Goal: Task Accomplishment & Management: Manage account settings

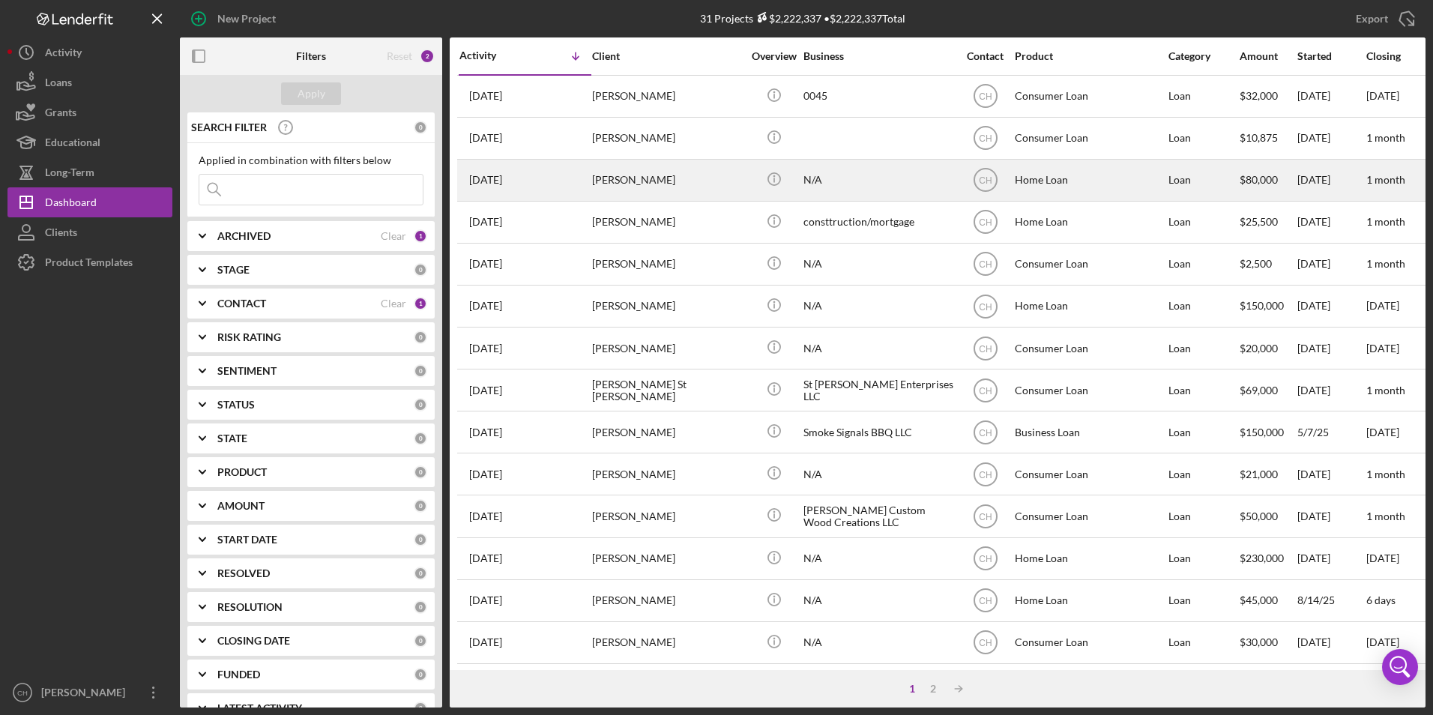
click at [637, 172] on div "[PERSON_NAME]" at bounding box center [667, 180] width 150 height 40
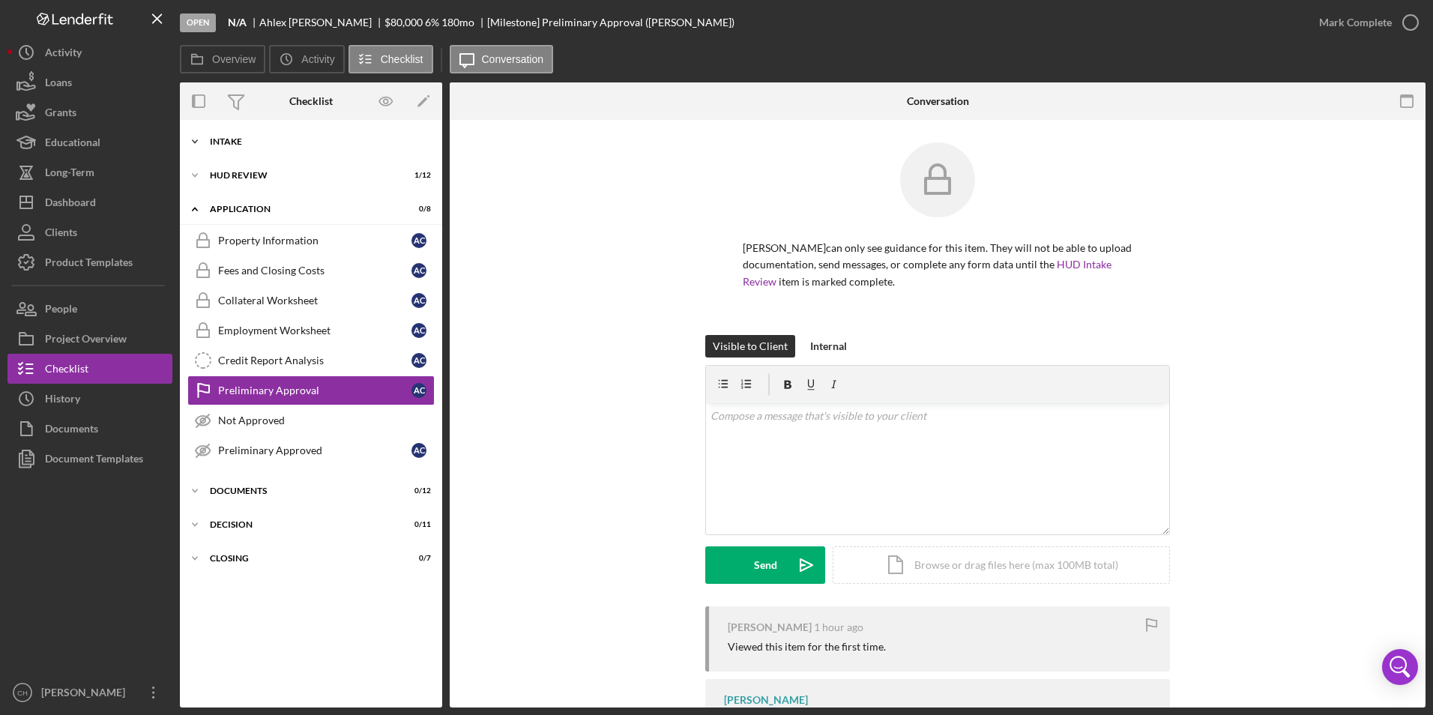
click at [256, 145] on div "Intake" at bounding box center [317, 141] width 214 height 9
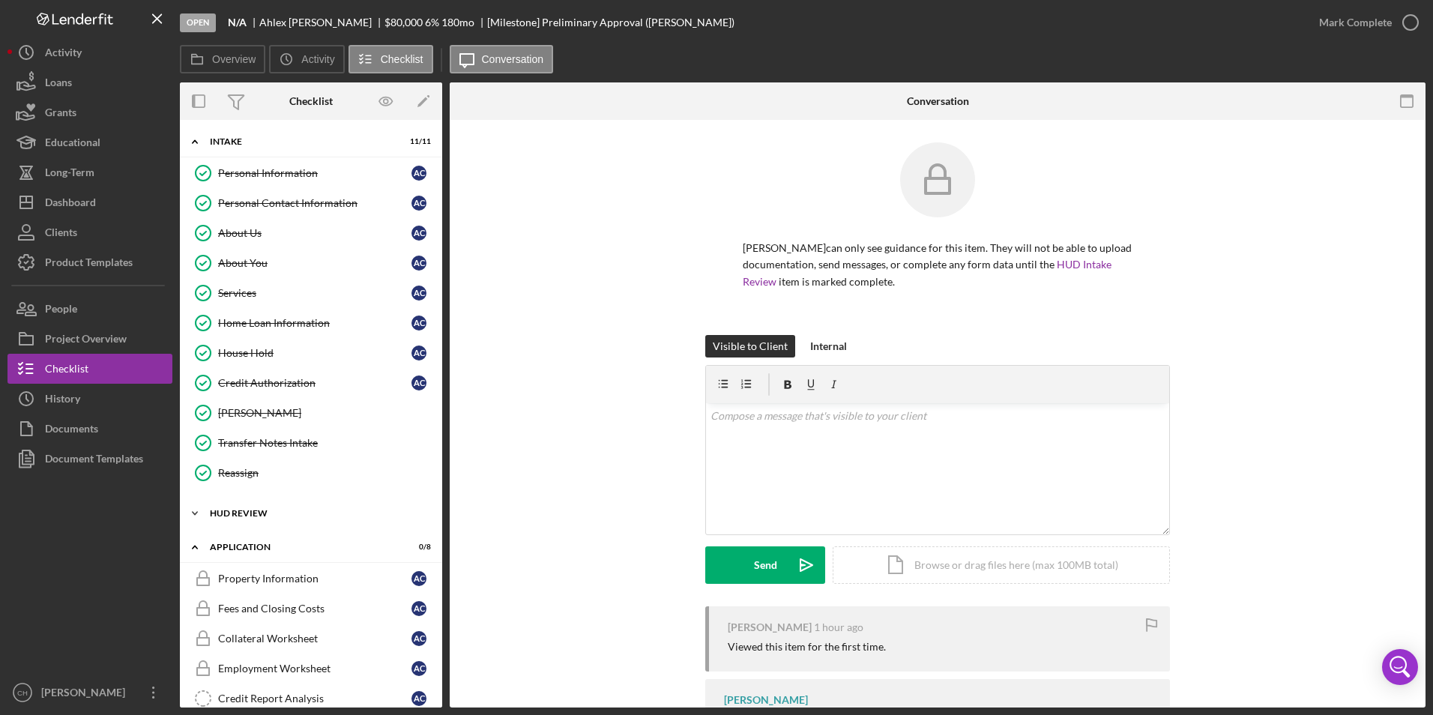
click at [197, 513] on icon "Icon/Expander" at bounding box center [195, 513] width 30 height 30
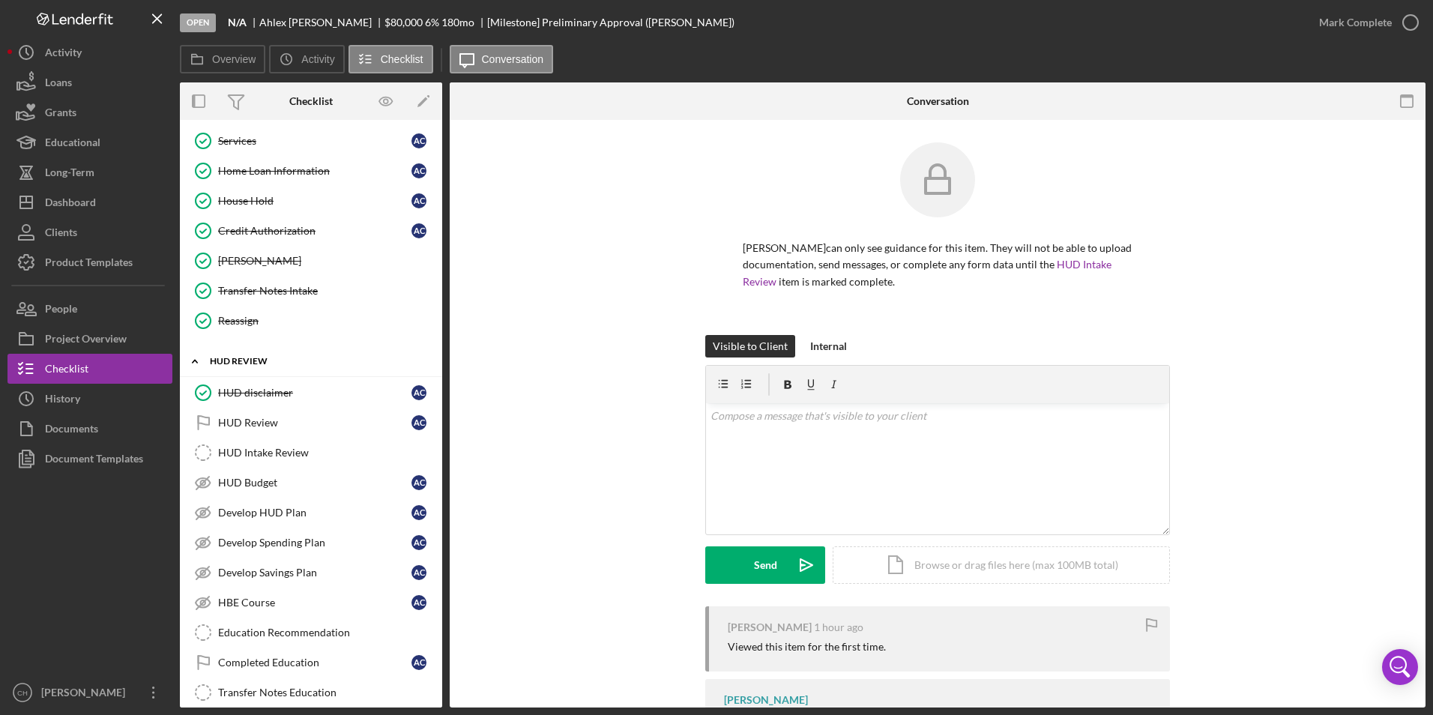
scroll to position [75, 0]
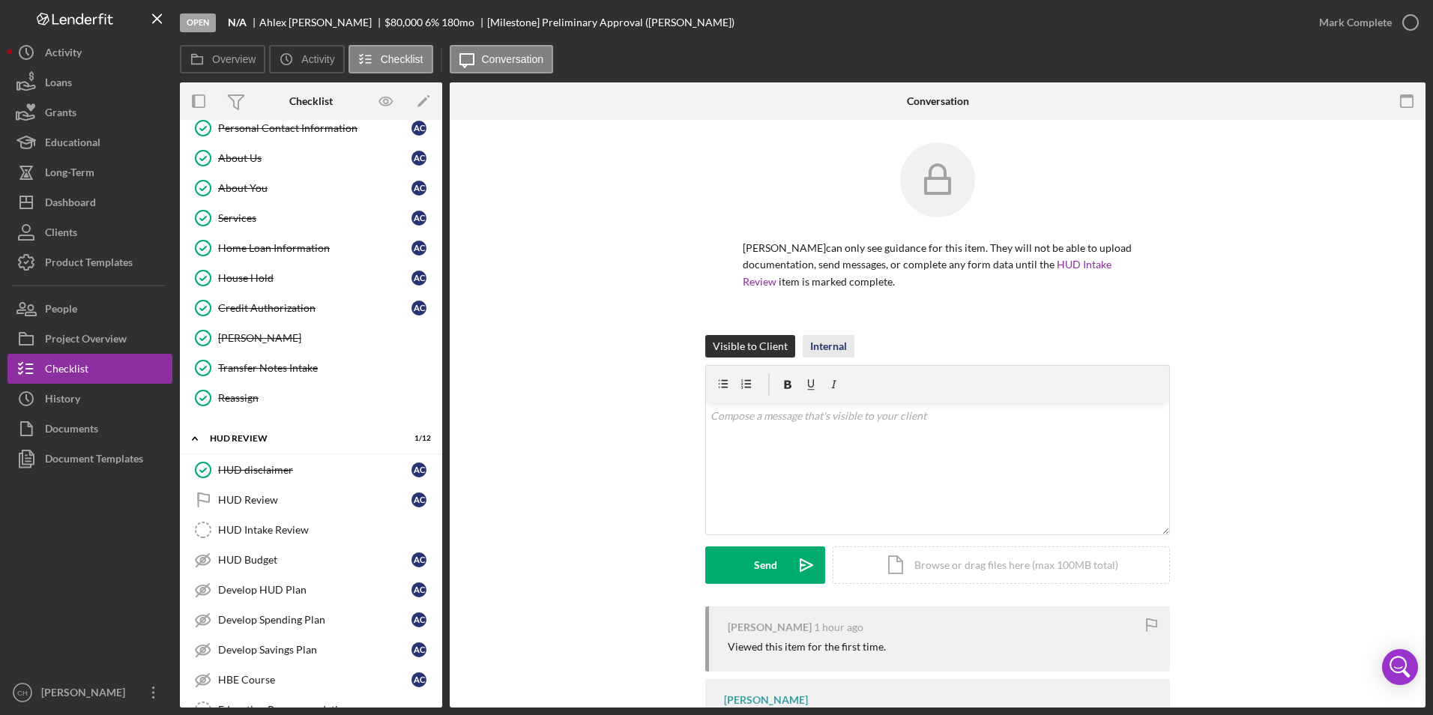
click at [814, 343] on div "Internal" at bounding box center [828, 346] width 37 height 22
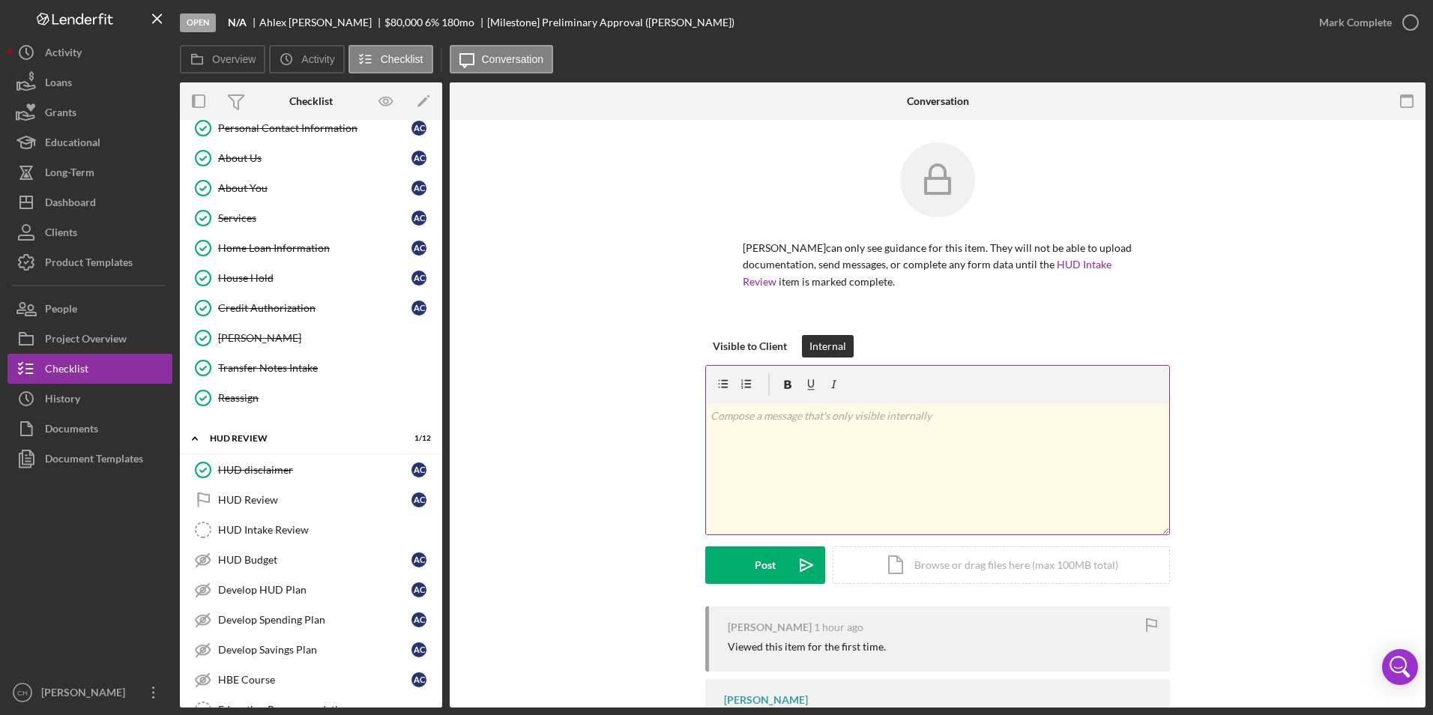
click at [720, 419] on p at bounding box center [938, 416] width 455 height 16
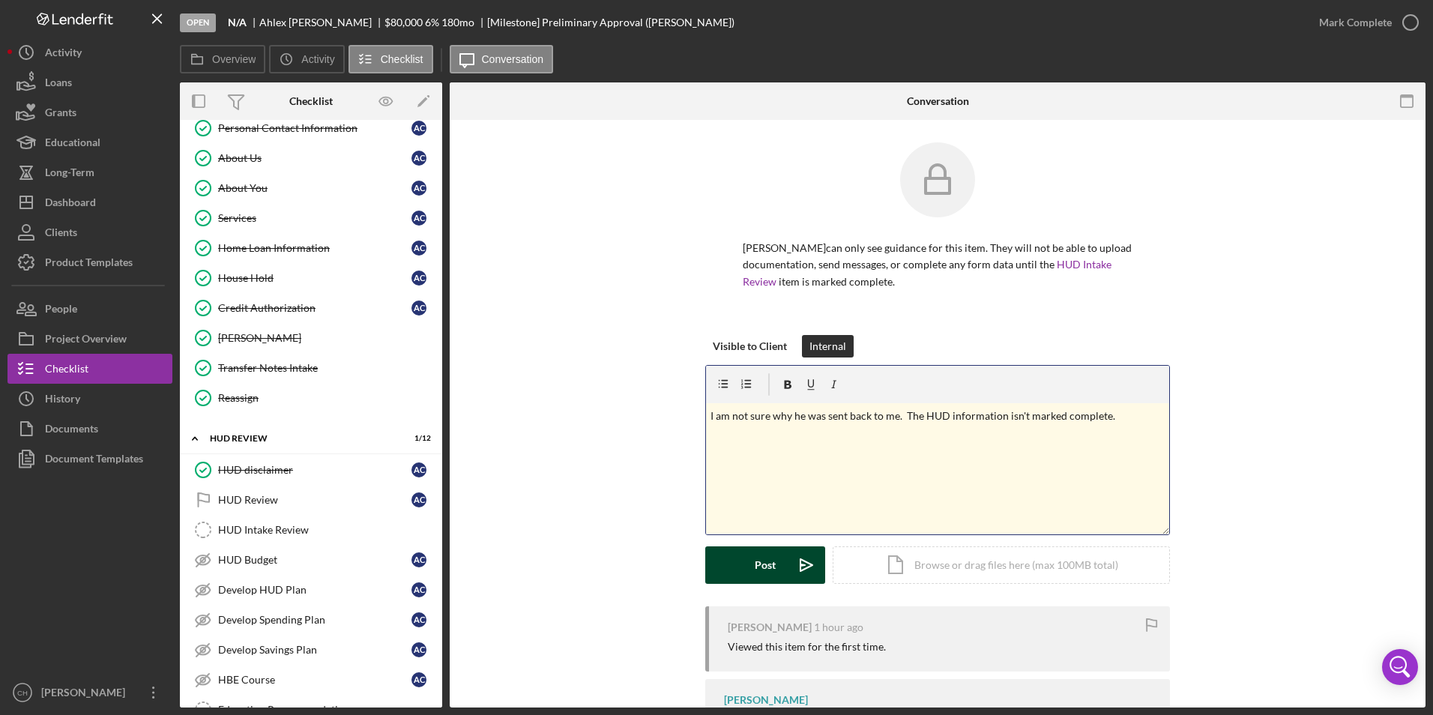
click at [749, 558] on button "Post Icon/icon-invite-send" at bounding box center [765, 564] width 120 height 37
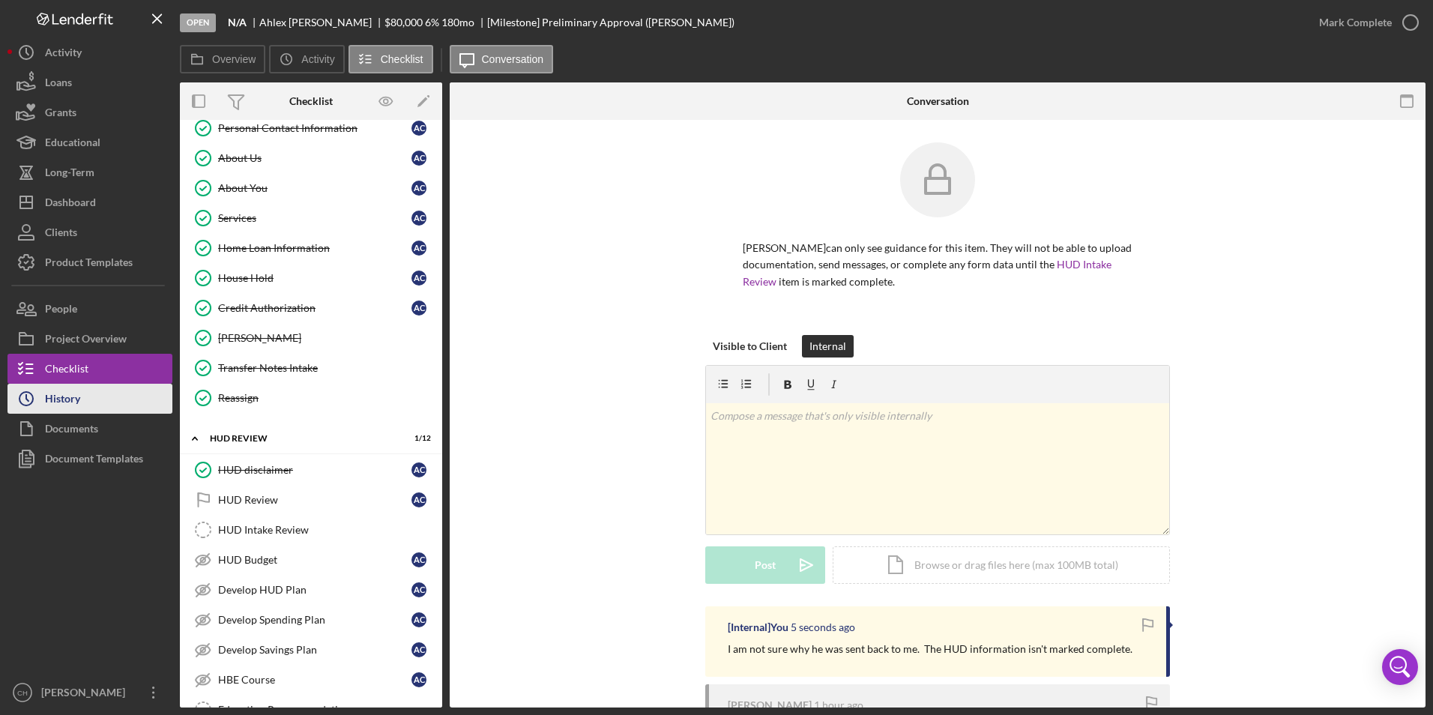
click at [49, 400] on div "History" at bounding box center [62, 401] width 35 height 34
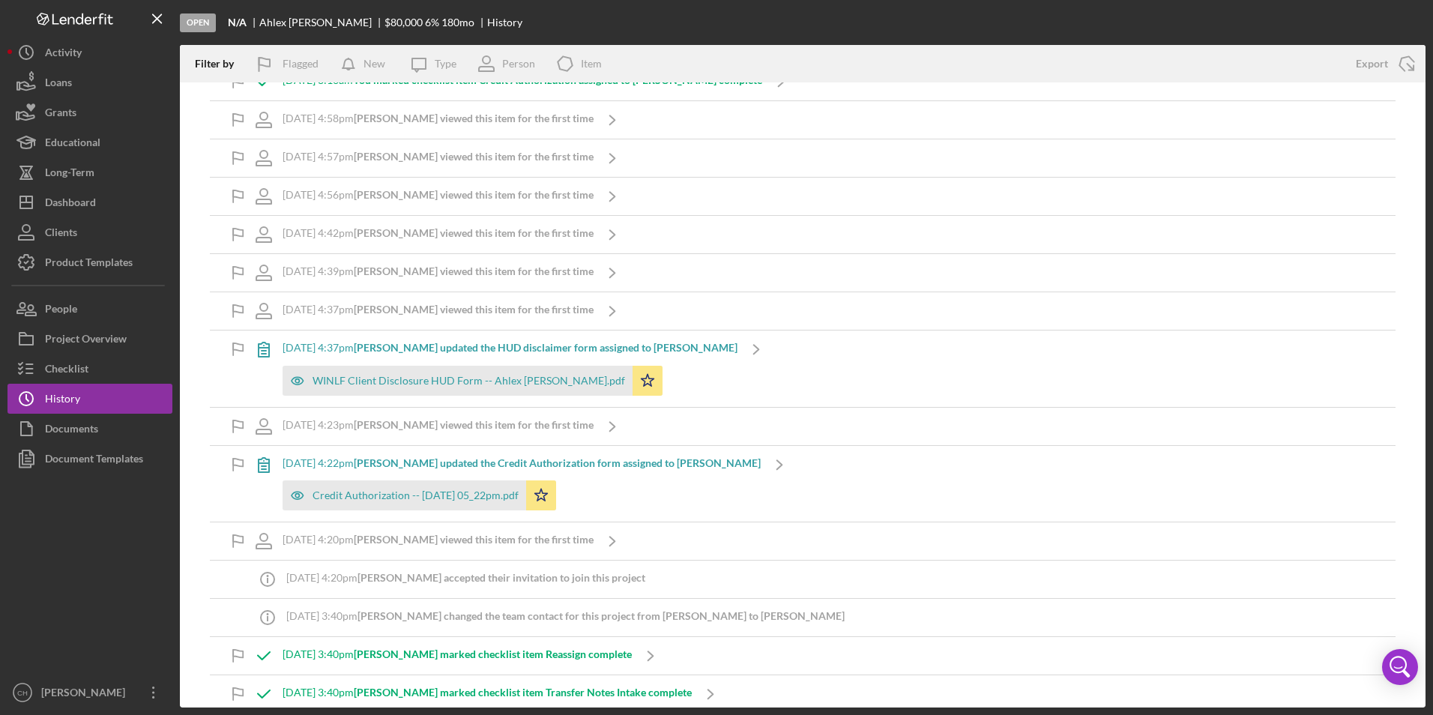
scroll to position [218, 0]
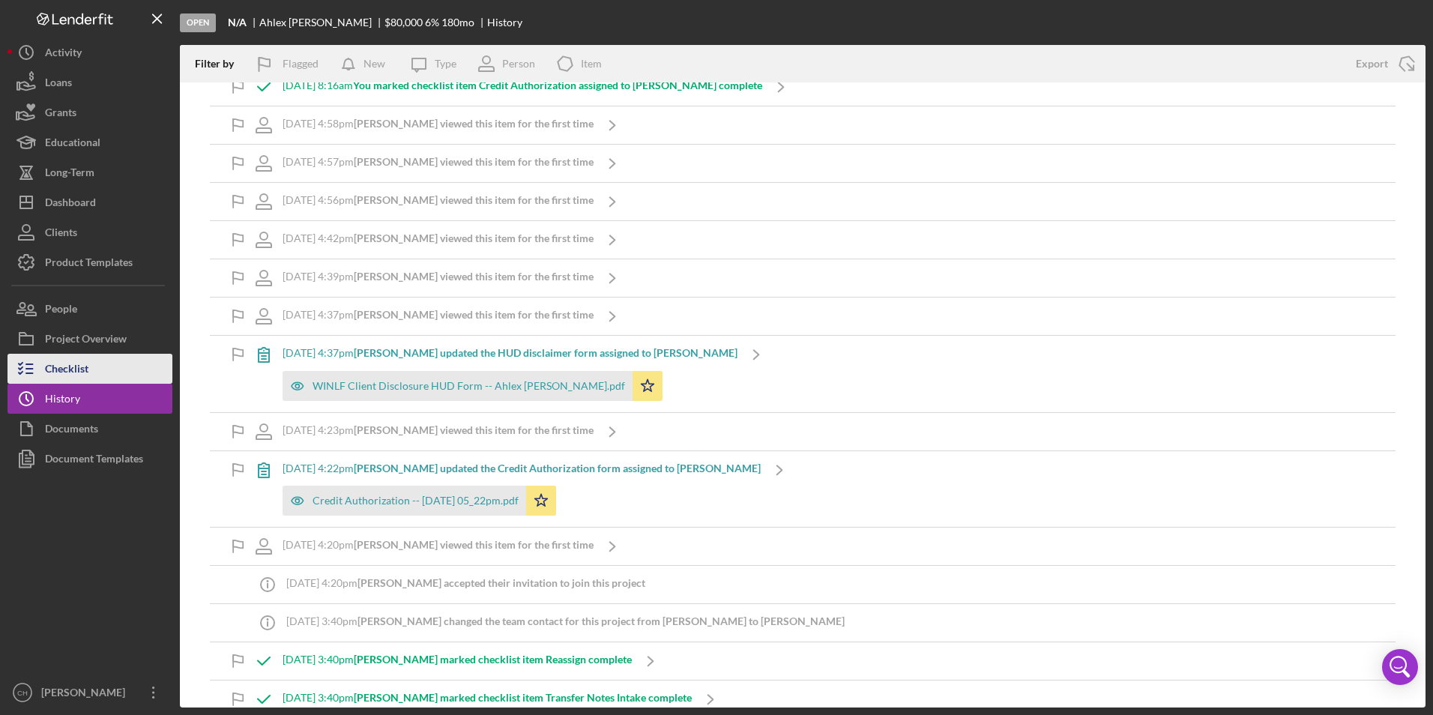
click at [58, 369] on div "Checklist" at bounding box center [66, 371] width 43 height 34
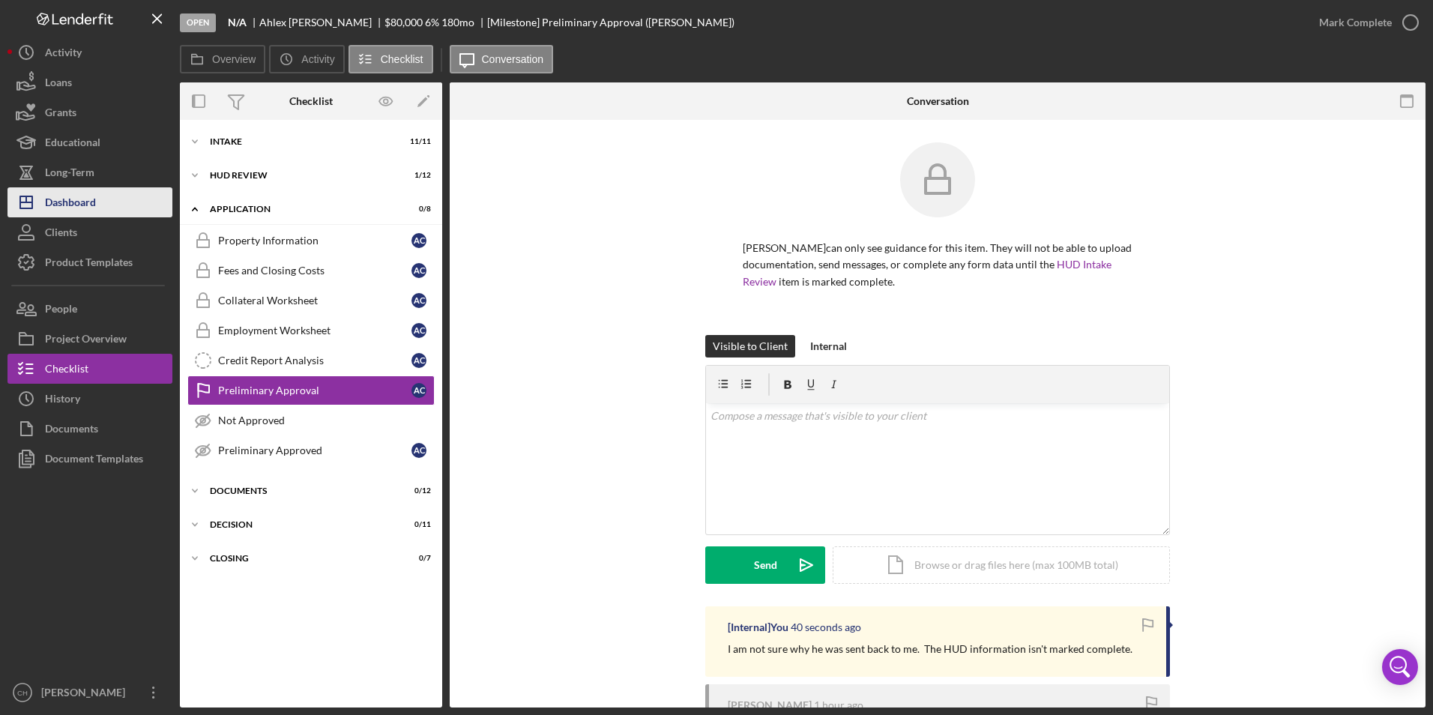
click at [63, 199] on div "Dashboard" at bounding box center [70, 204] width 51 height 34
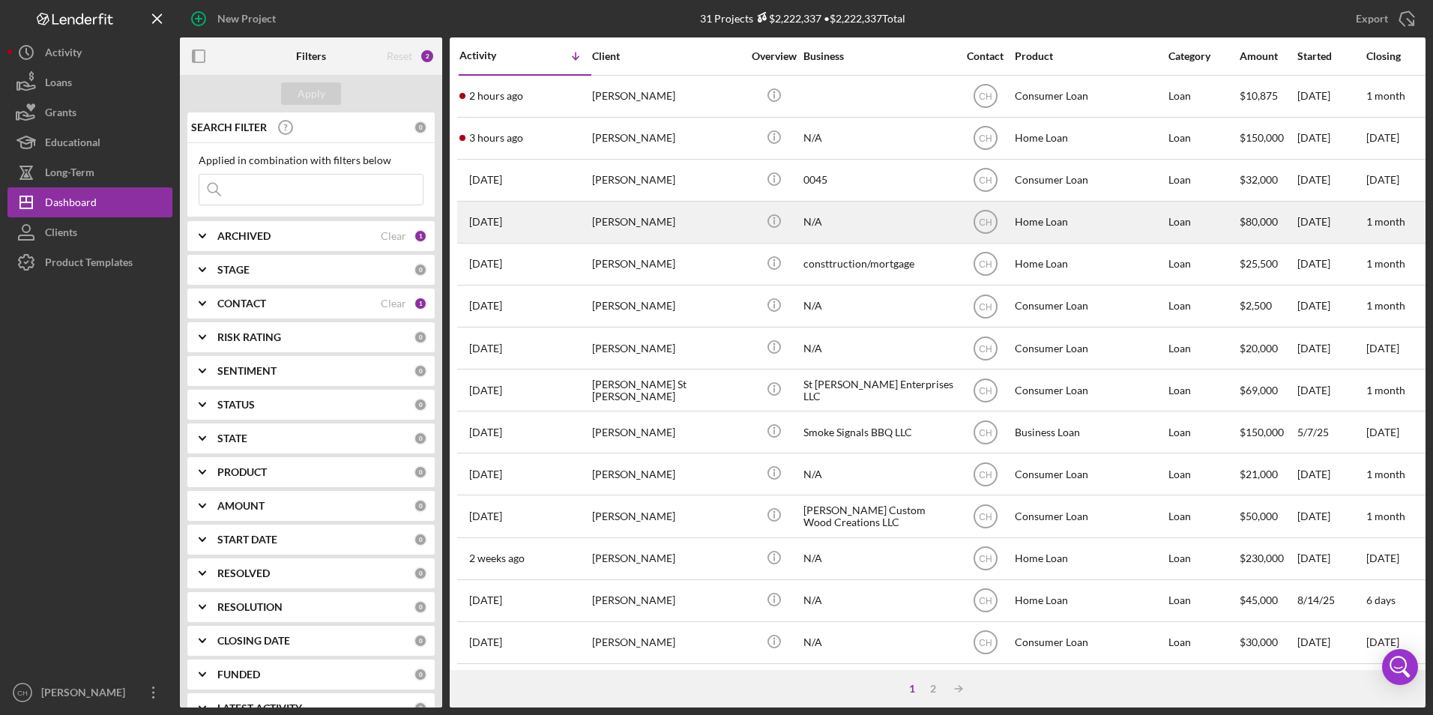
click at [631, 219] on div "[PERSON_NAME]" at bounding box center [667, 222] width 150 height 40
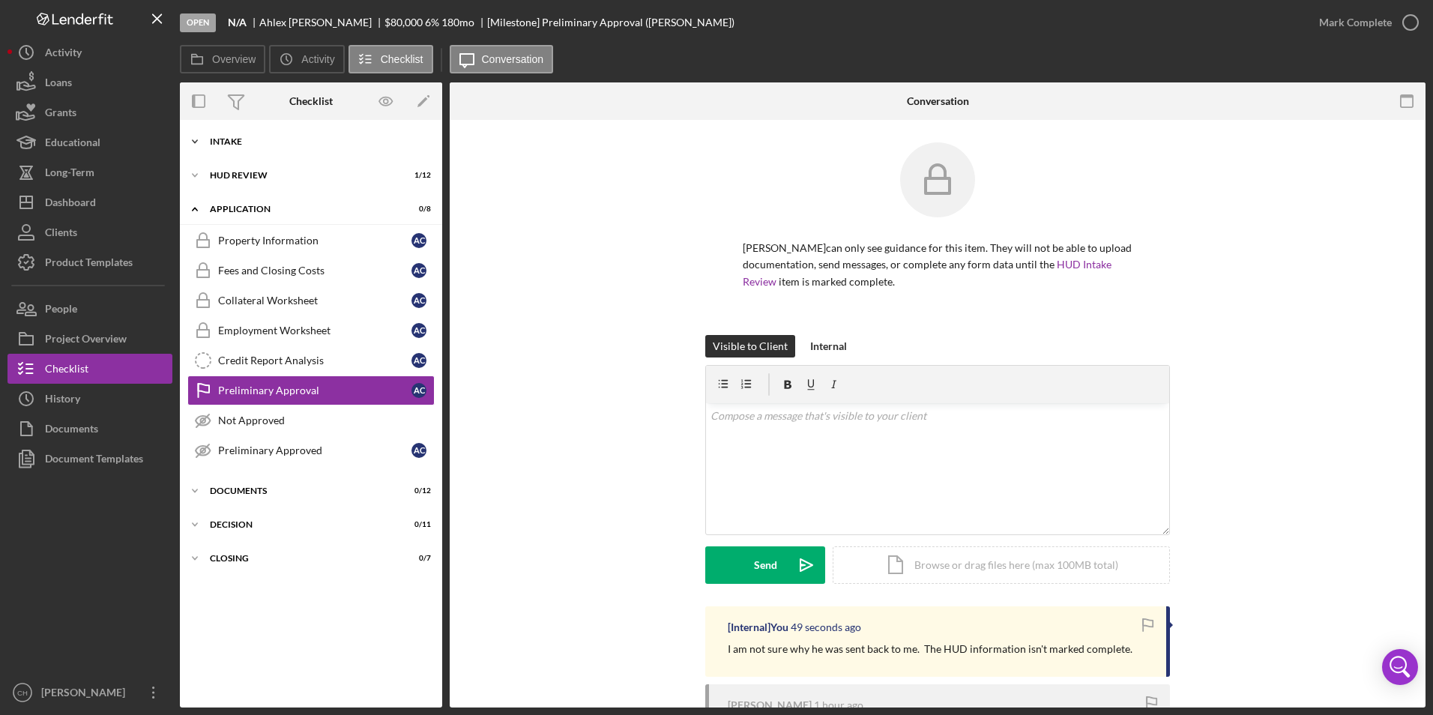
click at [211, 135] on div "Icon/Expander Intake 11 / 11" at bounding box center [311, 142] width 262 height 30
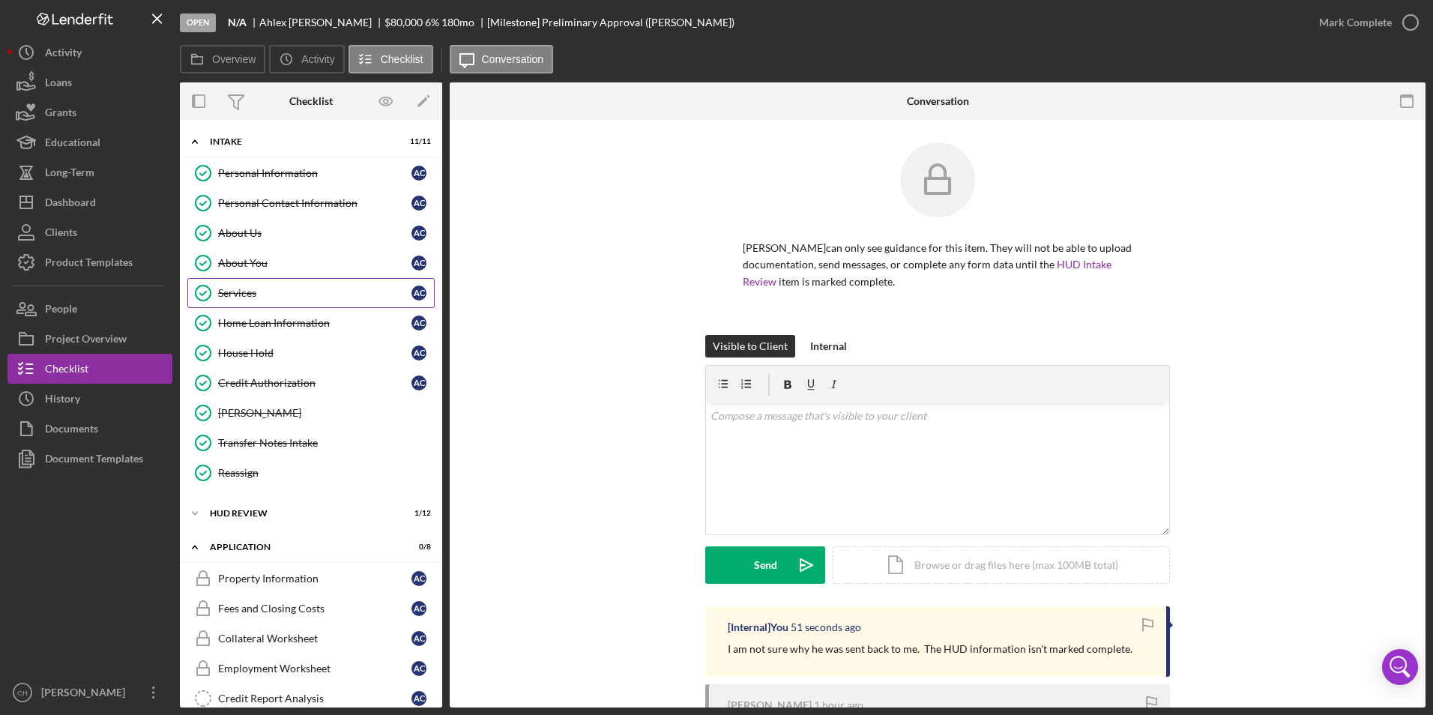
click at [247, 295] on div "Services" at bounding box center [314, 293] width 193 height 12
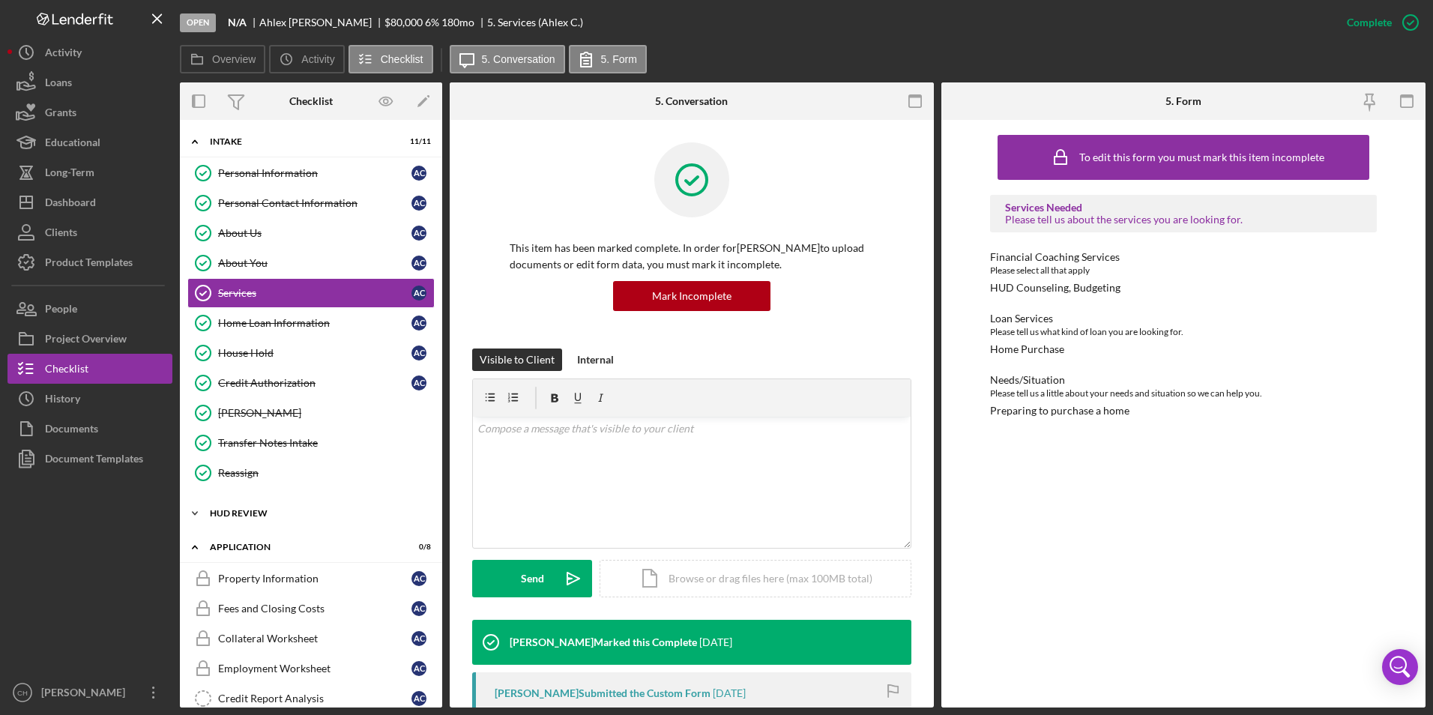
click at [249, 513] on div "HUD Review" at bounding box center [317, 513] width 214 height 9
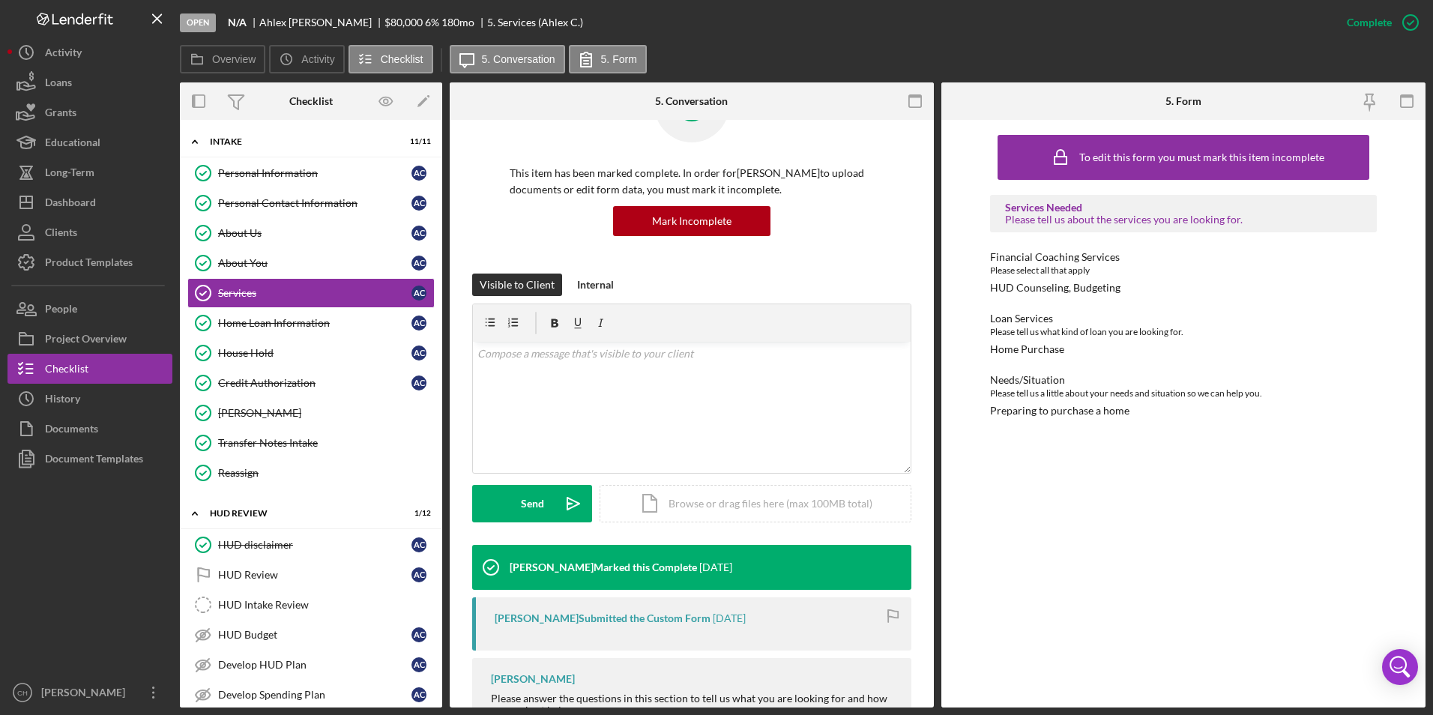
scroll to position [133, 0]
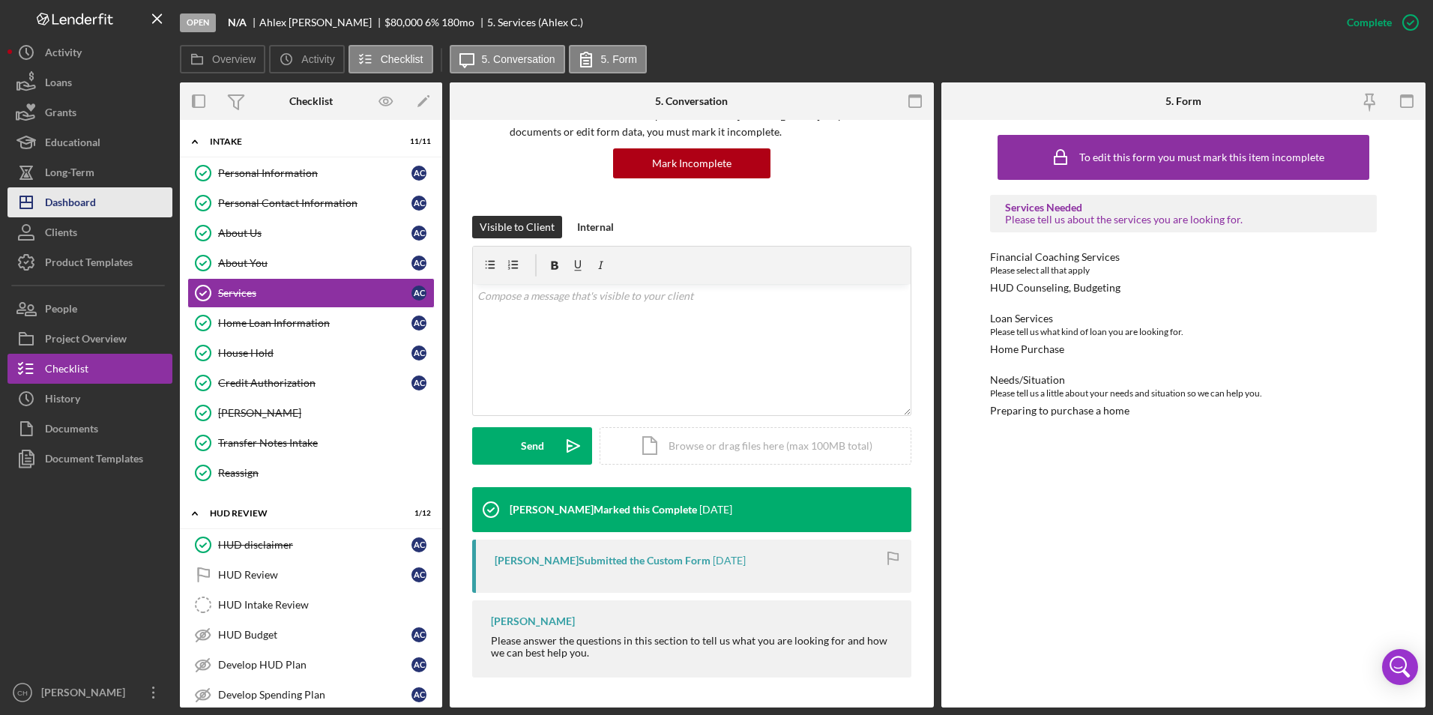
click at [84, 216] on div "Dashboard" at bounding box center [70, 204] width 51 height 34
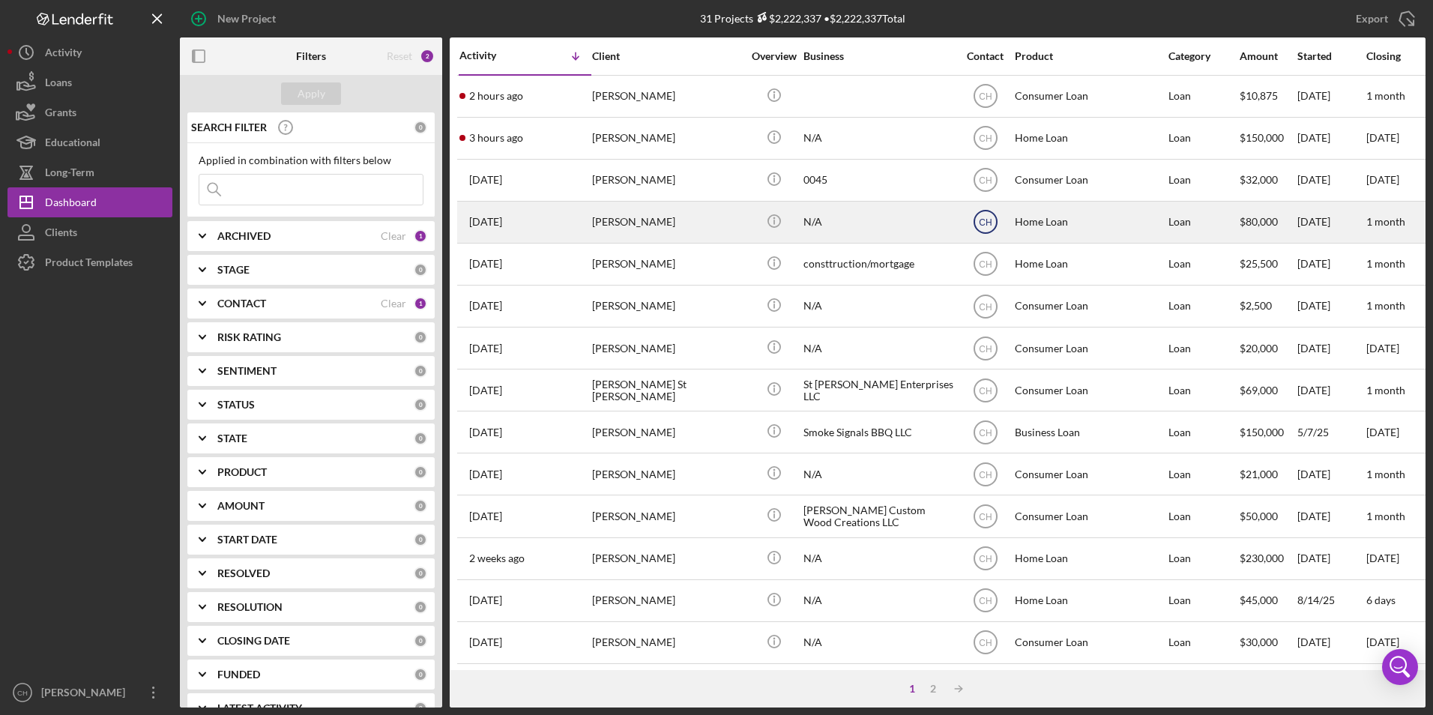
click at [982, 221] on text "CH" at bounding box center [985, 222] width 13 height 10
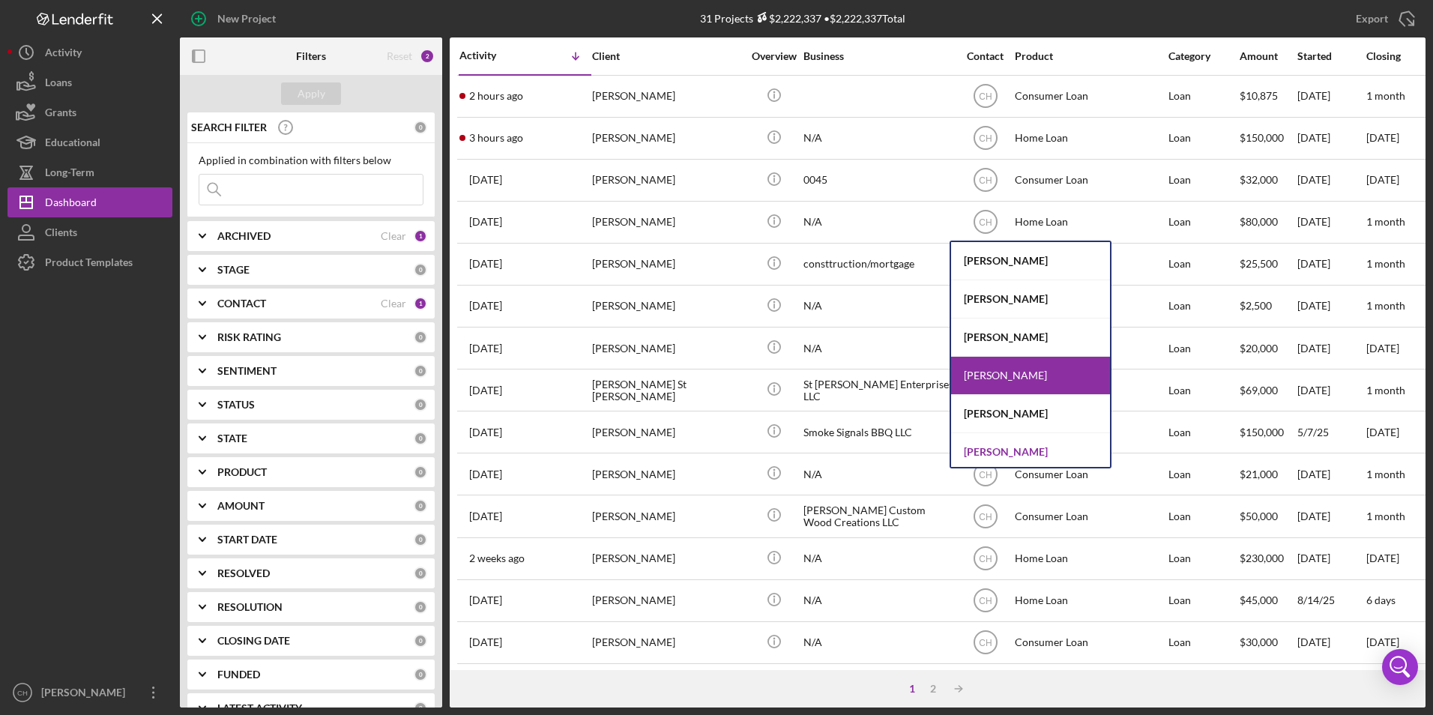
click at [979, 443] on div "[PERSON_NAME]" at bounding box center [1030, 451] width 159 height 37
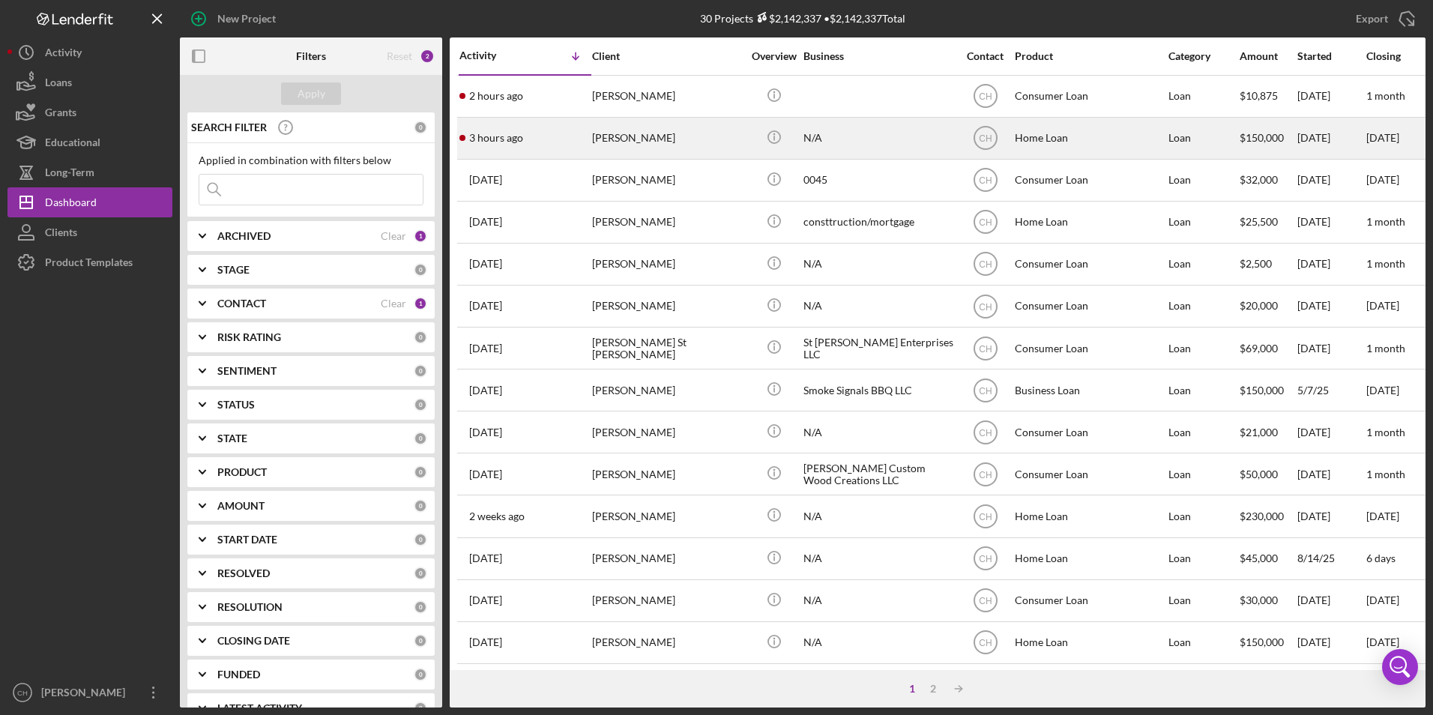
click at [590, 142] on div "3 hours ago [PERSON_NAME]" at bounding box center [524, 138] width 131 height 40
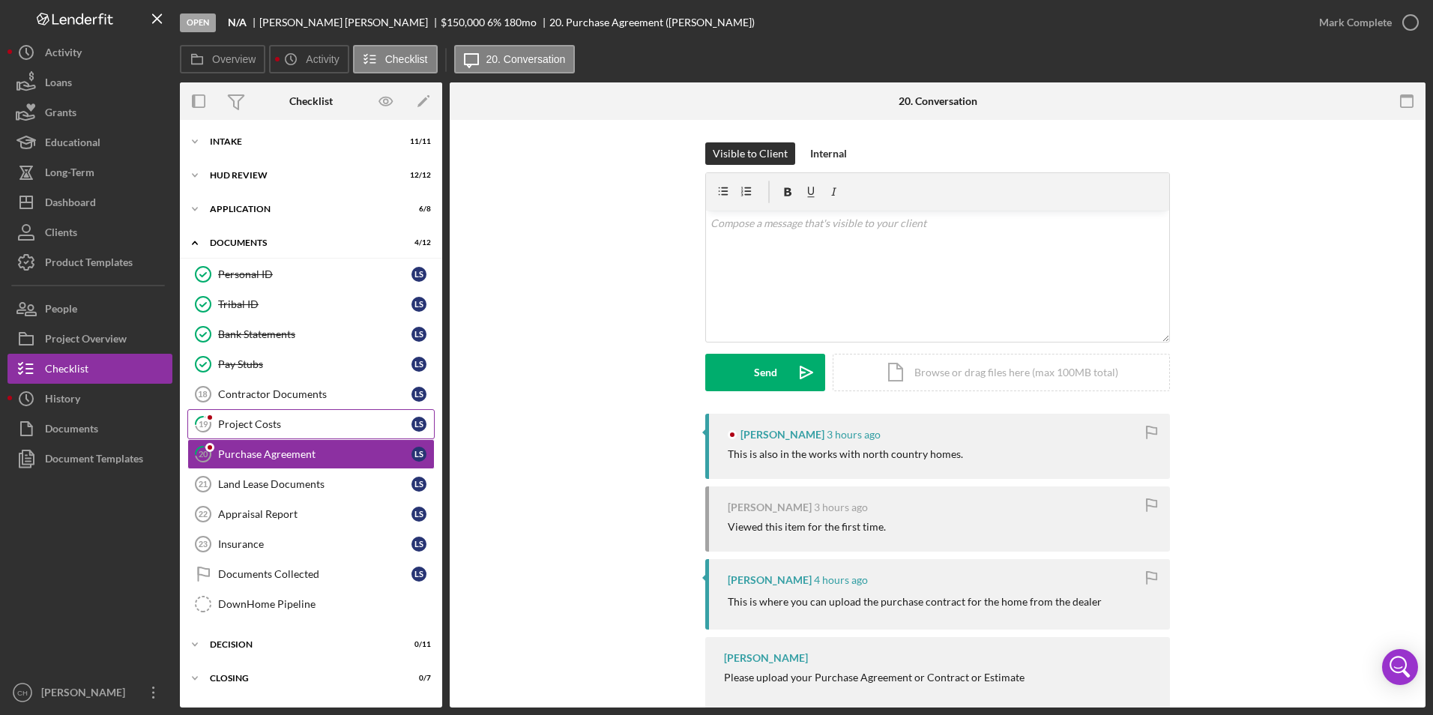
click at [288, 425] on div "Project Costs" at bounding box center [314, 424] width 193 height 12
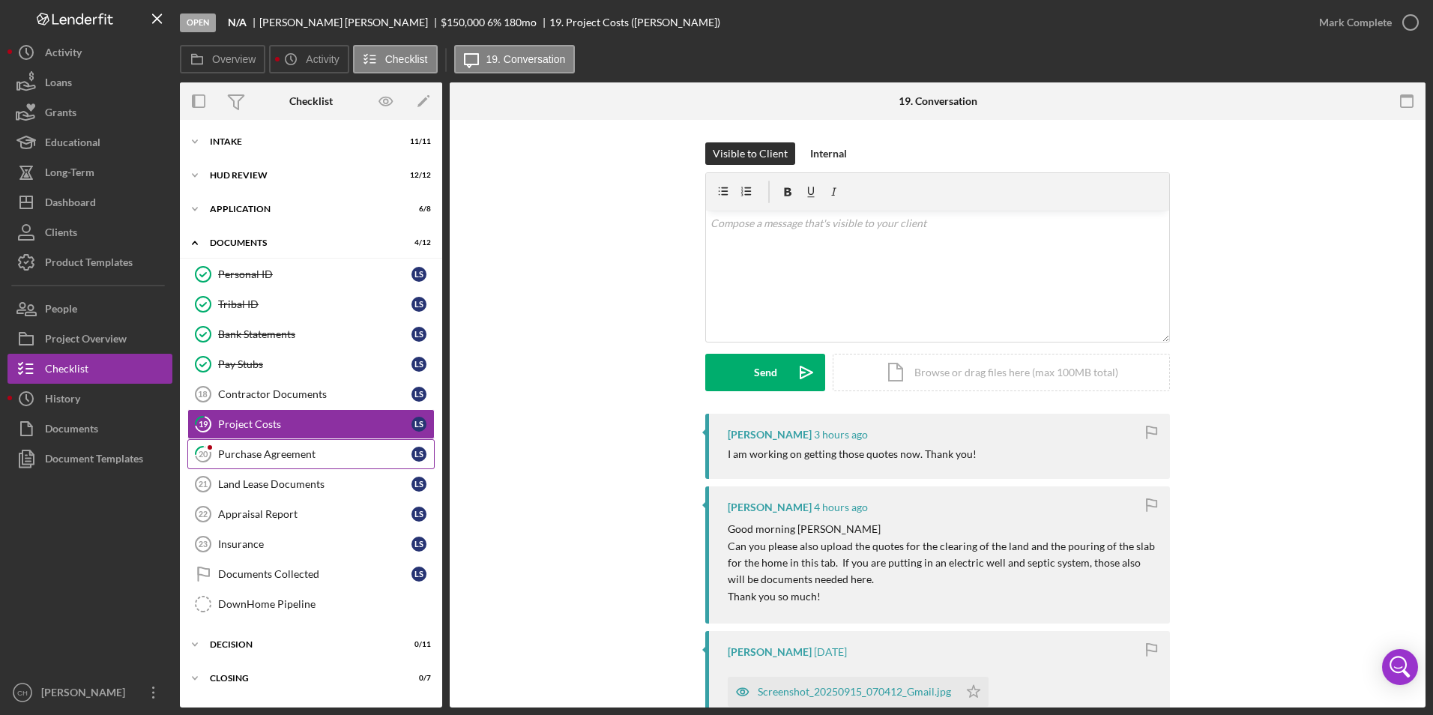
click at [283, 453] on div "Purchase Agreement" at bounding box center [314, 454] width 193 height 12
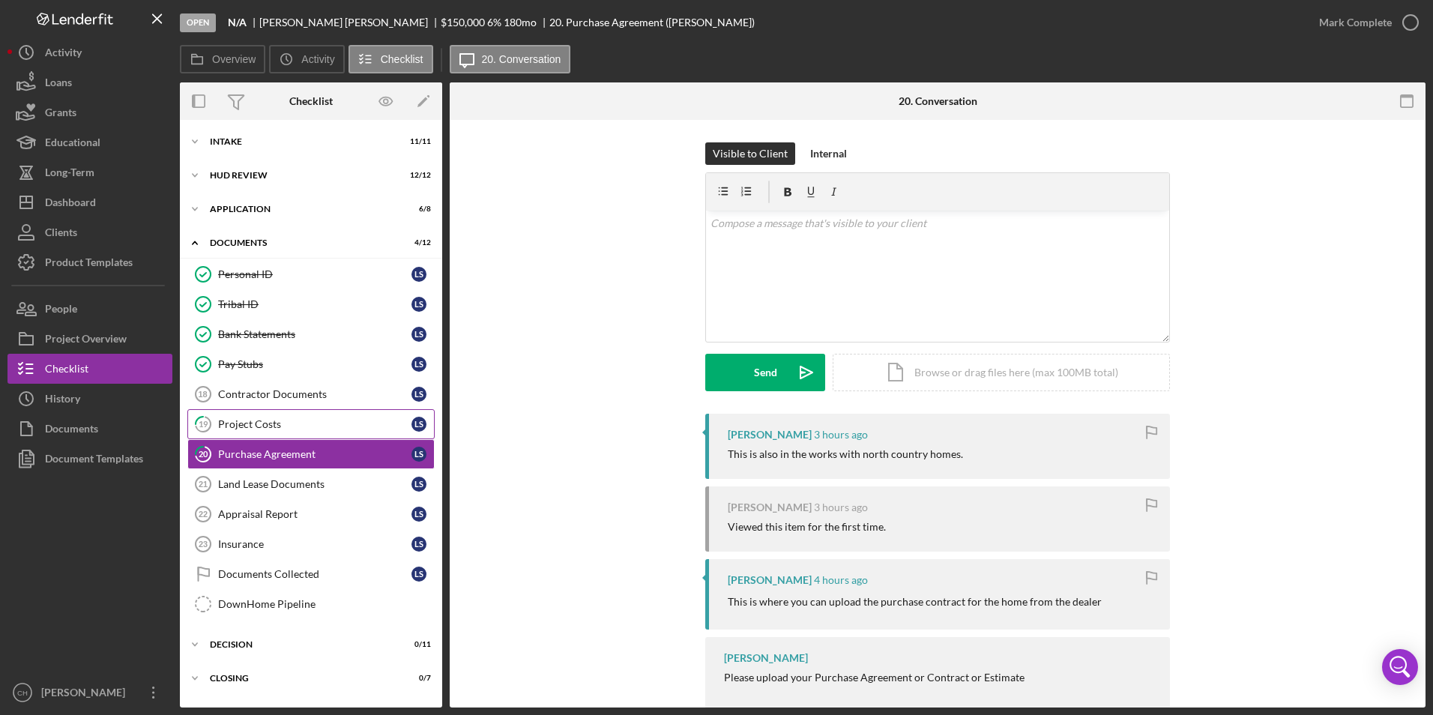
click at [277, 419] on div "Project Costs" at bounding box center [314, 424] width 193 height 12
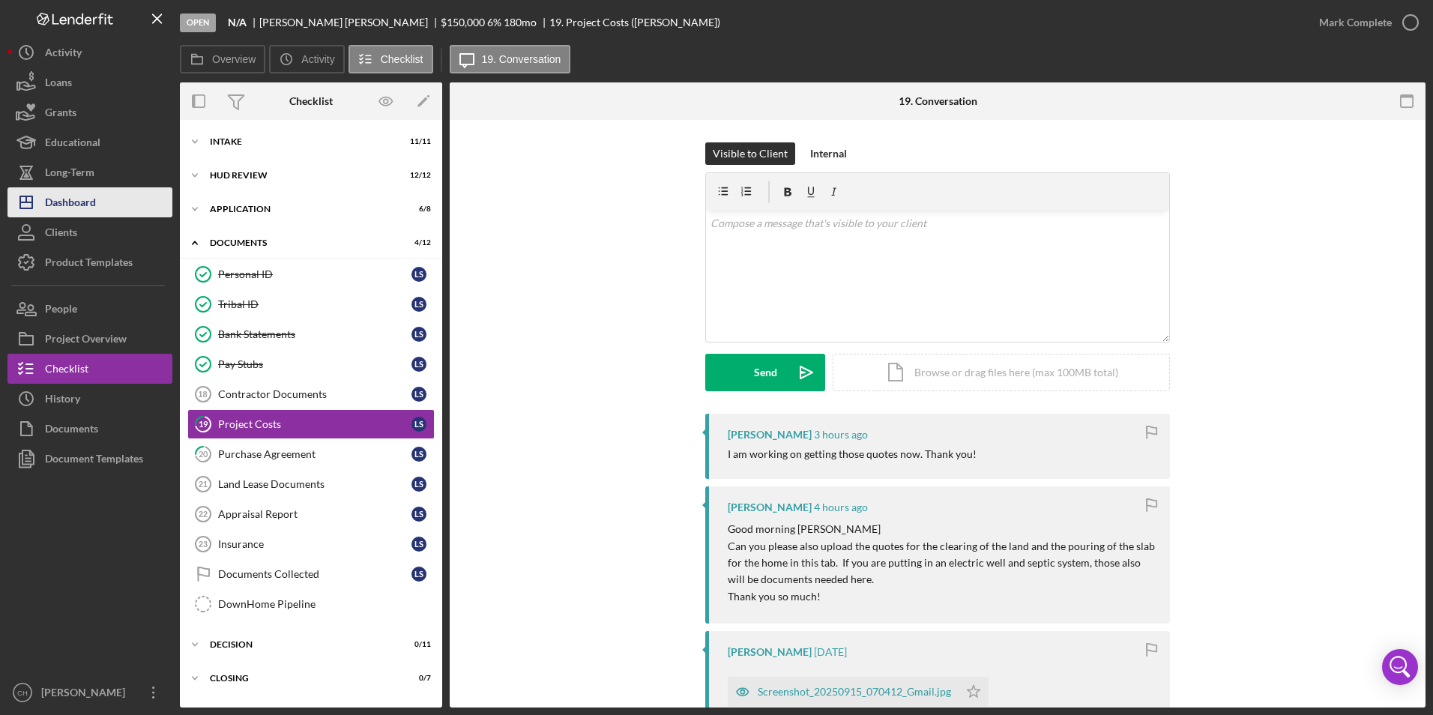
click at [105, 202] on button "Icon/Dashboard Dashboard" at bounding box center [89, 202] width 165 height 30
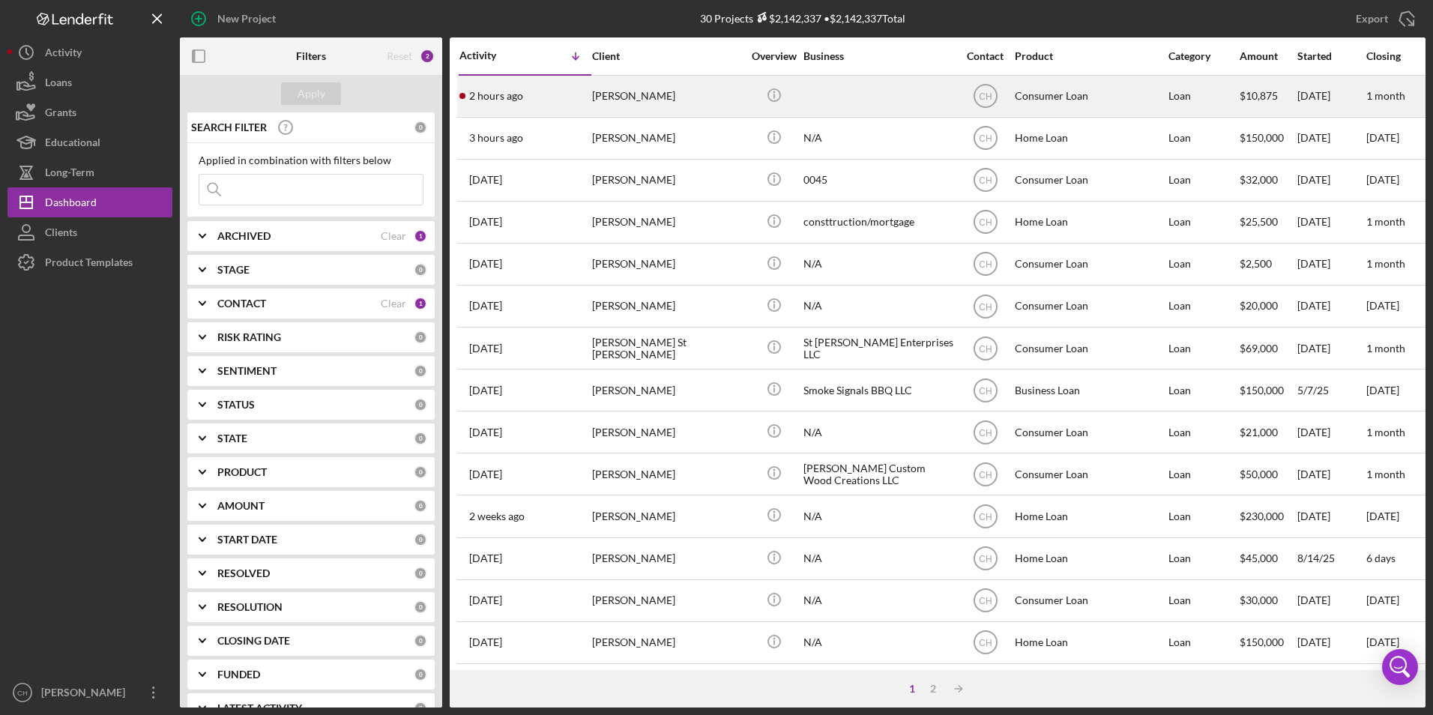
click at [650, 96] on div "[PERSON_NAME]" at bounding box center [667, 96] width 150 height 40
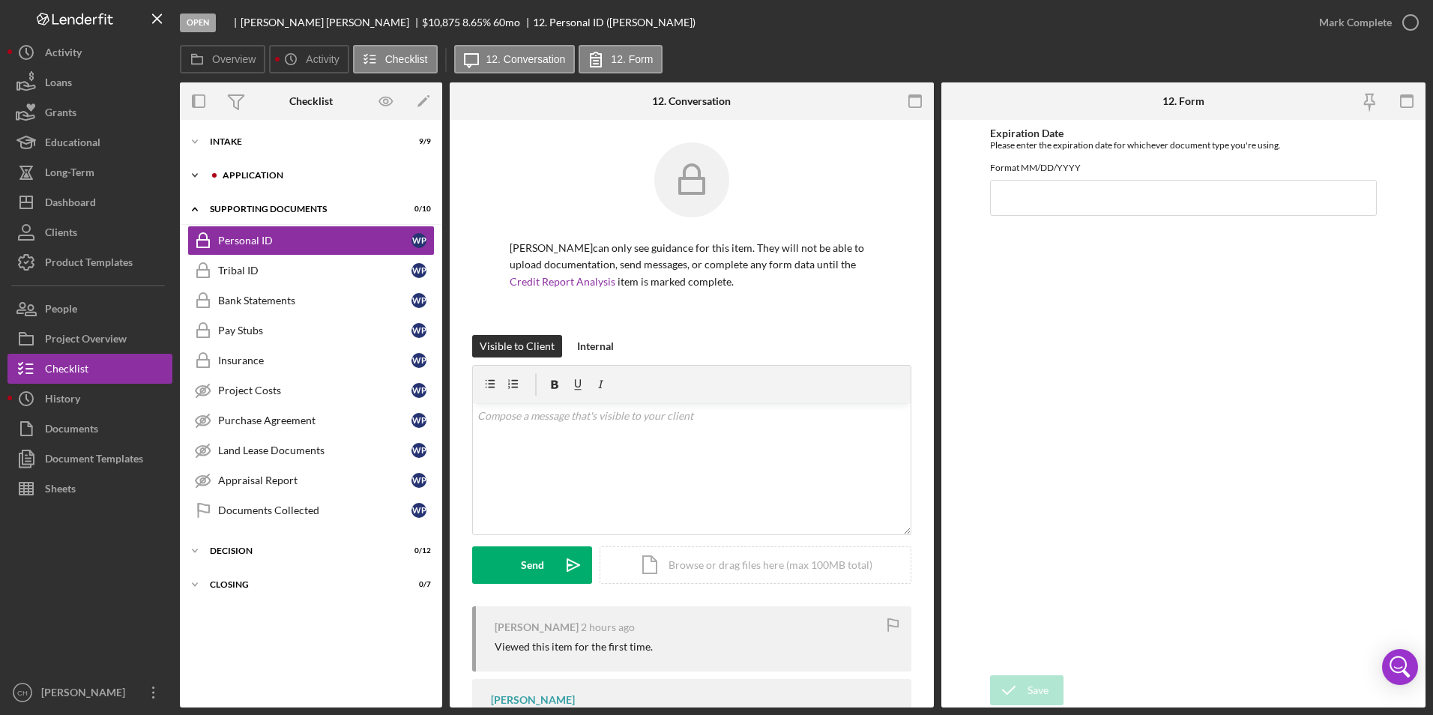
click at [272, 164] on div "Icon/Expander Application 0 / 10" at bounding box center [311, 175] width 262 height 30
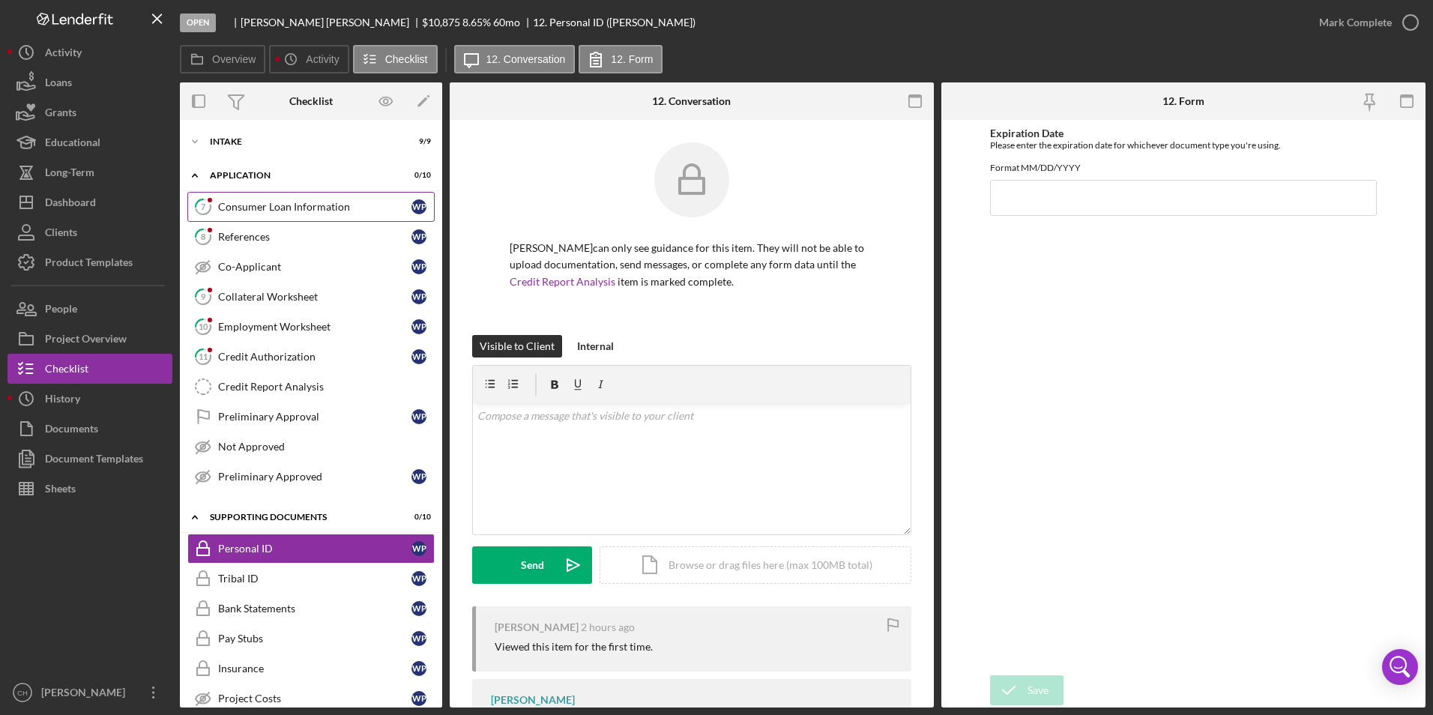
click at [265, 208] on div "Consumer Loan Information" at bounding box center [314, 207] width 193 height 12
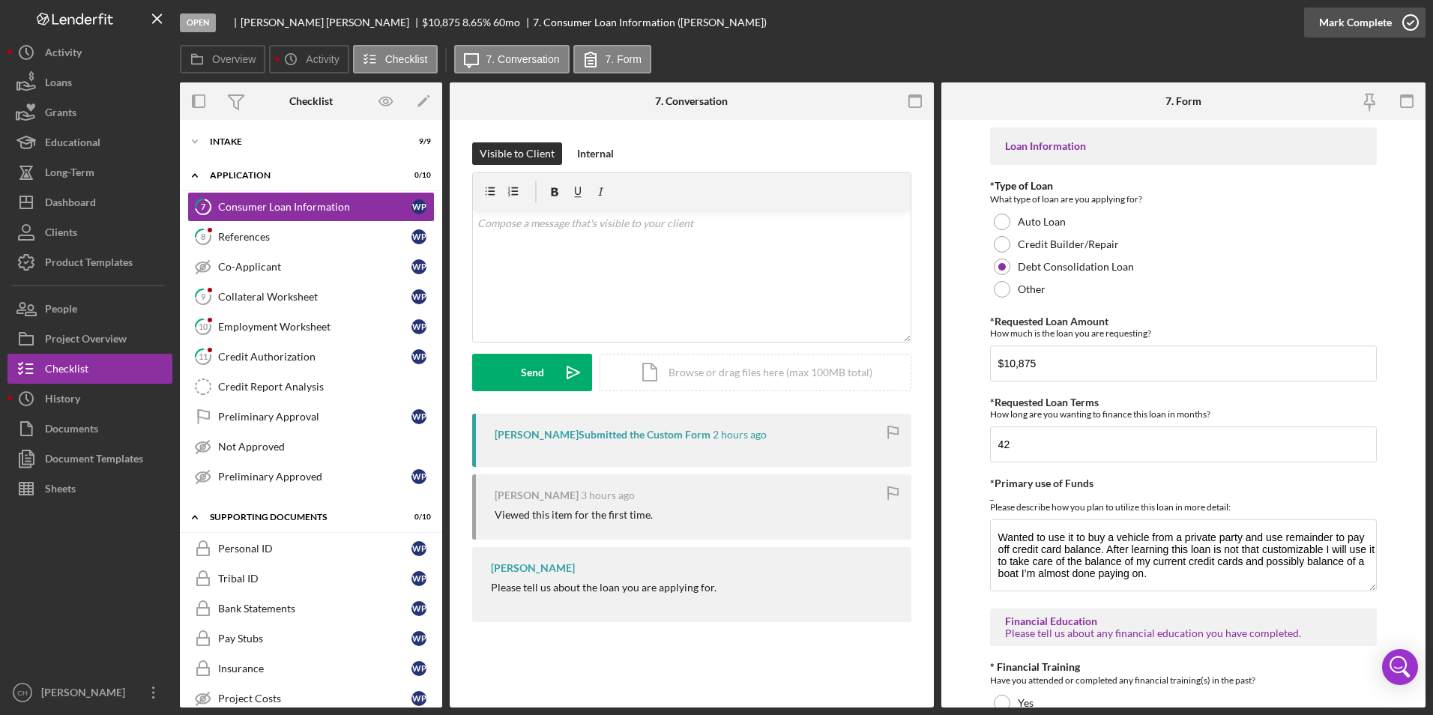
click at [1345, 16] on div "Mark Complete" at bounding box center [1355, 22] width 73 height 30
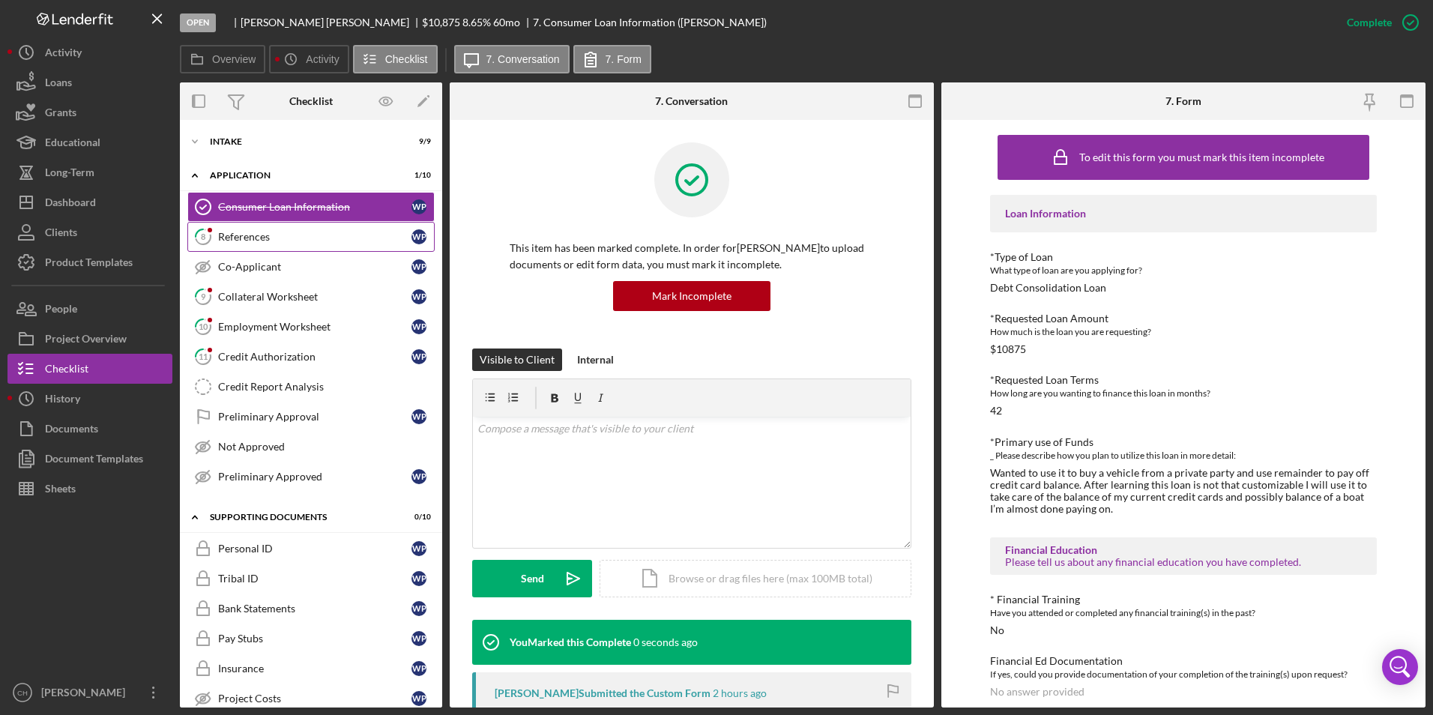
click at [319, 232] on div "References" at bounding box center [314, 237] width 193 height 12
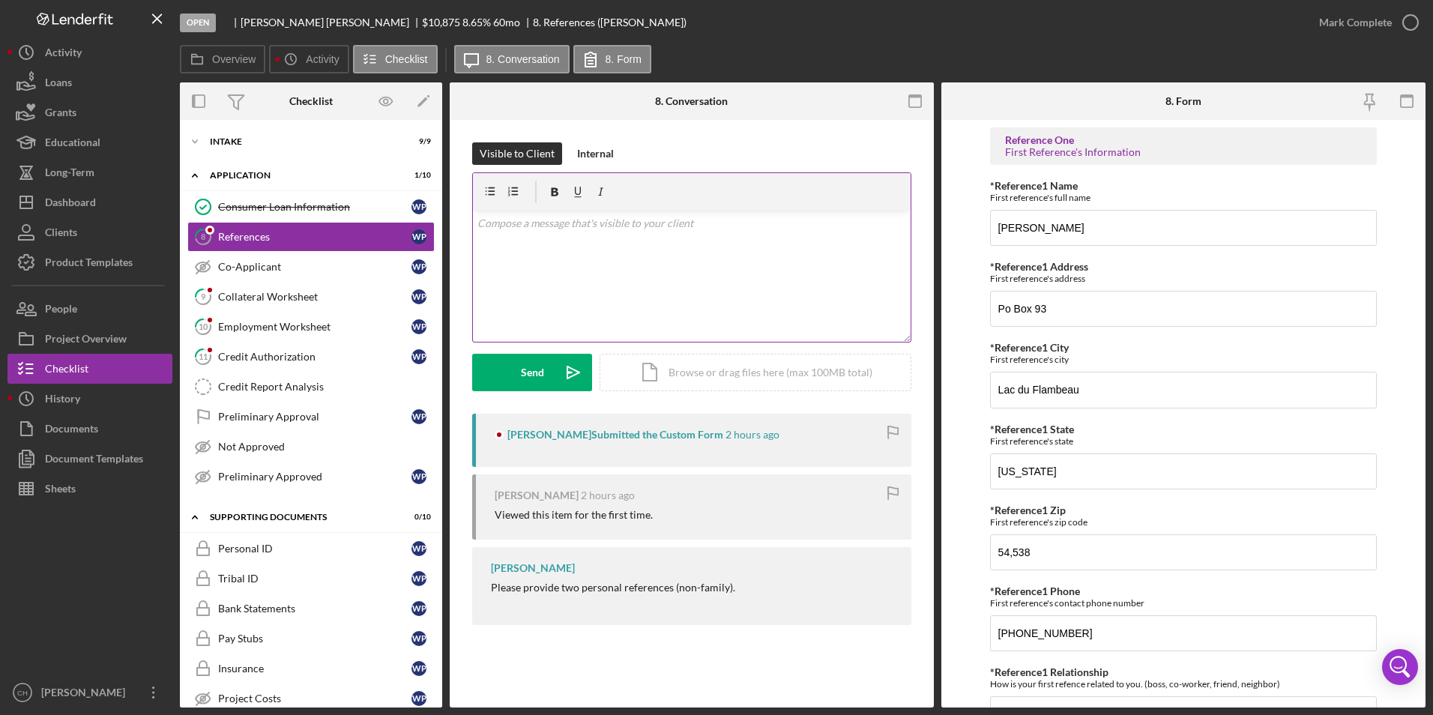
click at [615, 227] on p at bounding box center [692, 223] width 430 height 16
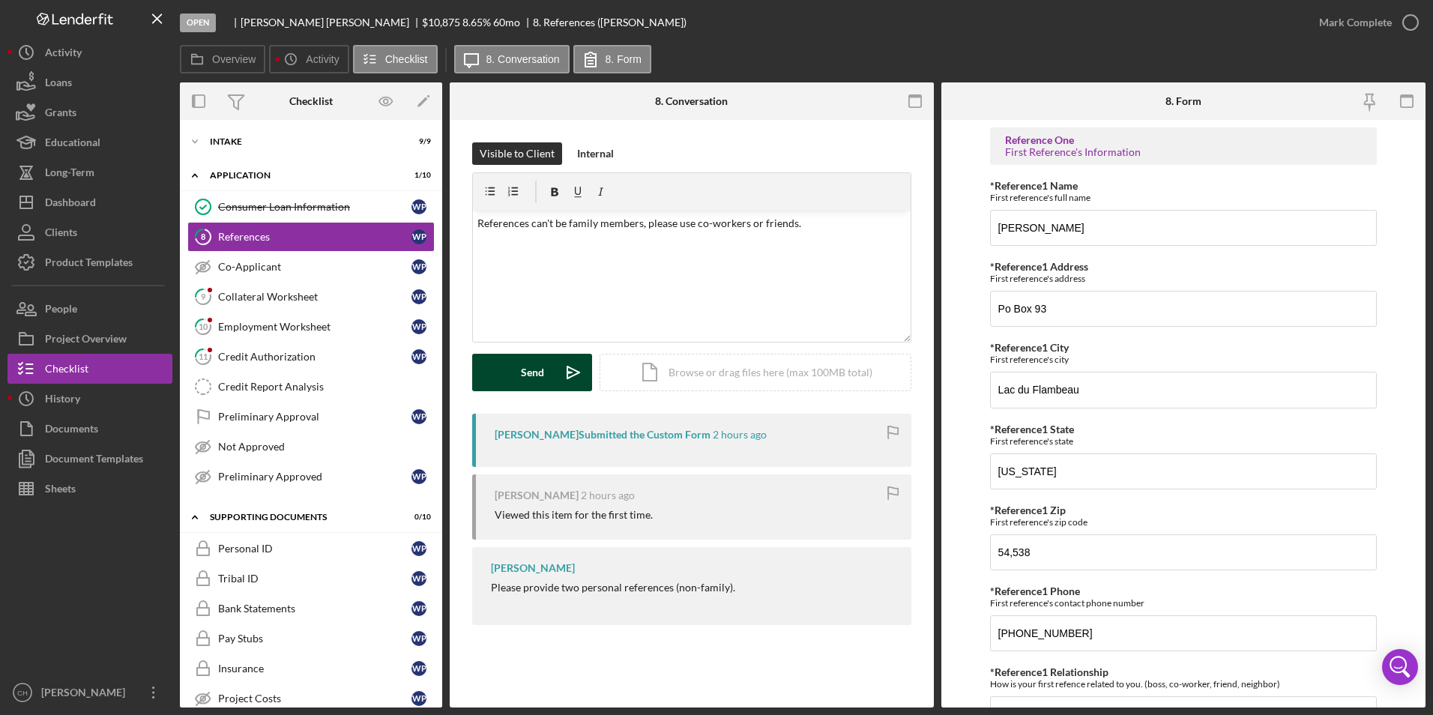
drag, startPoint x: 513, startPoint y: 381, endPoint x: 494, endPoint y: 381, distance: 19.5
click at [513, 381] on button "Send Icon/icon-invite-send" at bounding box center [532, 372] width 120 height 37
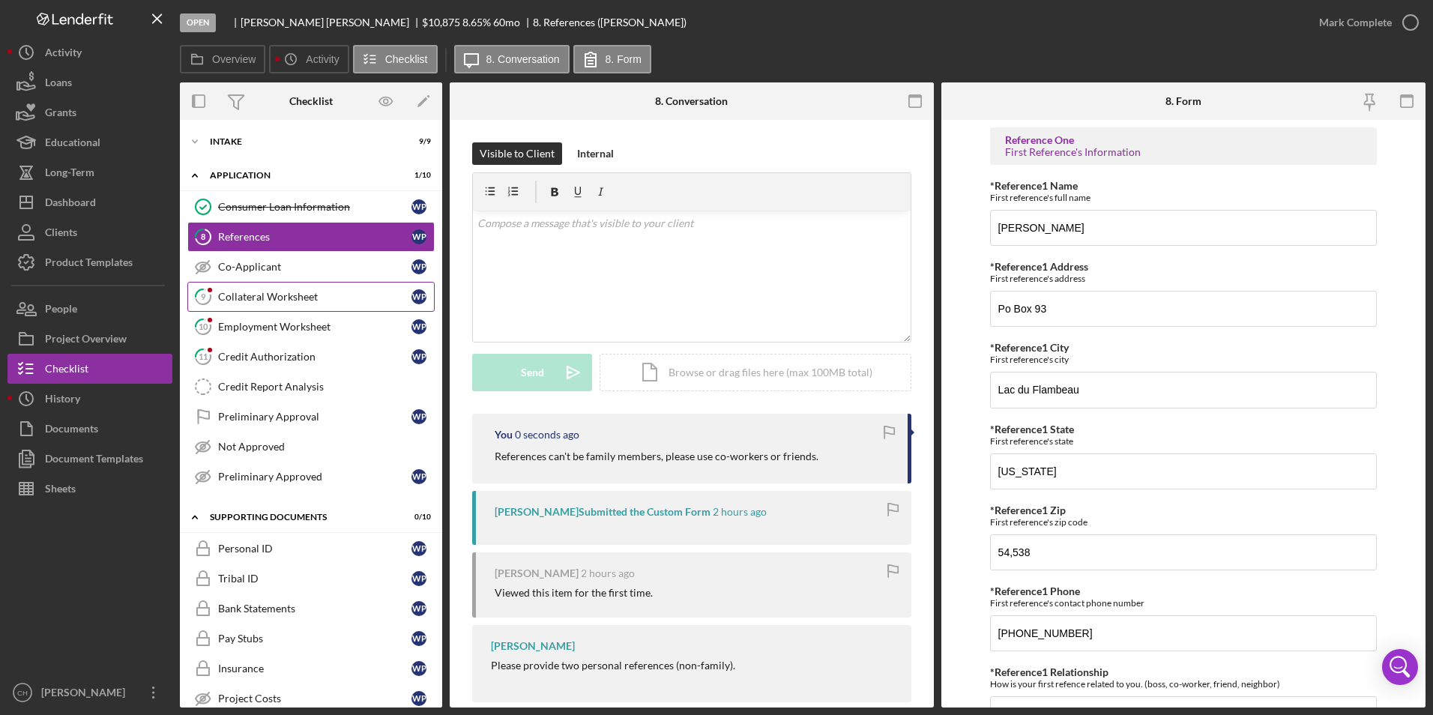
click at [280, 291] on div "Collateral Worksheet" at bounding box center [314, 297] width 193 height 12
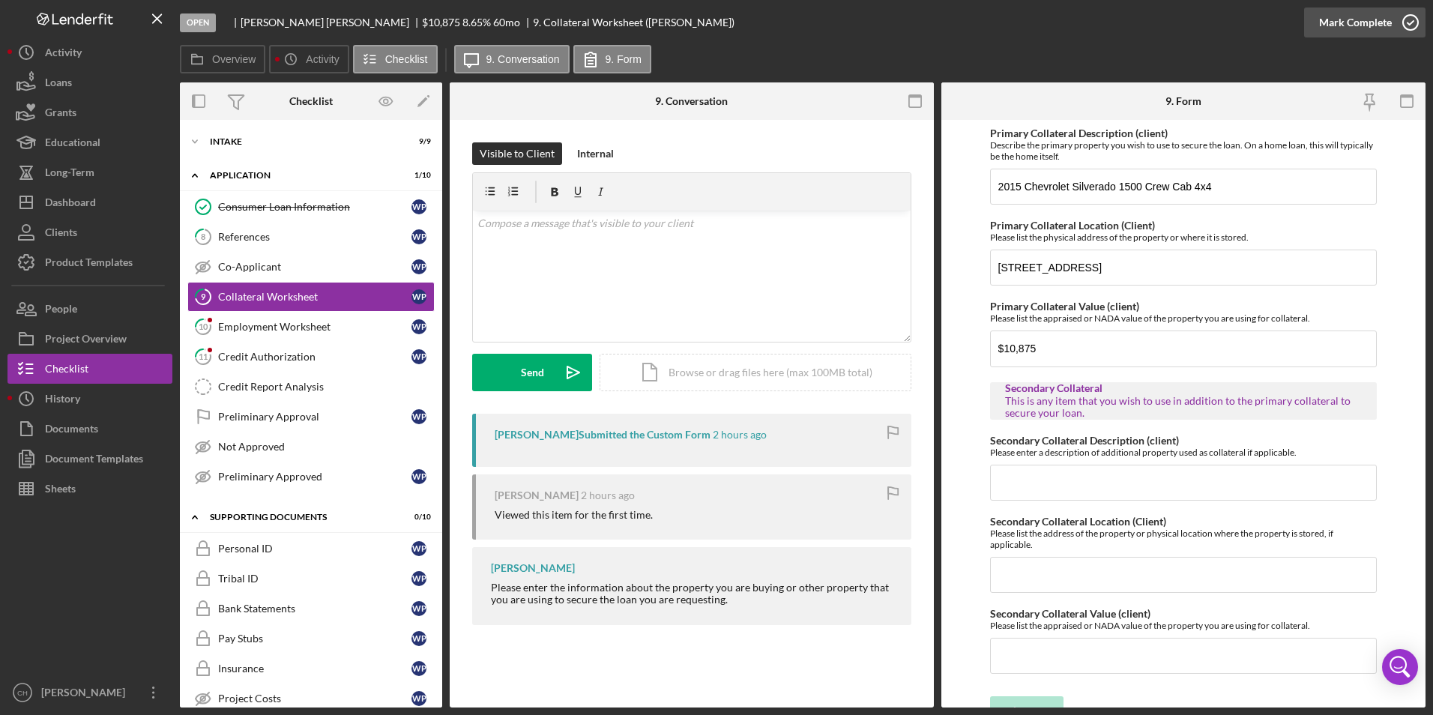
click at [1347, 22] on div "Mark Complete" at bounding box center [1355, 22] width 73 height 30
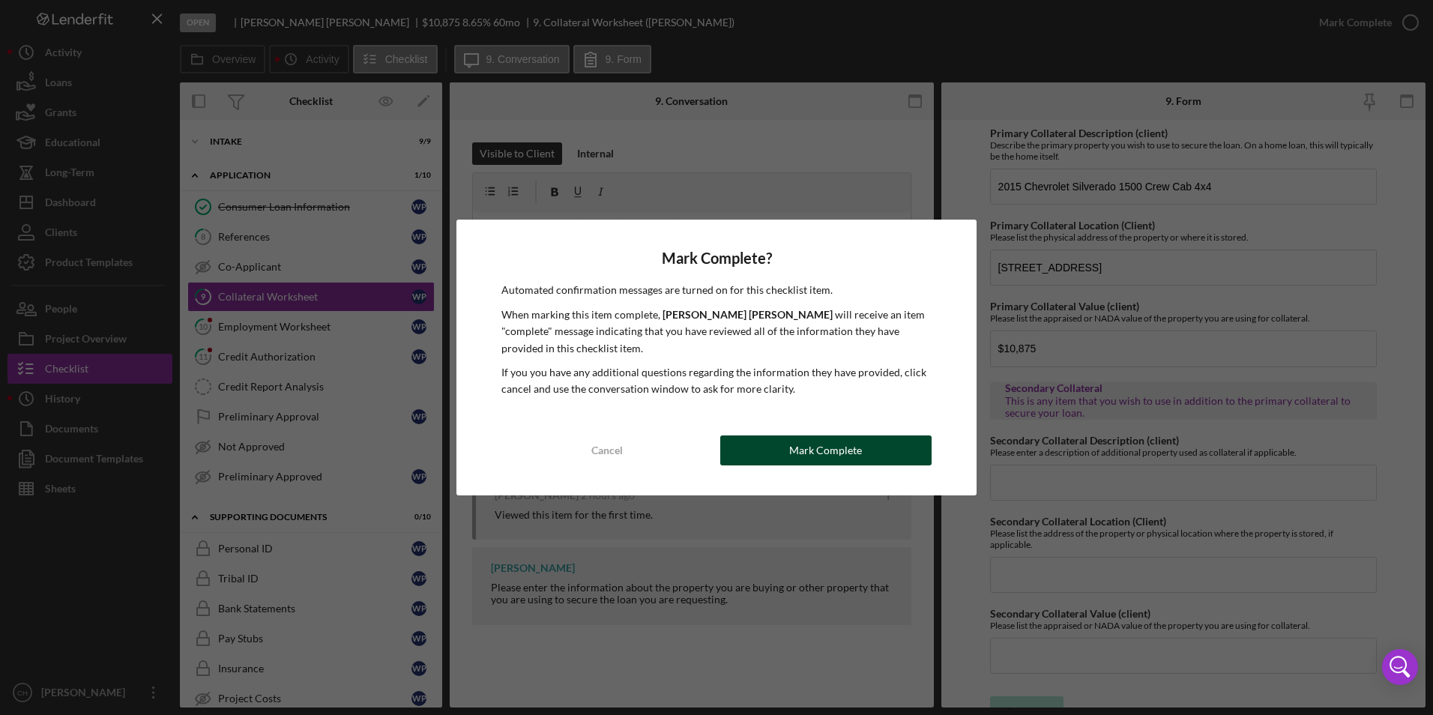
click at [849, 458] on div "Mark Complete" at bounding box center [825, 451] width 73 height 30
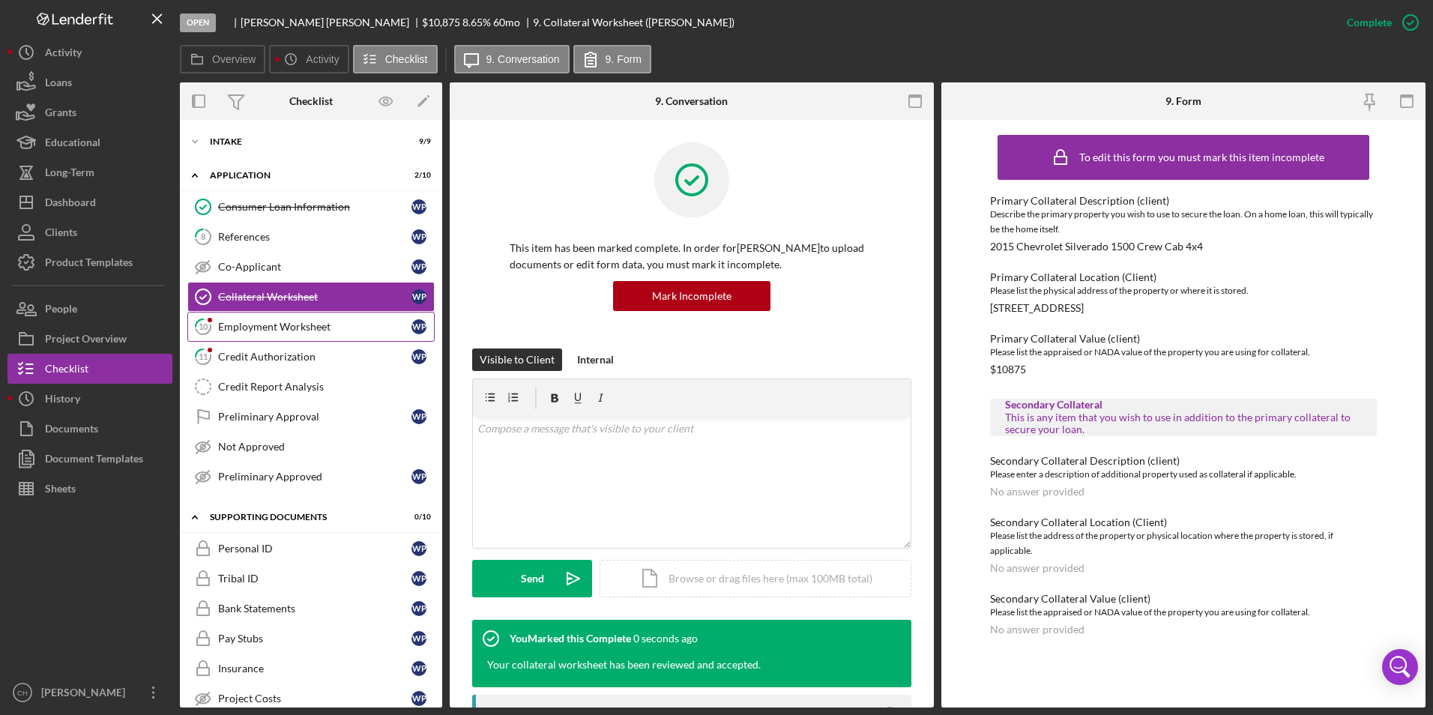
click at [248, 321] on div "Employment Worksheet" at bounding box center [314, 327] width 193 height 12
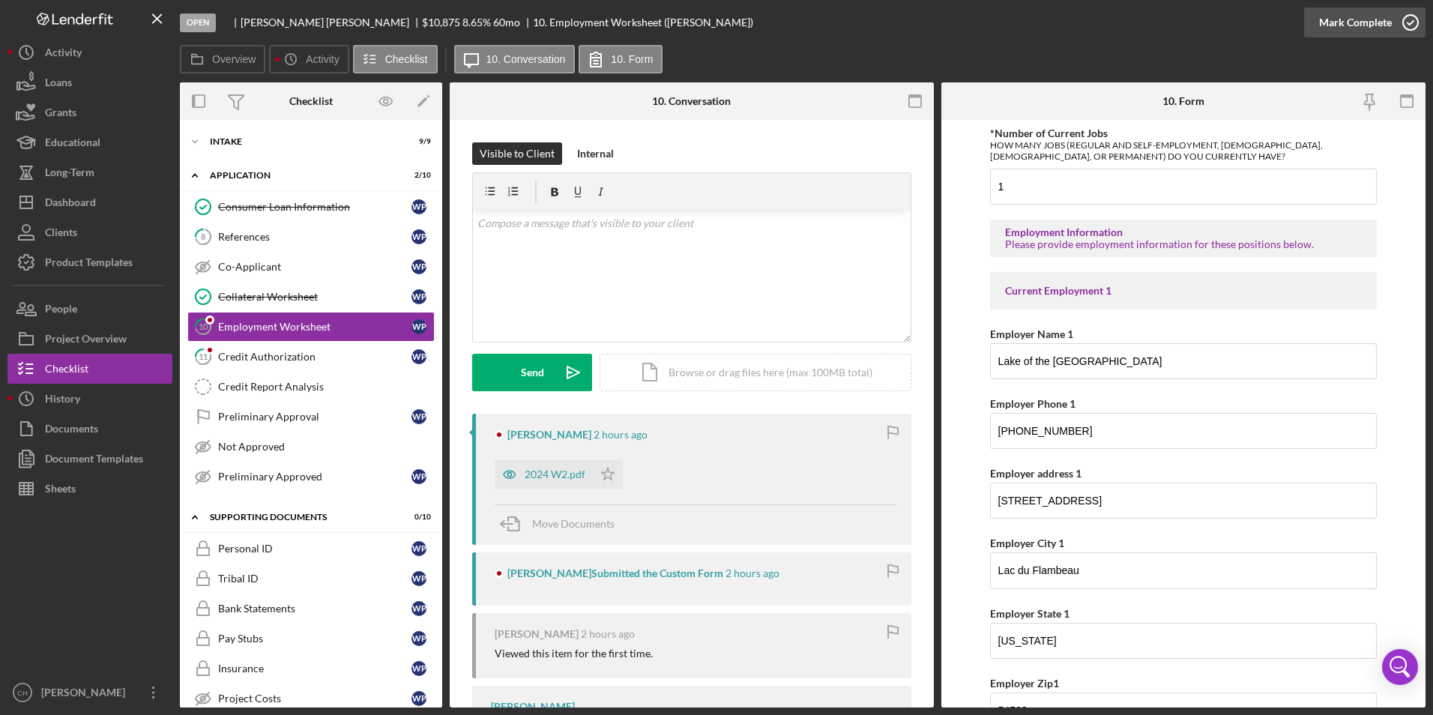
click at [1371, 25] on div "Mark Complete" at bounding box center [1355, 22] width 73 height 30
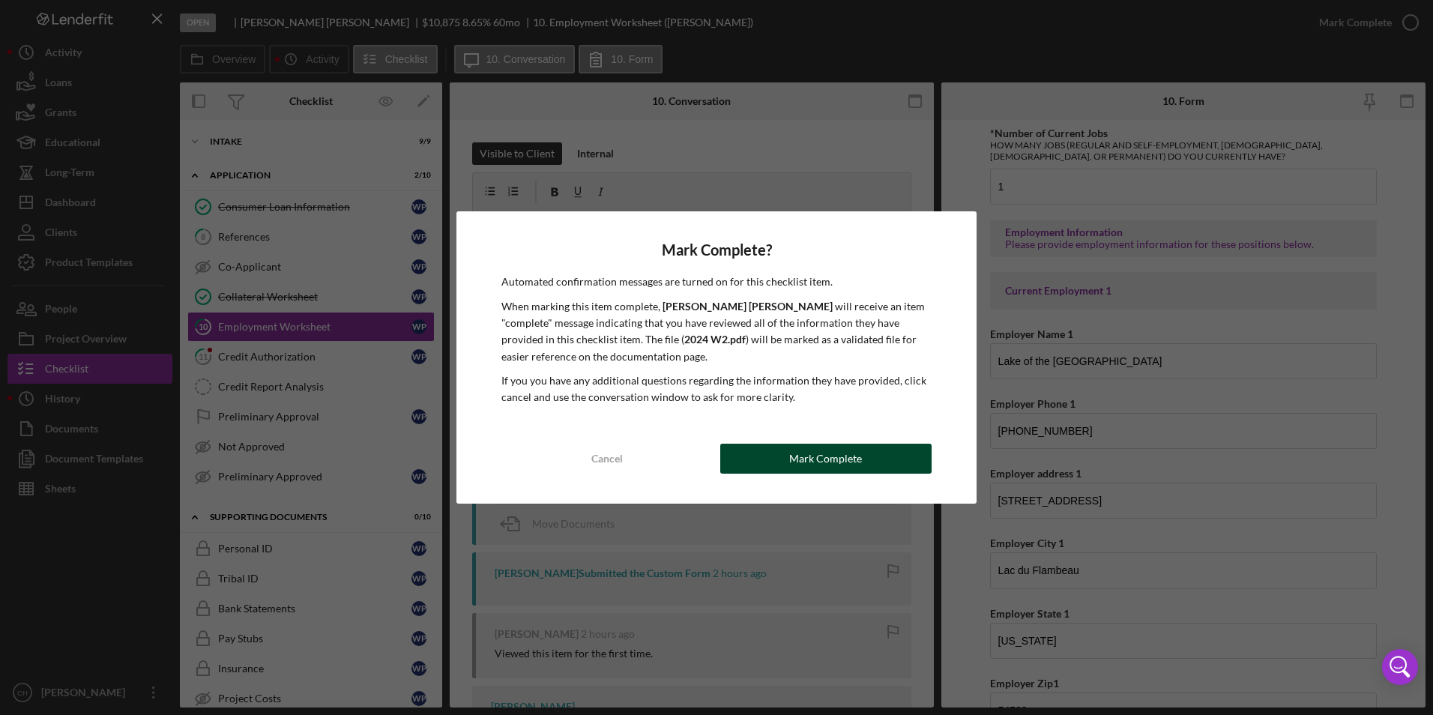
click at [815, 462] on div "Mark Complete" at bounding box center [825, 459] width 73 height 30
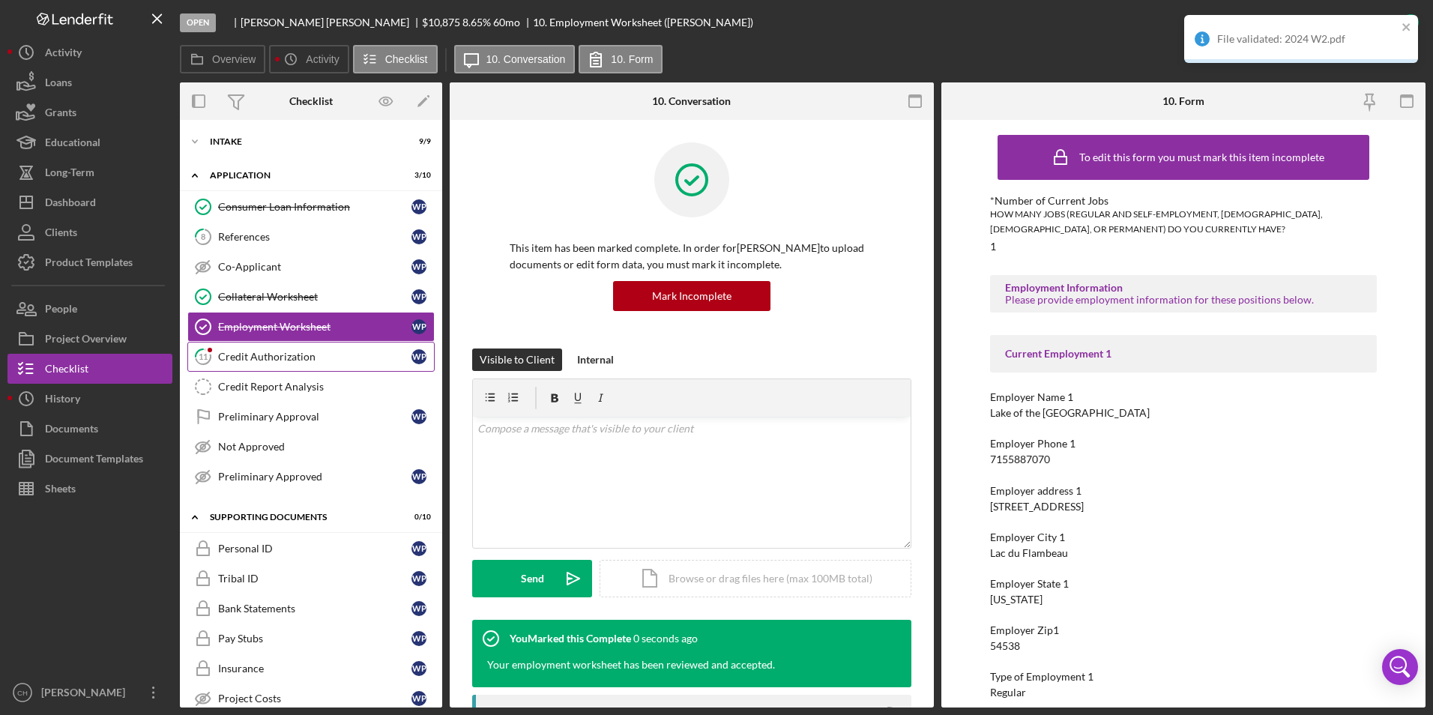
click at [283, 355] on div "Credit Authorization" at bounding box center [314, 357] width 193 height 12
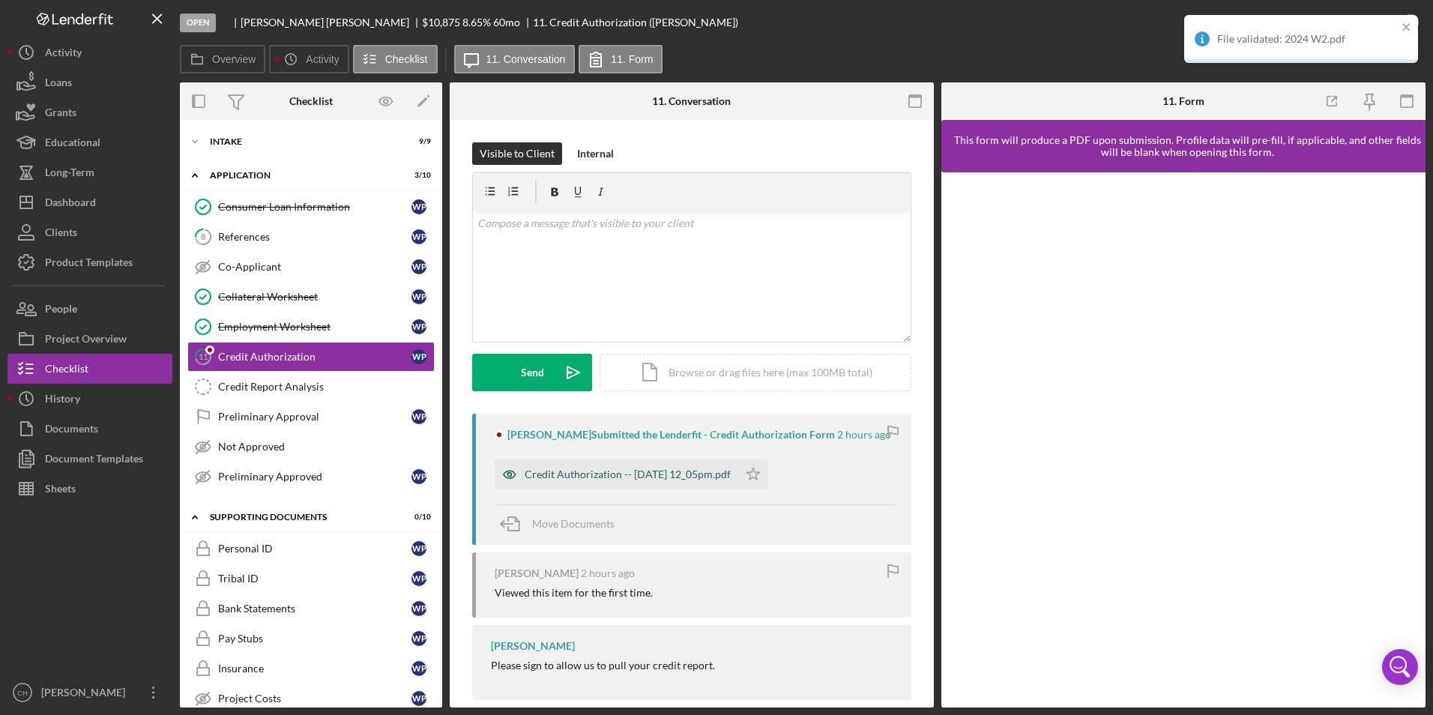
click at [563, 478] on div "Credit Authorization -- [DATE] 12_05pm.pdf" at bounding box center [628, 474] width 206 height 12
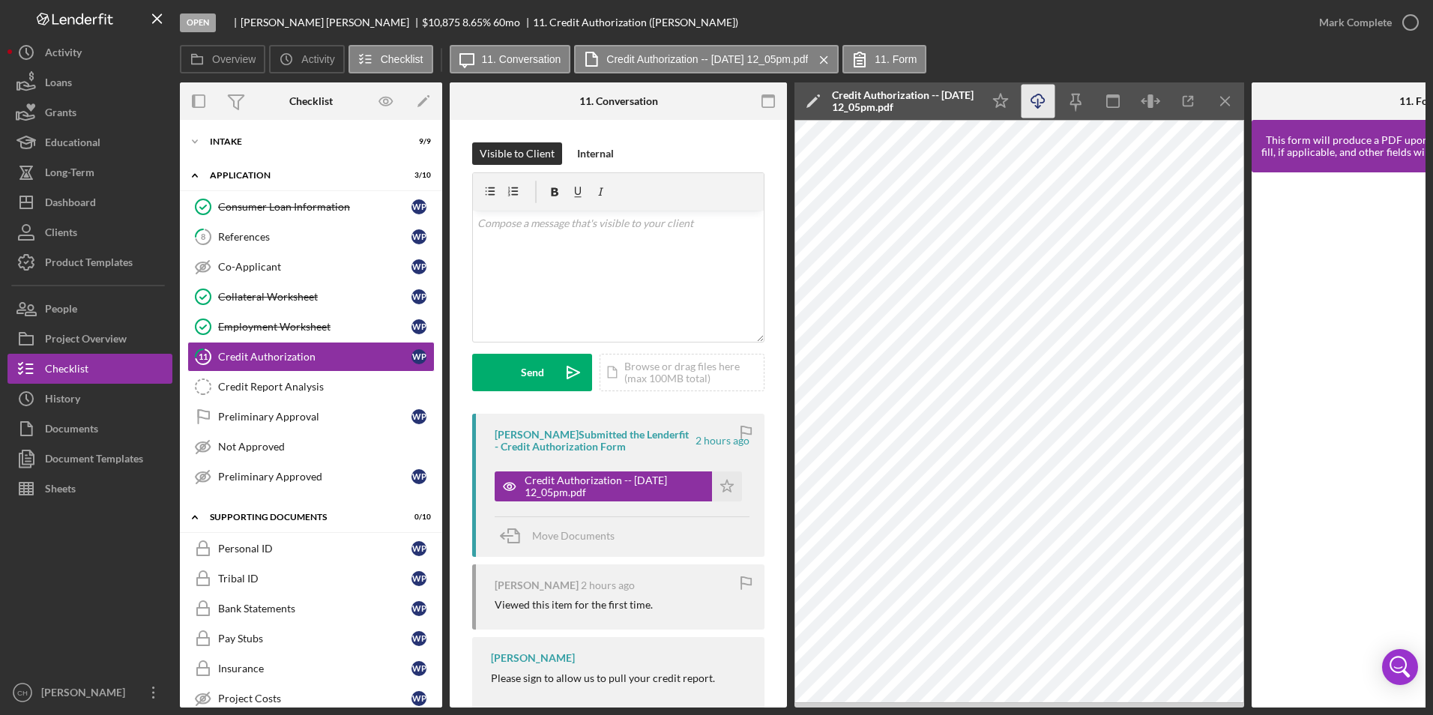
click at [1042, 106] on icon "Icon/Download" at bounding box center [1039, 102] width 34 height 34
click at [725, 487] on polygon "button" at bounding box center [727, 486] width 13 height 12
click at [1353, 19] on div "Mark Complete" at bounding box center [1355, 22] width 73 height 30
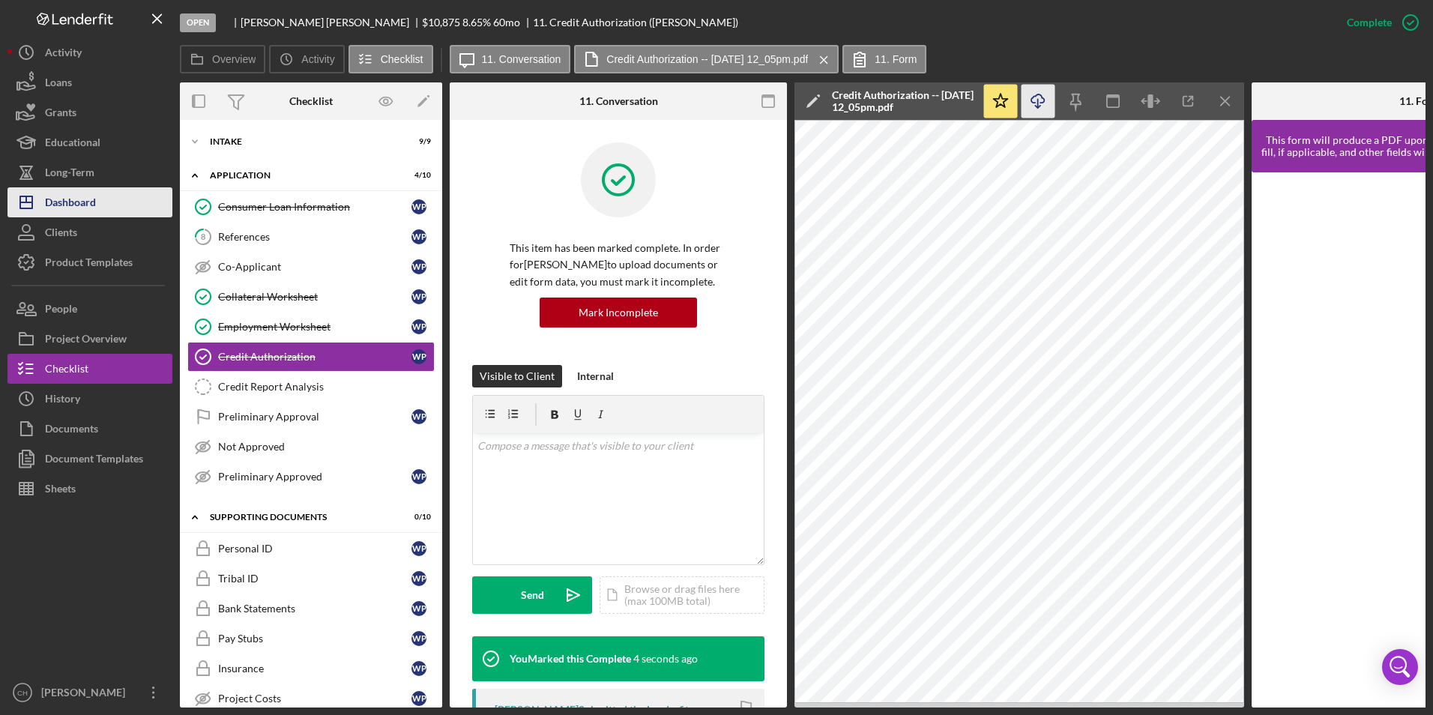
click at [61, 202] on div "Dashboard" at bounding box center [70, 204] width 51 height 34
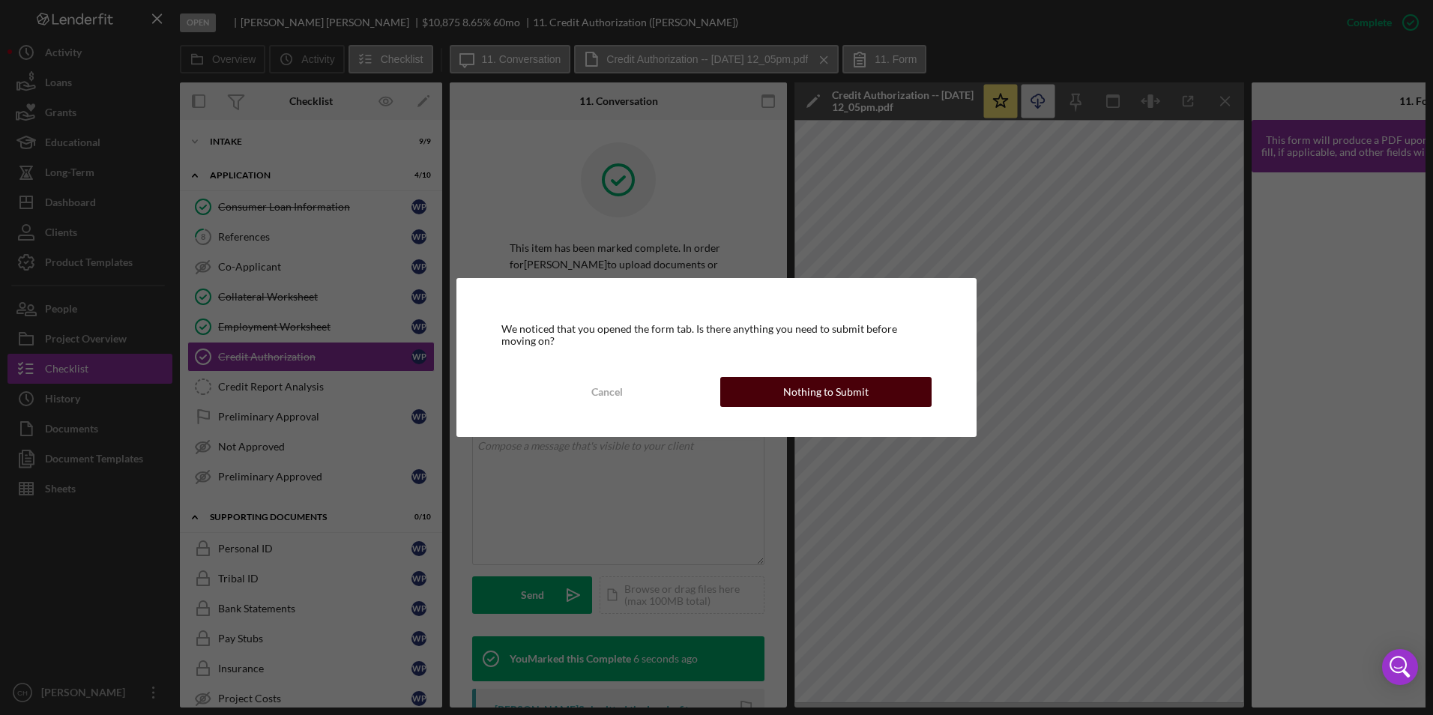
click at [832, 394] on div "Nothing to Submit" at bounding box center [825, 392] width 85 height 30
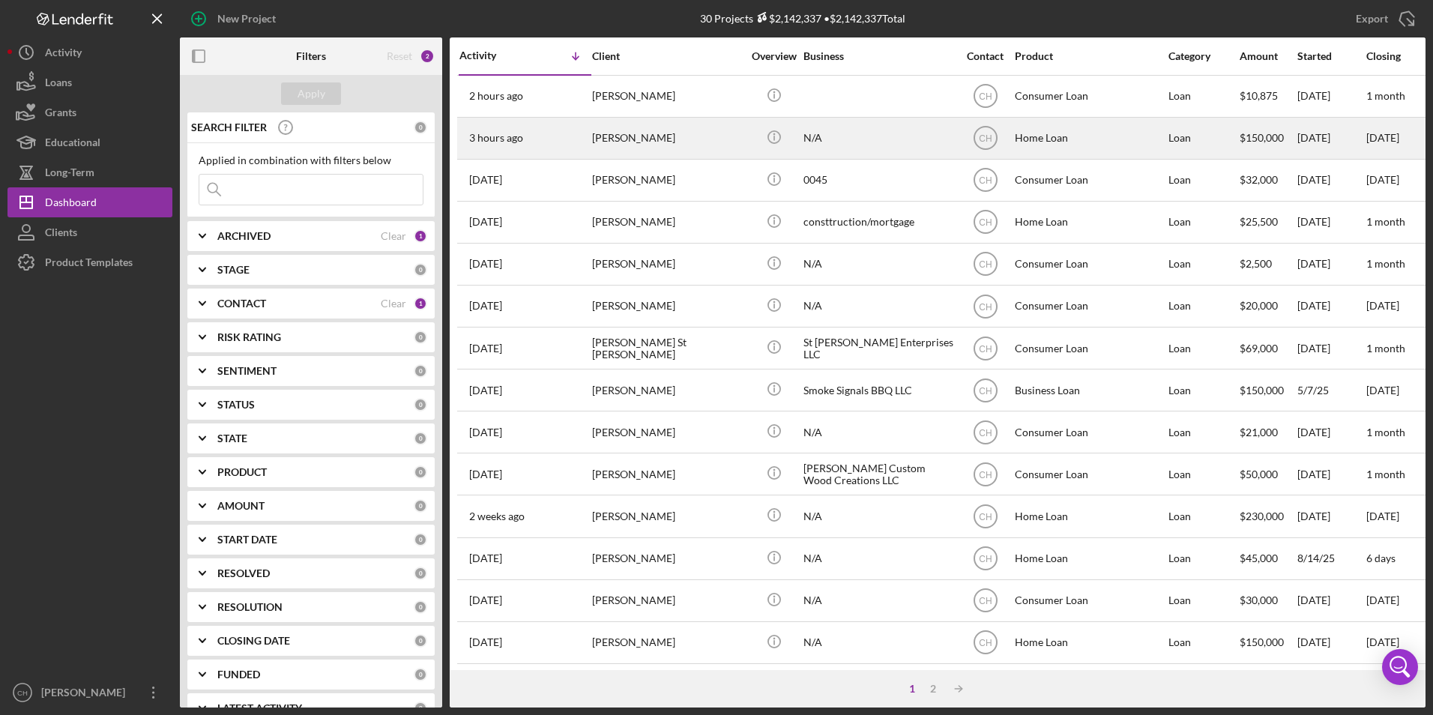
click at [669, 145] on div "[PERSON_NAME]" at bounding box center [667, 138] width 150 height 40
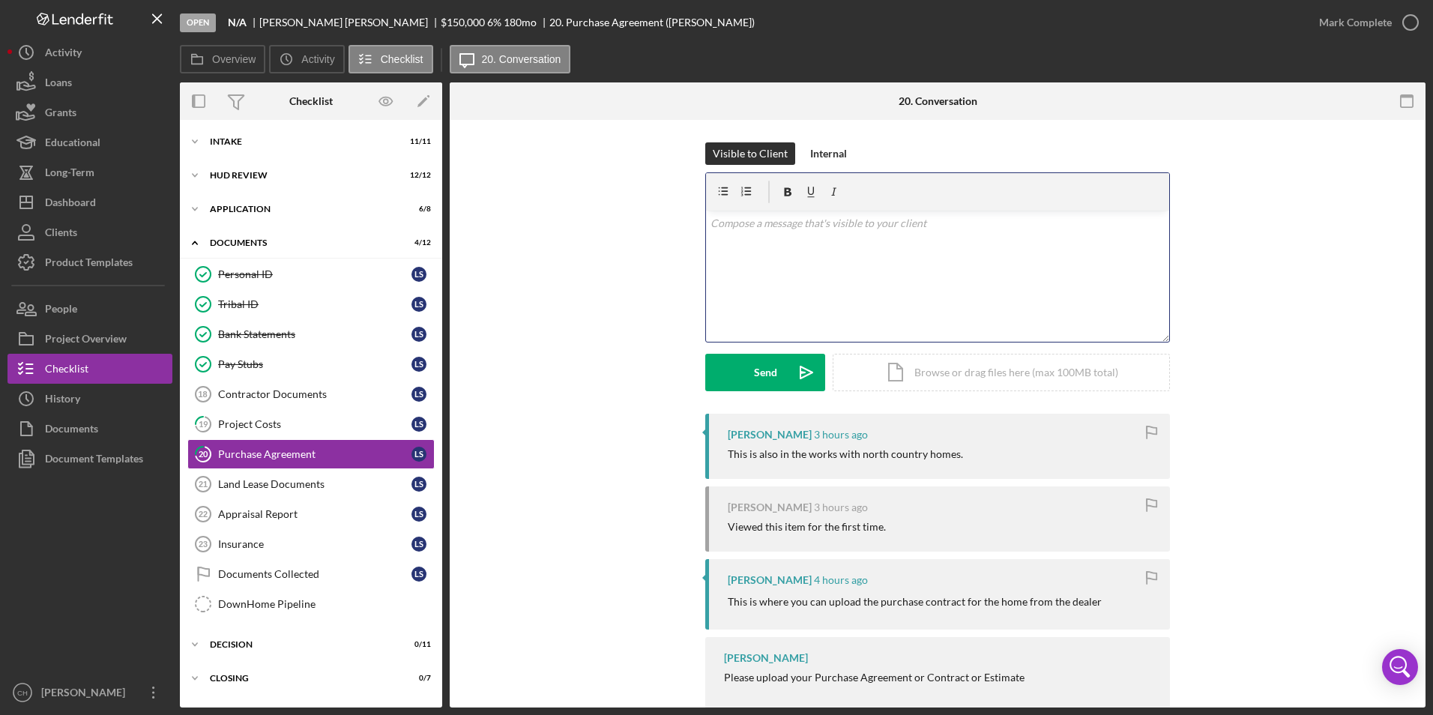
click at [801, 253] on div "v Color teal Color pink Remove color Add row above Add row below Add column bef…" at bounding box center [937, 276] width 463 height 131
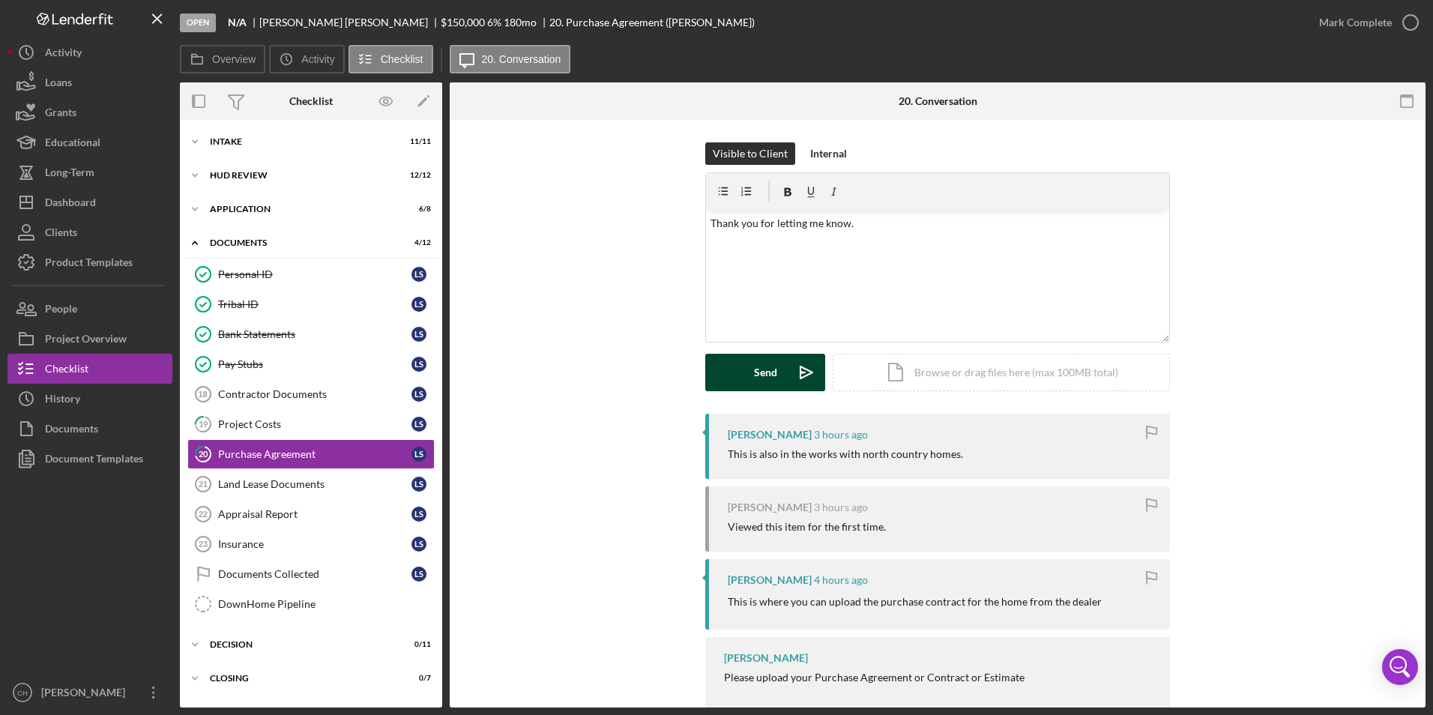
click at [749, 376] on button "Send Icon/icon-invite-send" at bounding box center [765, 372] width 120 height 37
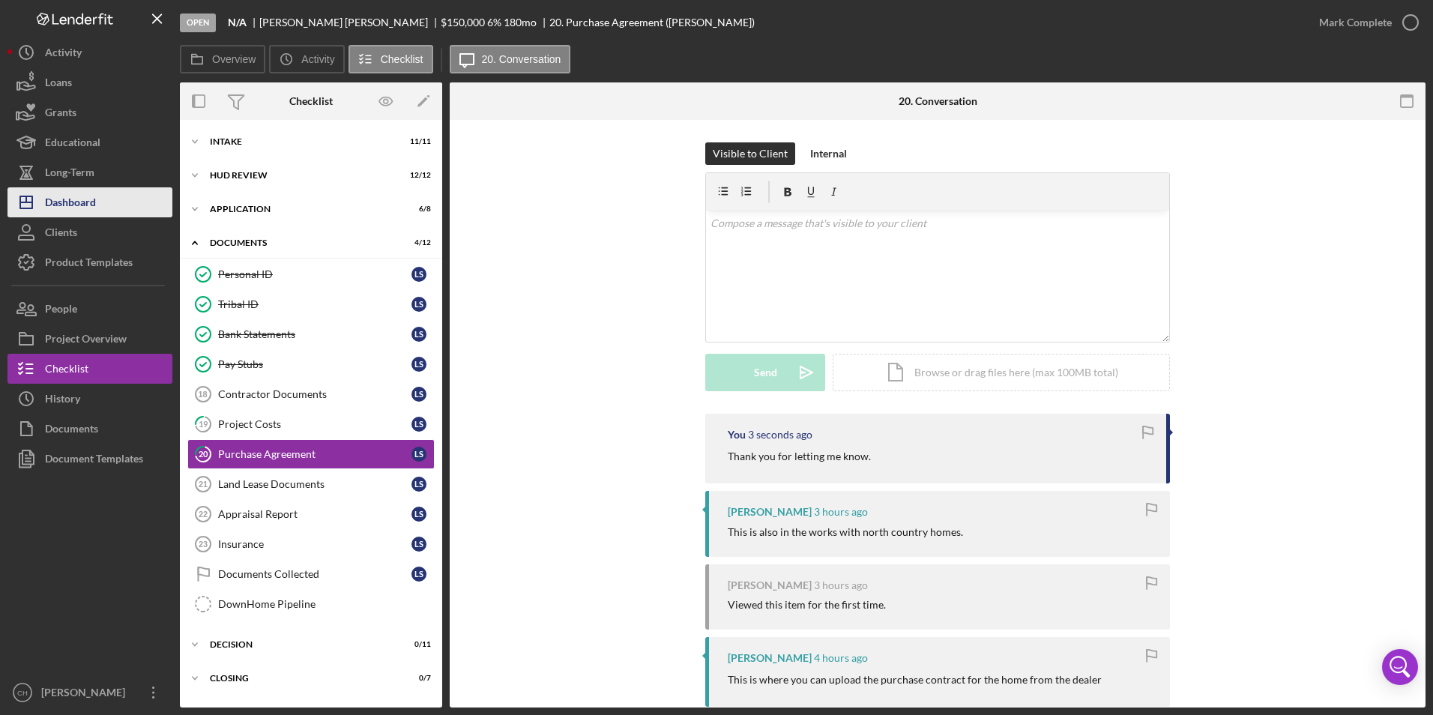
click at [94, 205] on div "Dashboard" at bounding box center [70, 204] width 51 height 34
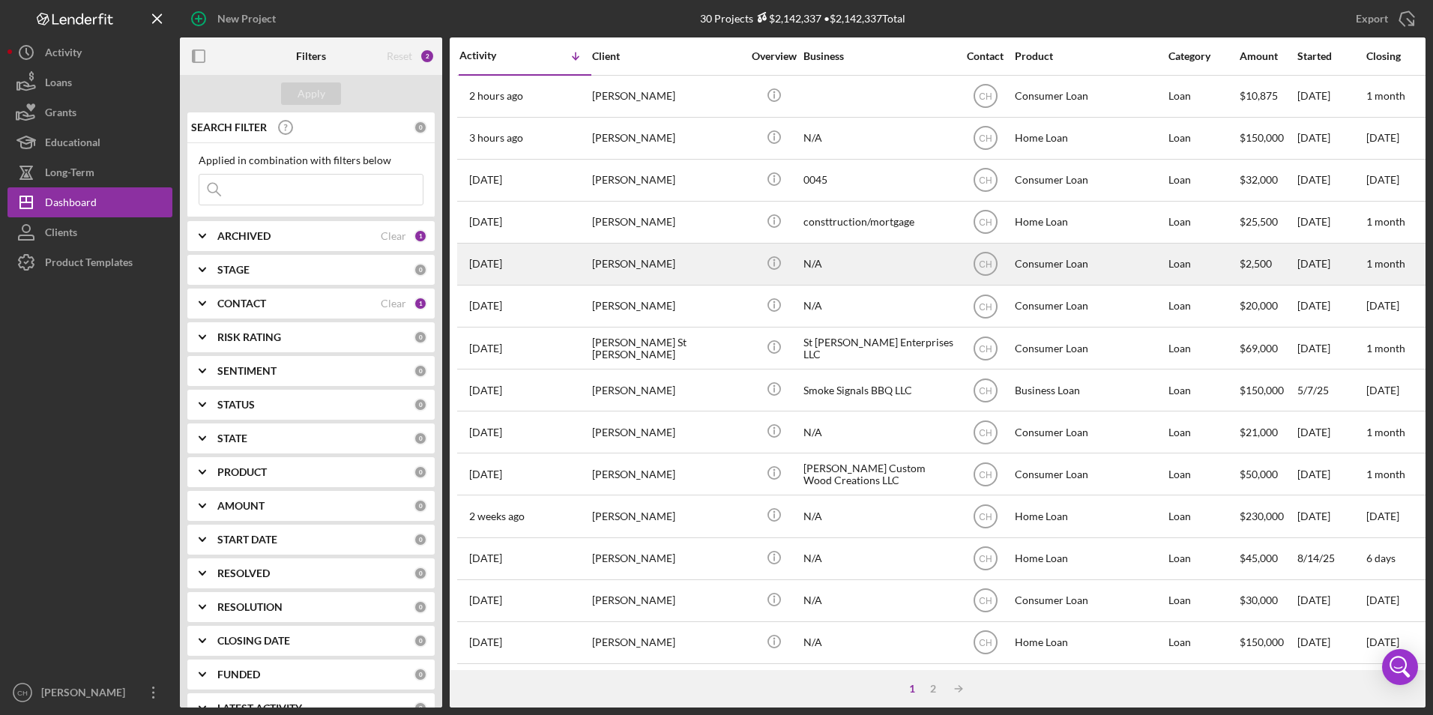
click at [628, 263] on div "[PERSON_NAME]" at bounding box center [667, 264] width 150 height 40
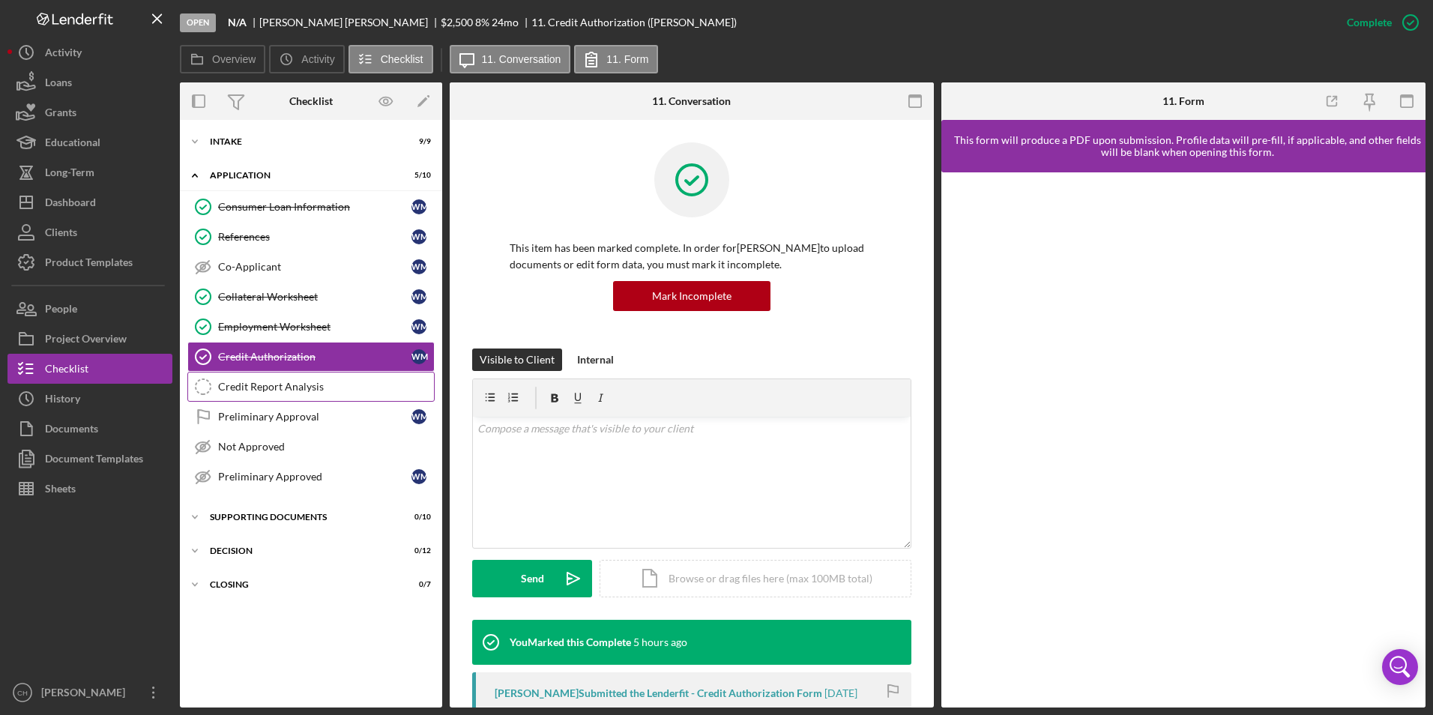
click at [223, 383] on div "Credit Report Analysis" at bounding box center [326, 387] width 216 height 12
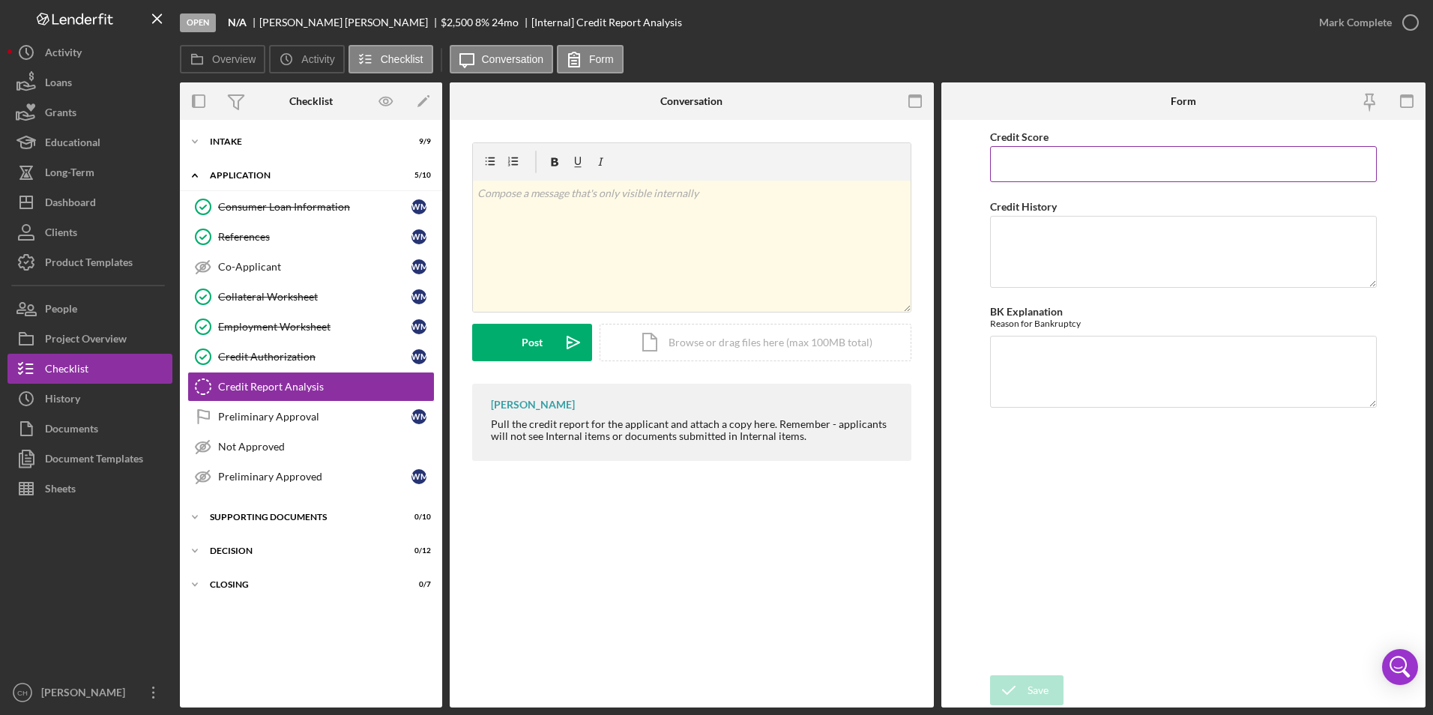
click at [1007, 171] on input "Credit Score" at bounding box center [1184, 164] width 388 height 36
type input "602"
click at [1036, 235] on textarea "Credit History" at bounding box center [1184, 252] width 388 height 72
type textarea "Does have one collection on his credit report."
click at [1034, 342] on textarea "BK Explanation" at bounding box center [1184, 372] width 388 height 72
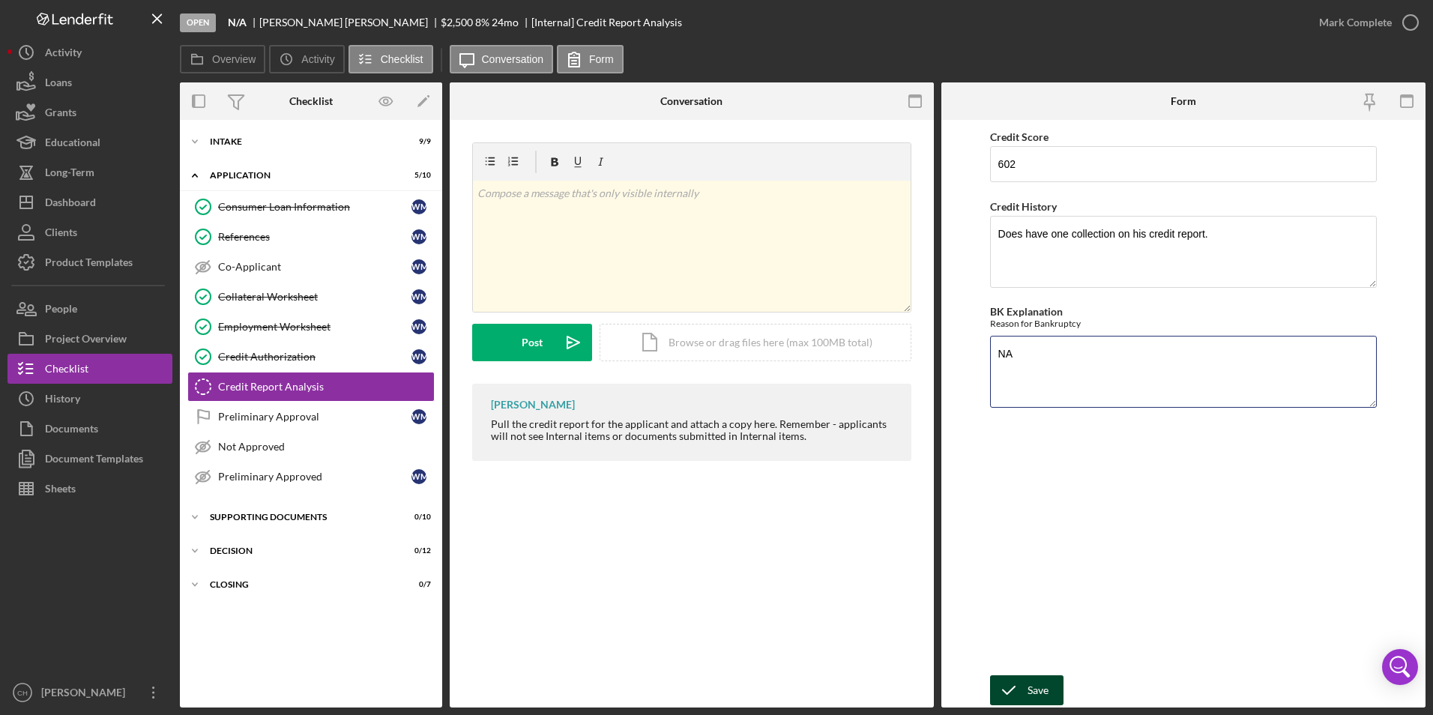
type textarea "NA"
click at [1052, 693] on button "Save" at bounding box center [1026, 690] width 73 height 30
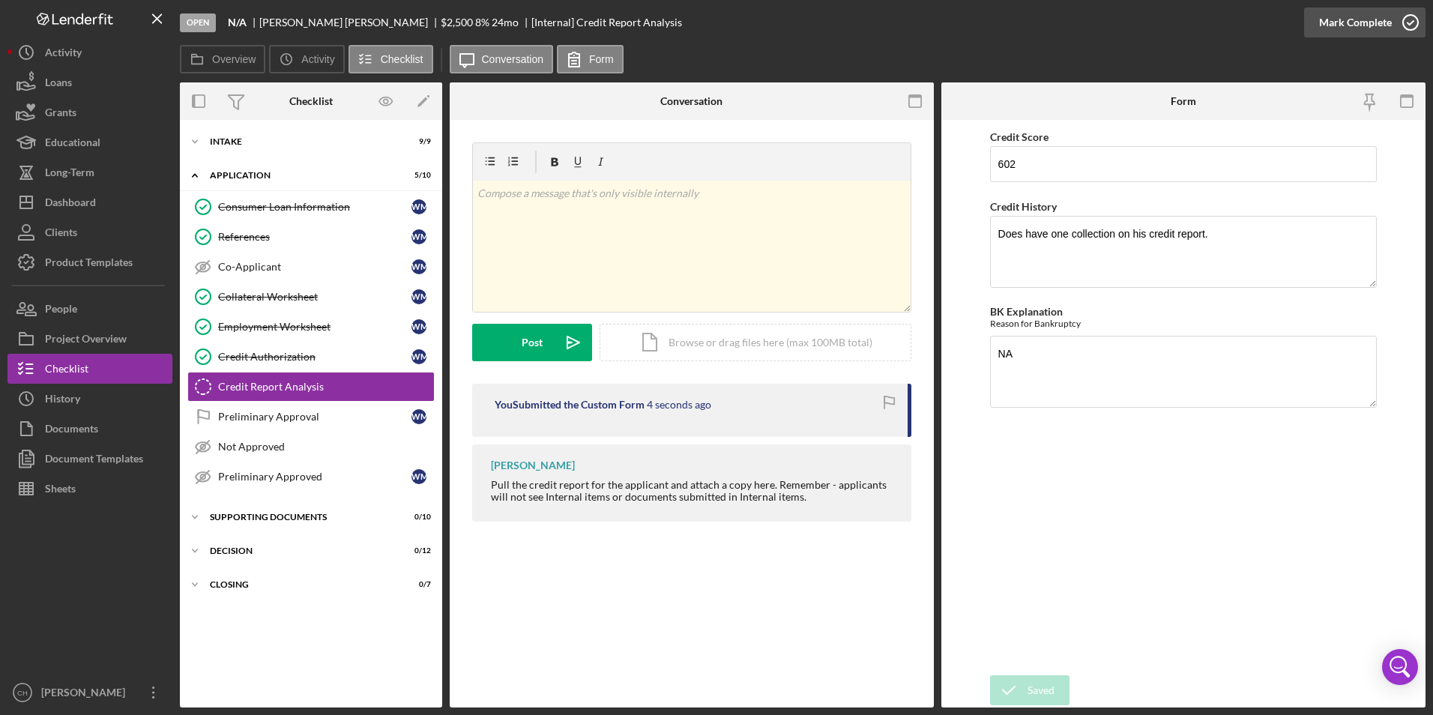
click at [1361, 20] on div "Mark Complete" at bounding box center [1355, 22] width 73 height 30
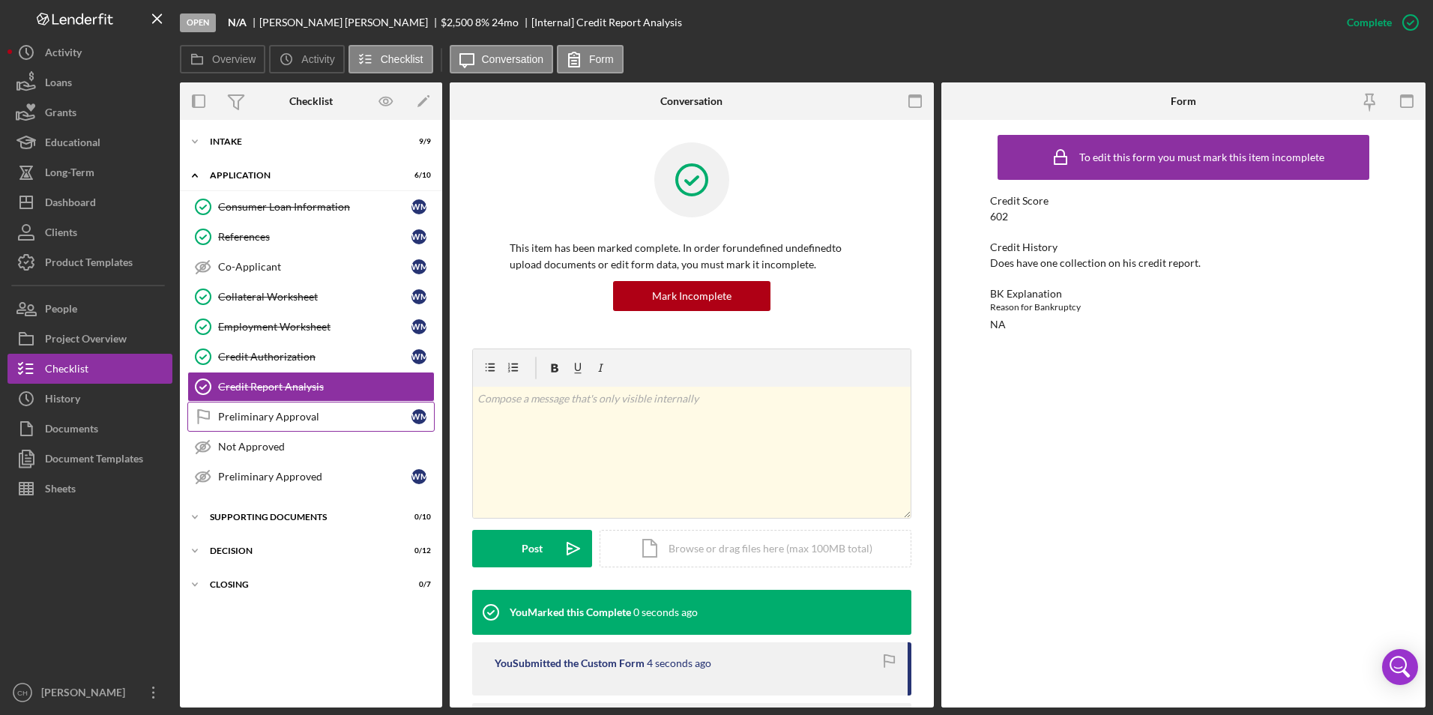
click at [272, 418] on div "Preliminary Approval" at bounding box center [314, 417] width 193 height 12
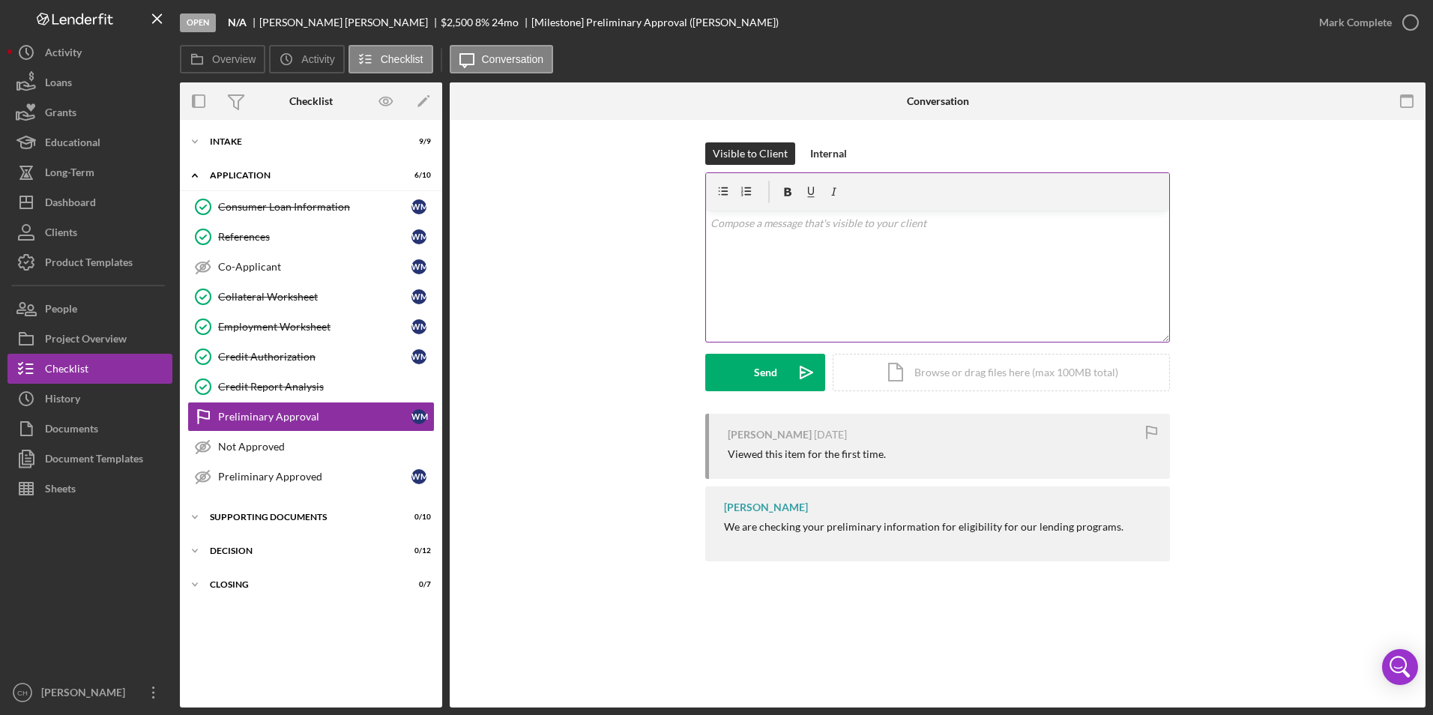
click at [721, 229] on p at bounding box center [938, 223] width 455 height 16
click at [872, 259] on p "I did a soft pull on your credit report, and you have a collection for ATT that…" at bounding box center [938, 253] width 455 height 34
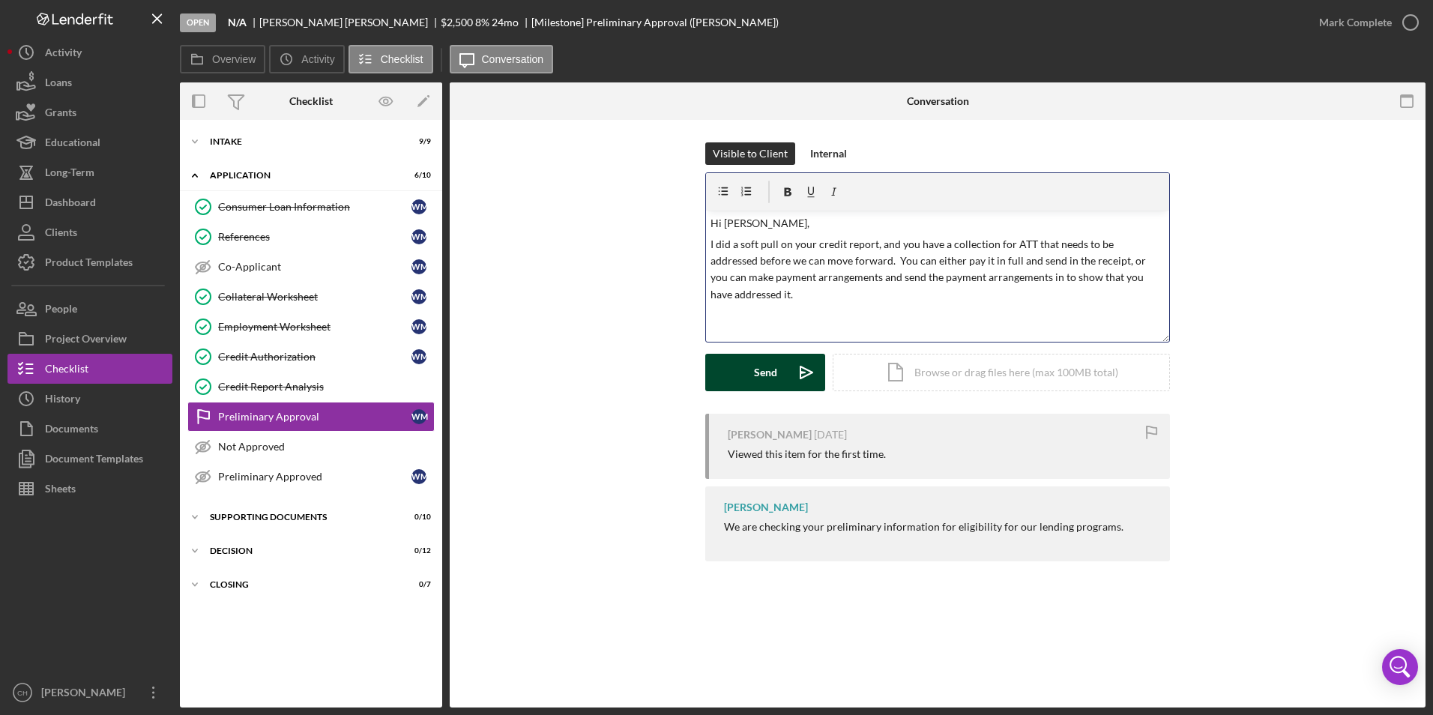
click at [777, 374] on button "Send Icon/icon-invite-send" at bounding box center [765, 372] width 120 height 37
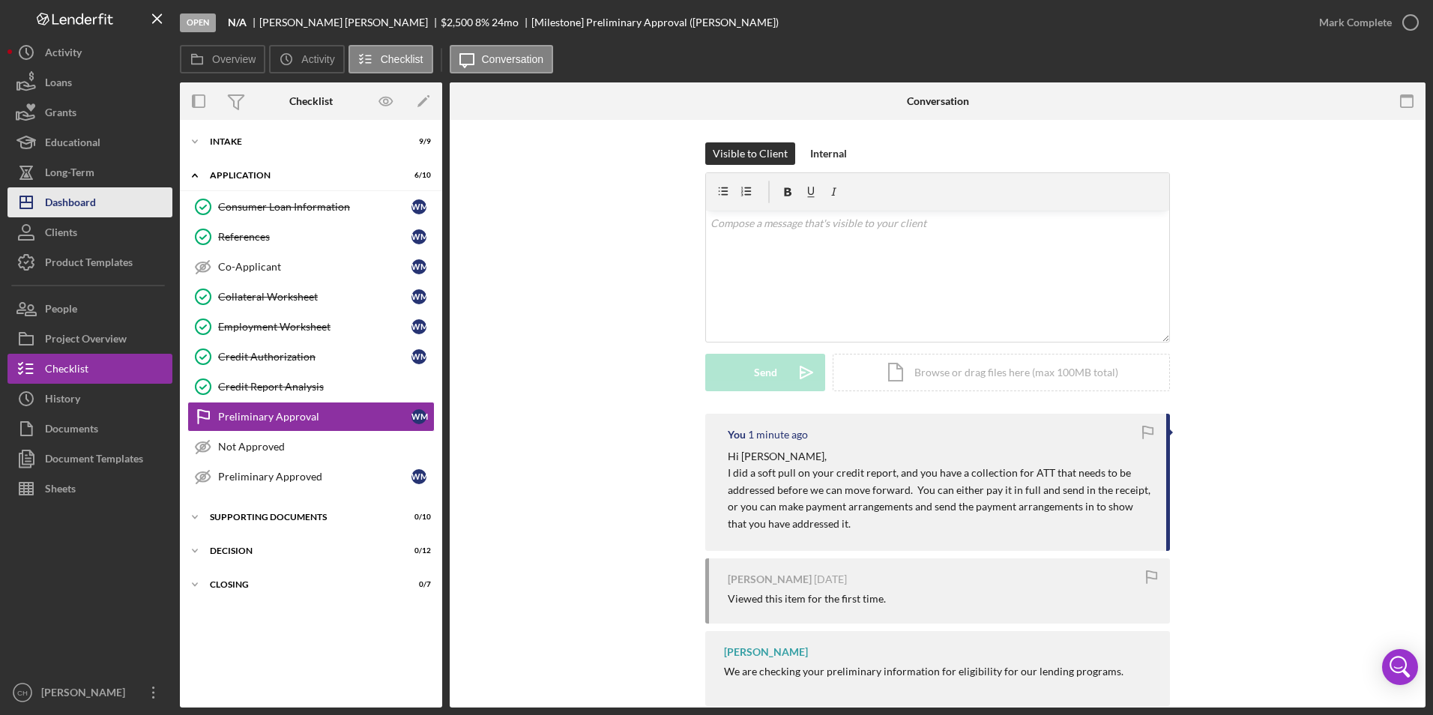
click at [67, 193] on div "Dashboard" at bounding box center [70, 204] width 51 height 34
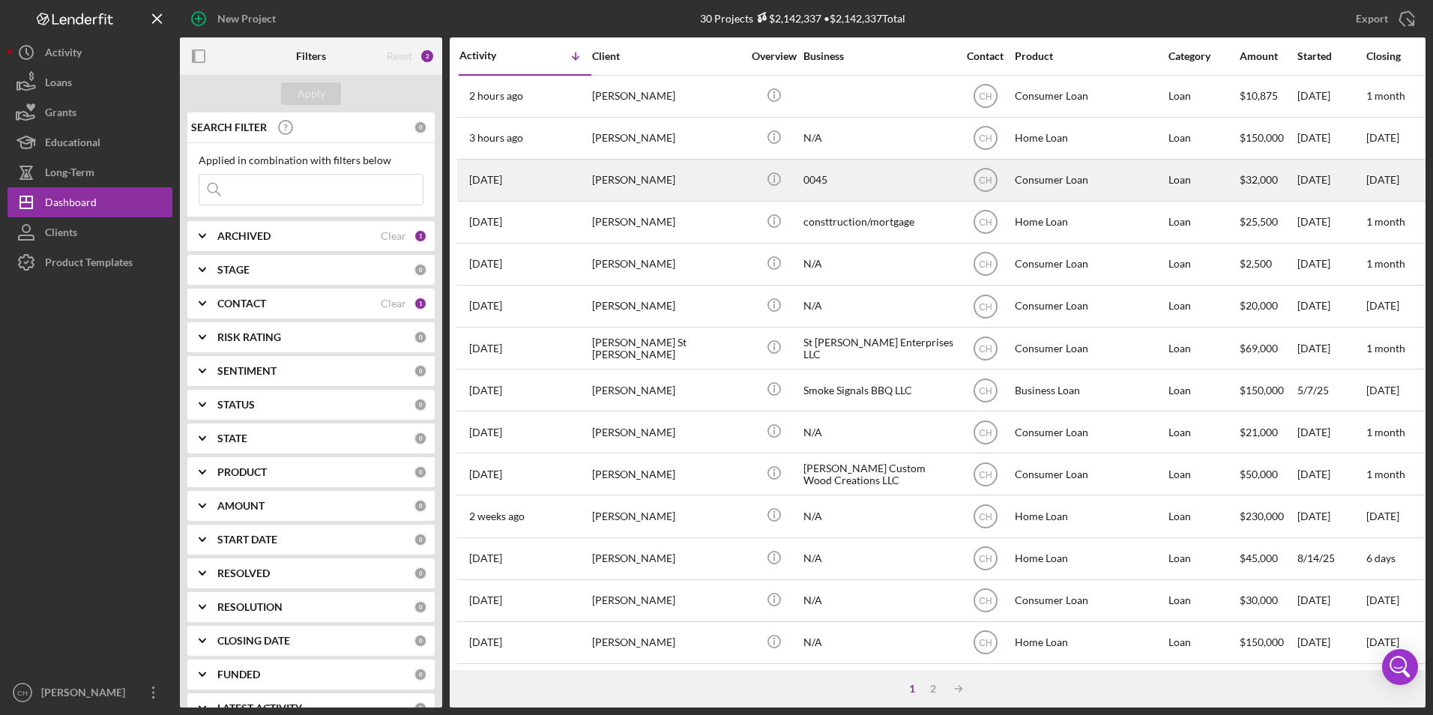
click at [672, 184] on div "[PERSON_NAME]" at bounding box center [667, 180] width 150 height 40
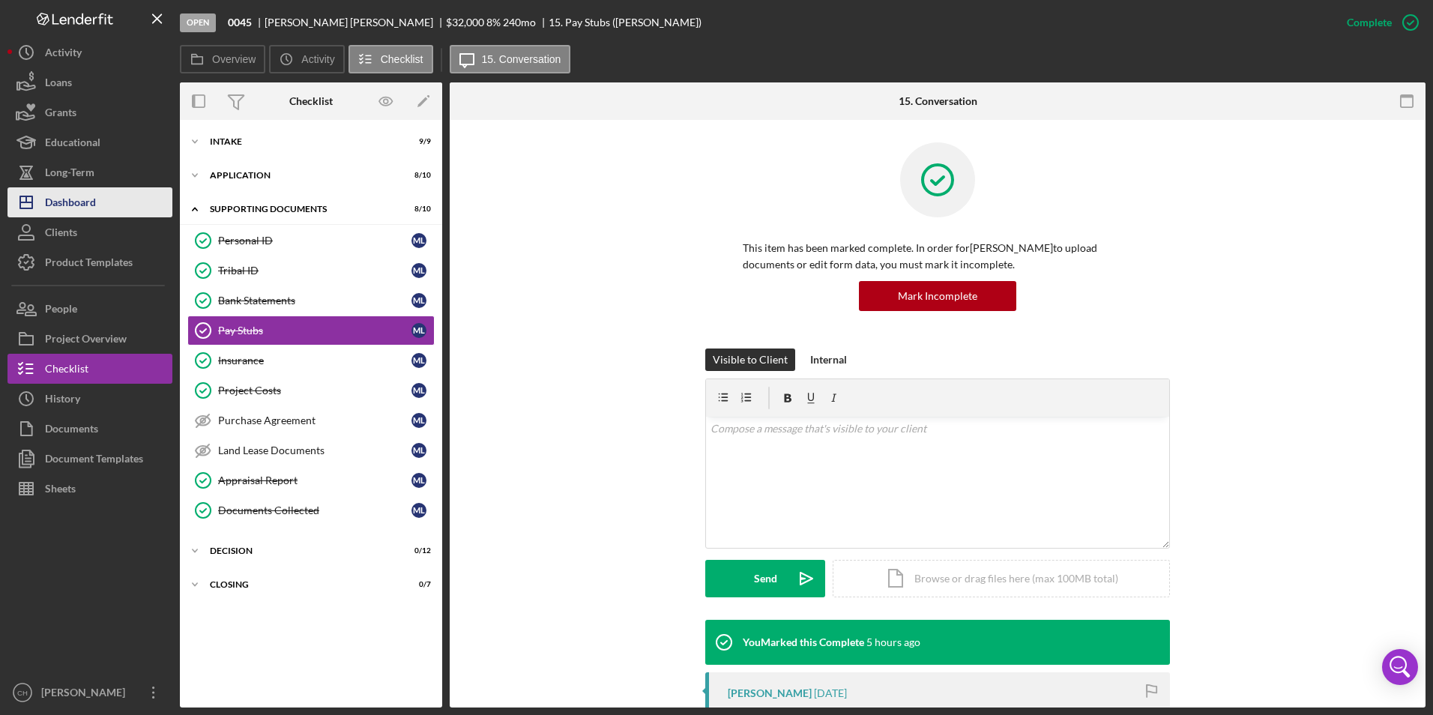
click at [91, 205] on div "Dashboard" at bounding box center [70, 204] width 51 height 34
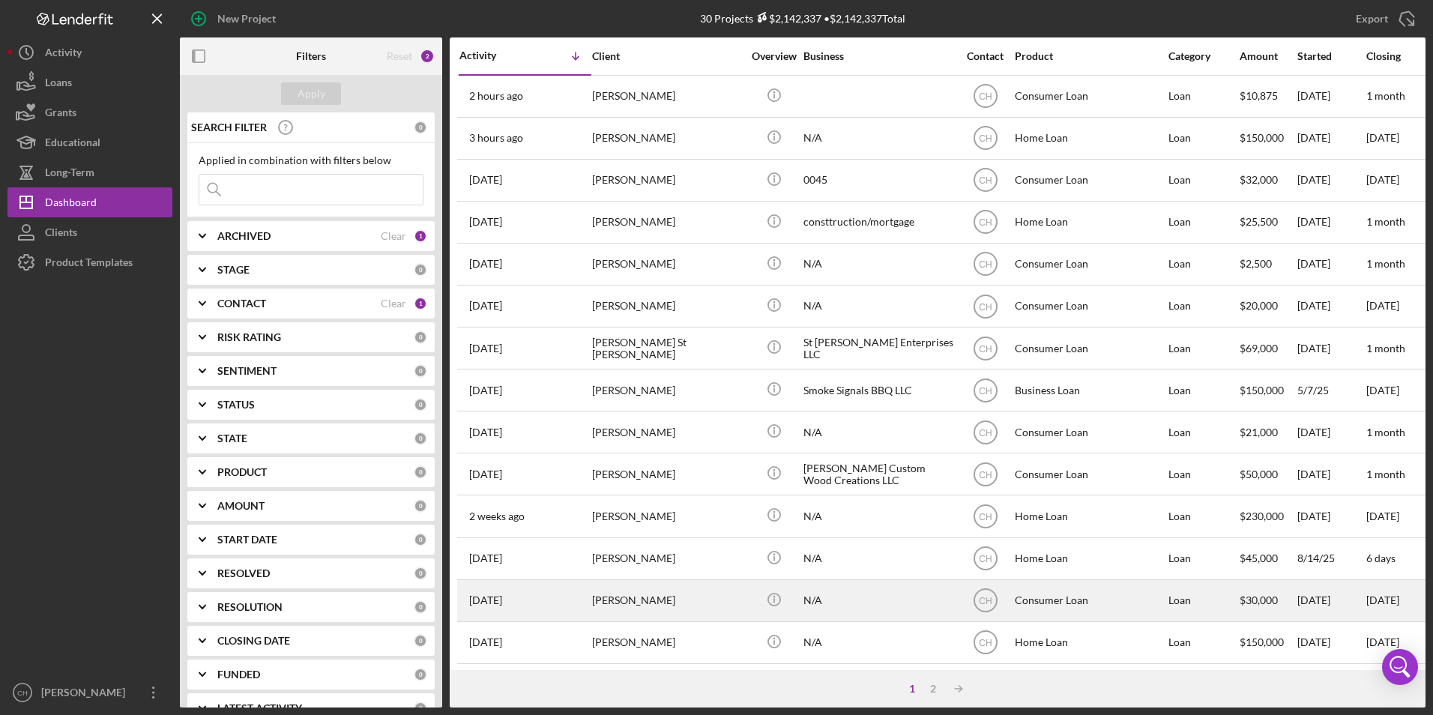
scroll to position [75, 0]
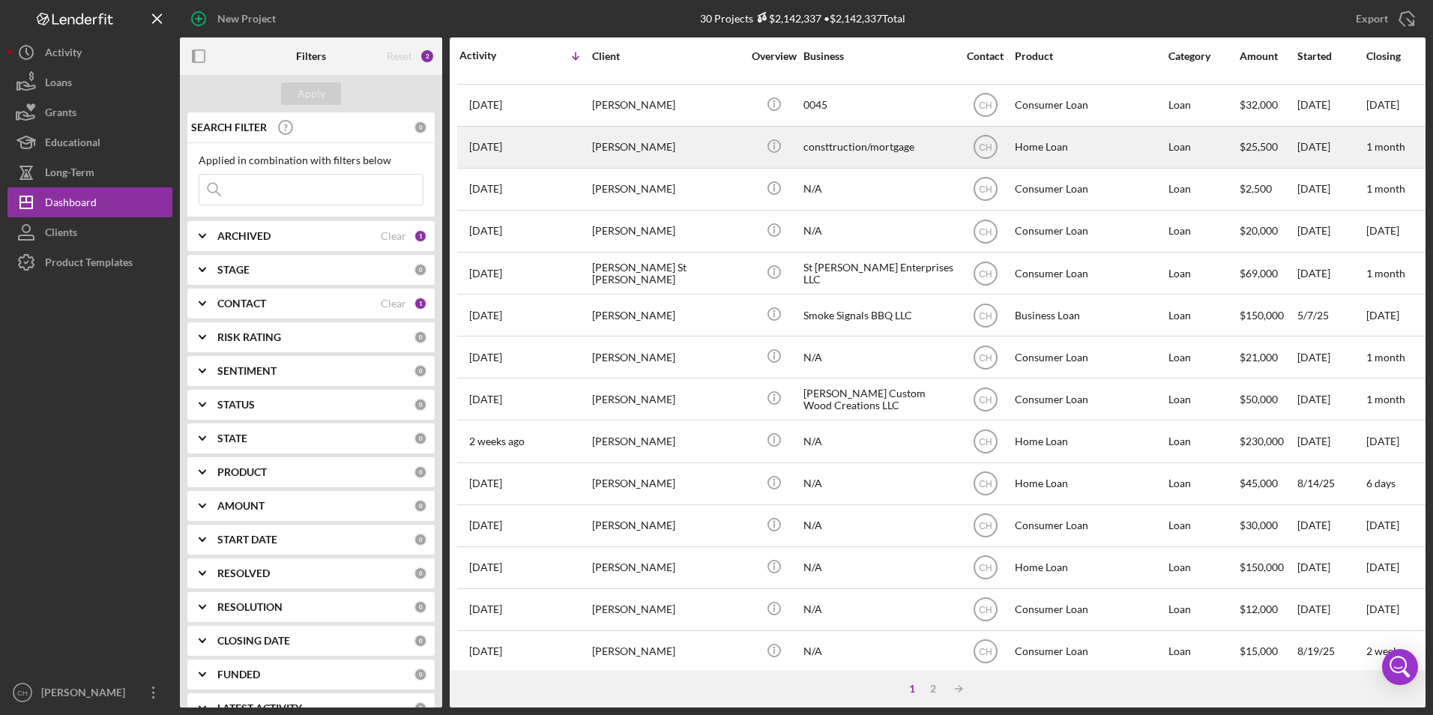
click at [612, 153] on div "[PERSON_NAME]" at bounding box center [667, 147] width 150 height 40
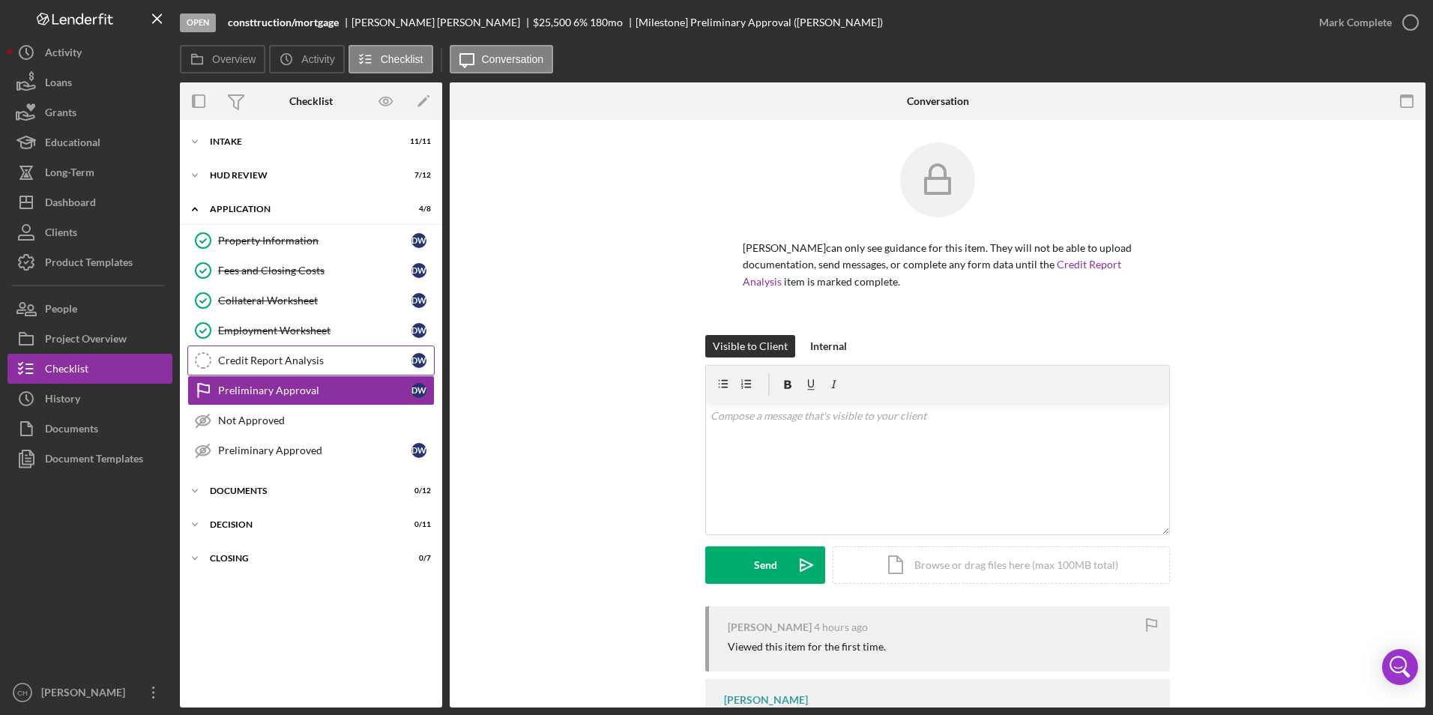
click at [240, 365] on div "Credit Report Analysis" at bounding box center [314, 361] width 193 height 12
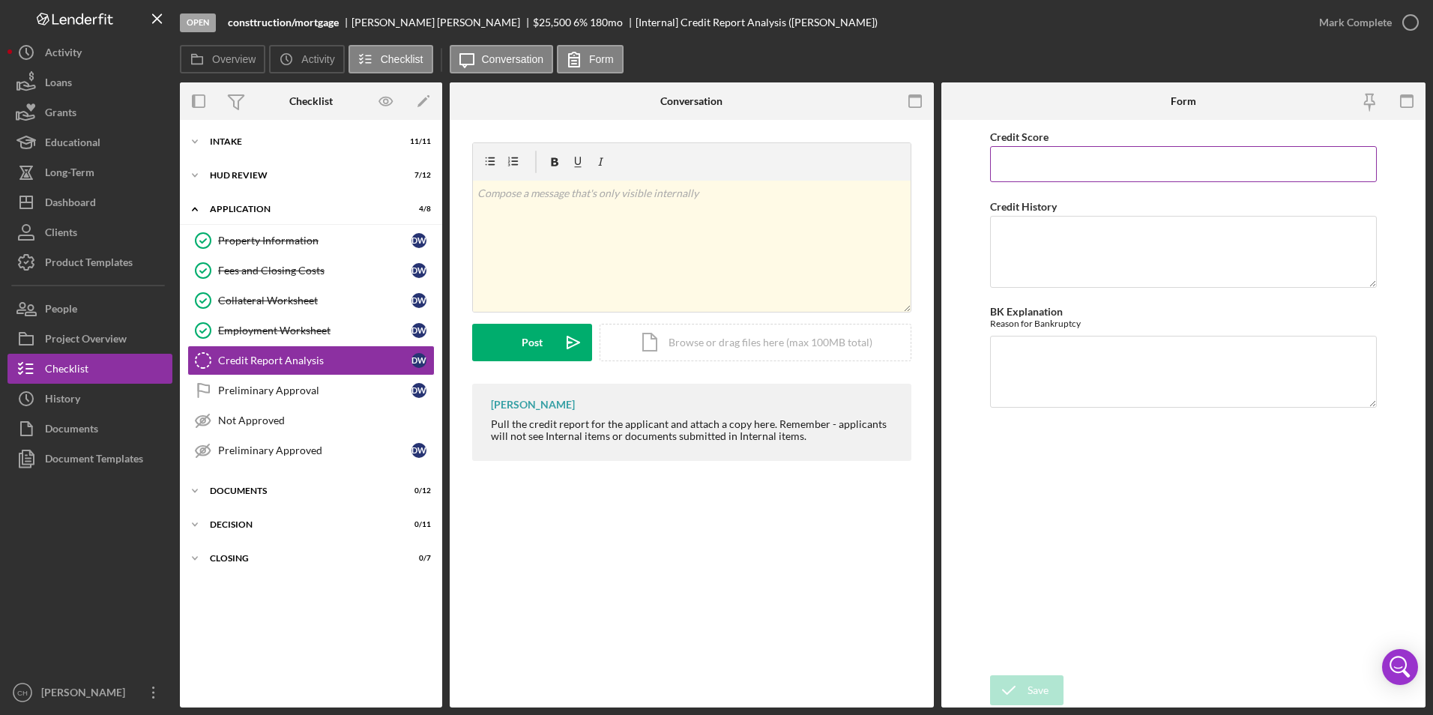
click at [1026, 160] on input "Credit Score" at bounding box center [1184, 164] width 388 height 36
type input "634"
click at [1016, 250] on textarea "Credit History" at bounding box center [1184, 252] width 388 height 72
type textarea "No collections, no late payments."
type textarea "NA"
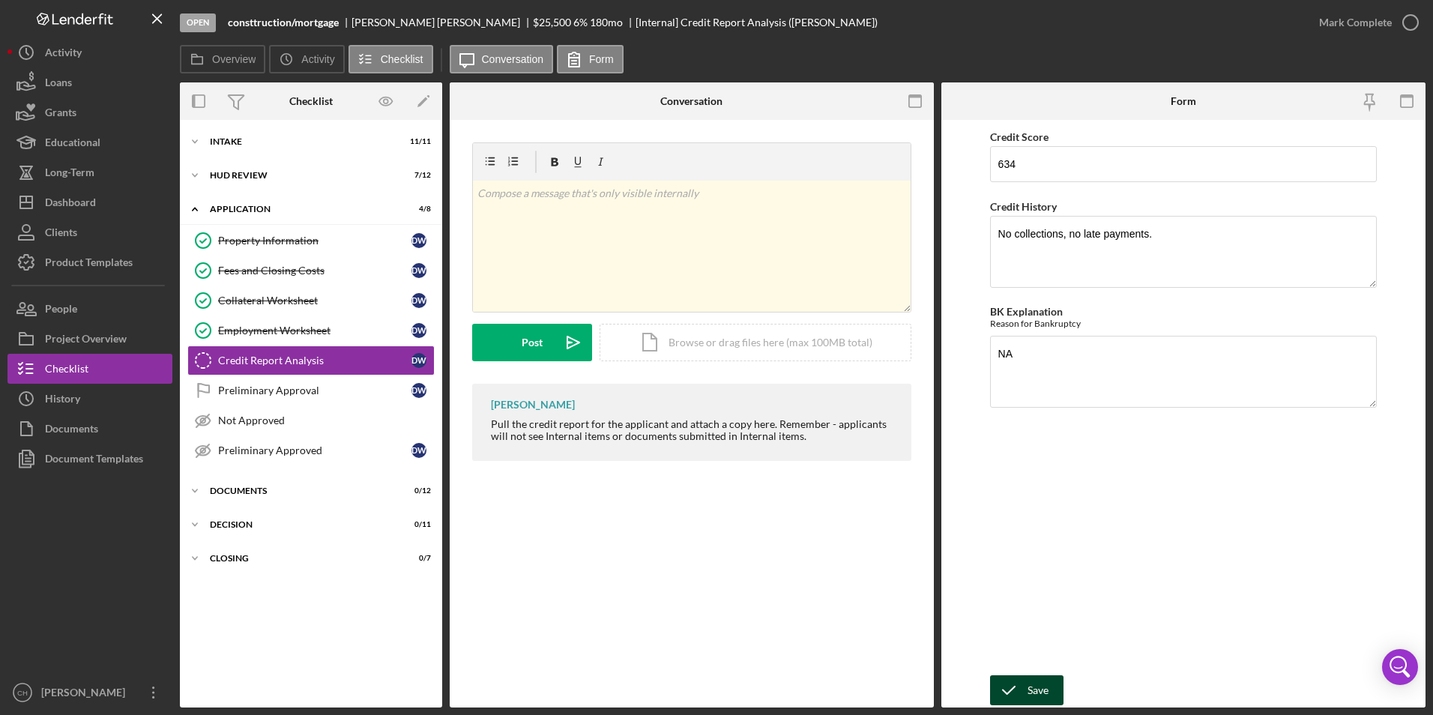
click at [1018, 679] on icon "submit" at bounding box center [1008, 690] width 37 height 37
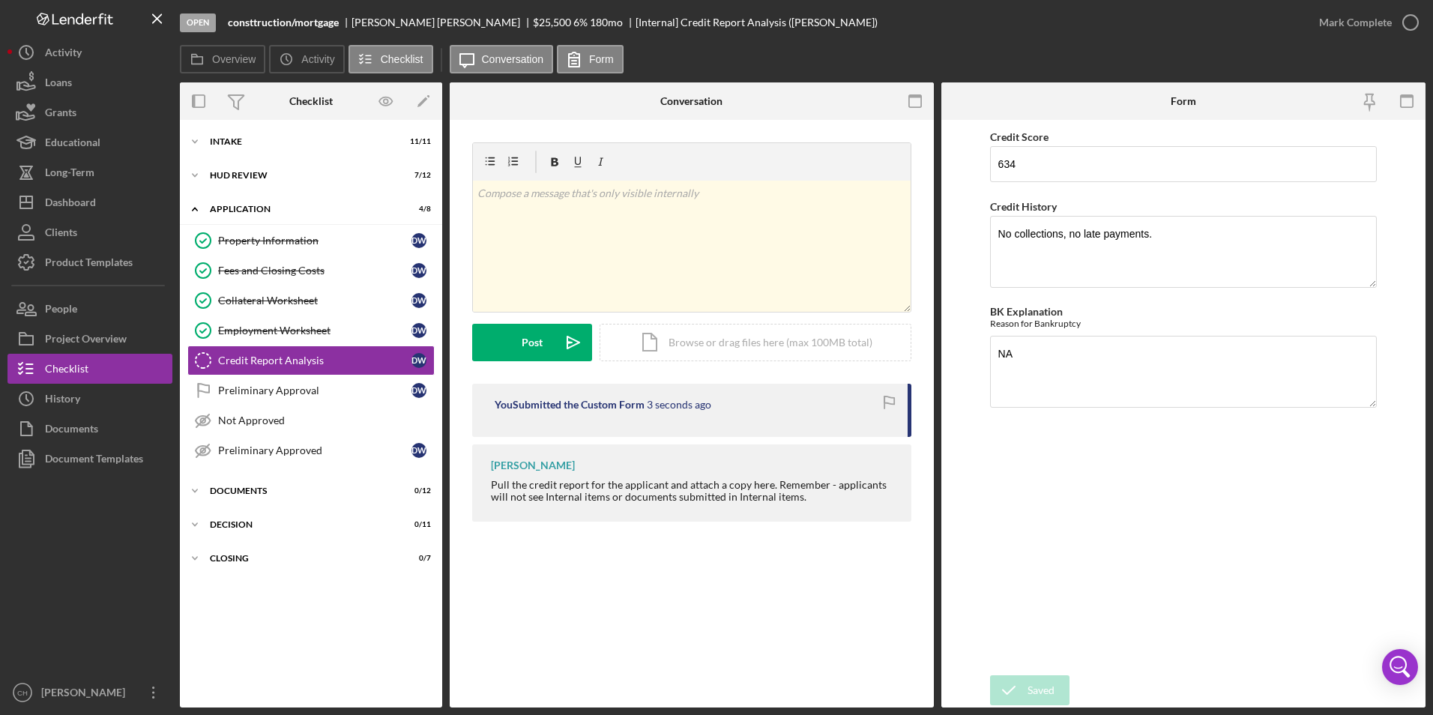
click at [1345, 17] on div "Mark Complete" at bounding box center [1355, 22] width 73 height 30
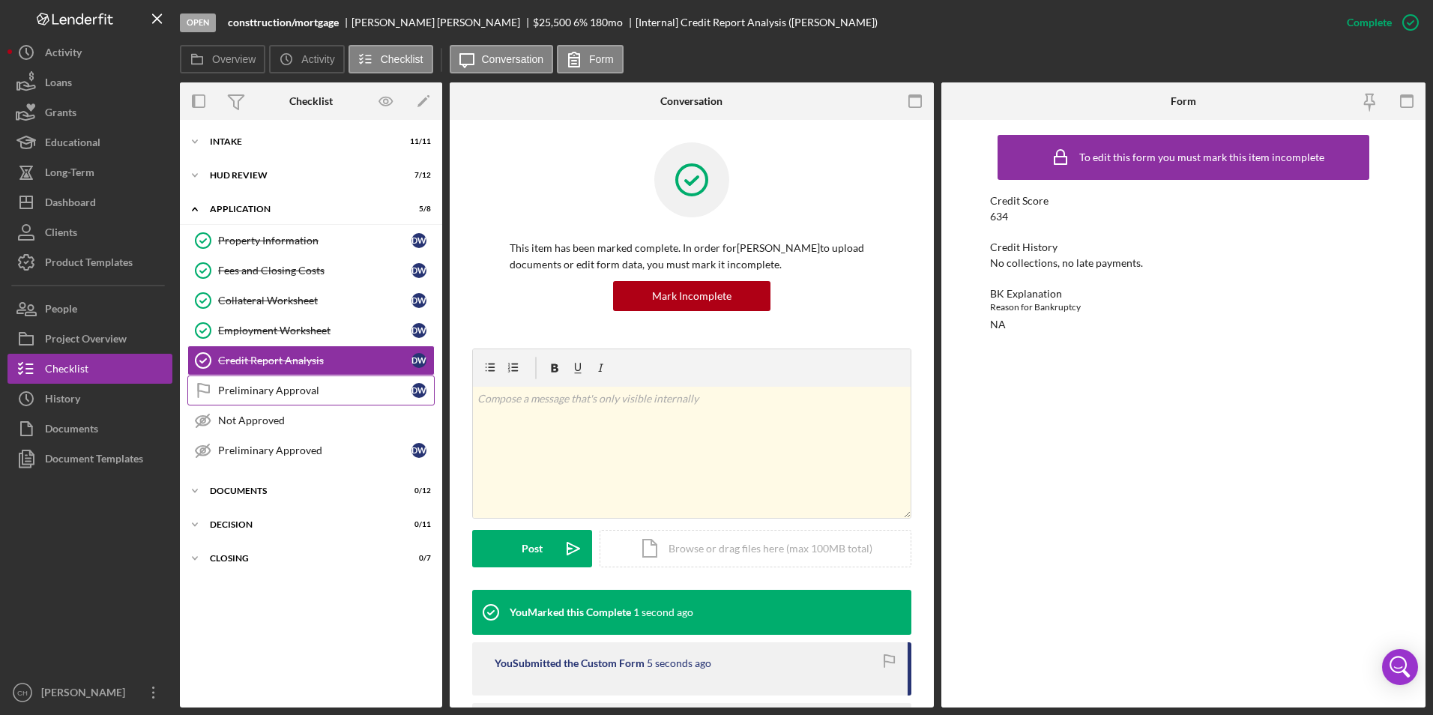
click at [241, 391] on div "Preliminary Approval" at bounding box center [314, 391] width 193 height 12
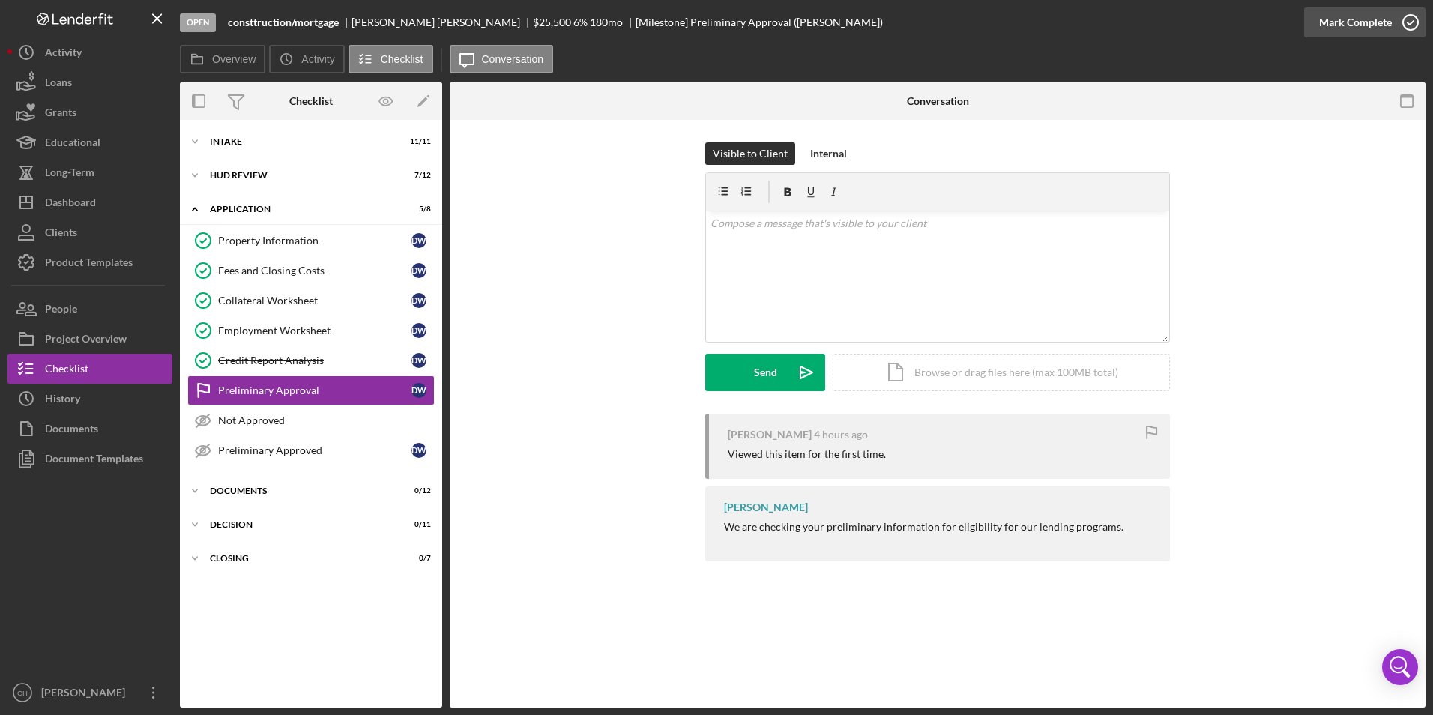
click at [1354, 15] on div "Mark Complete" at bounding box center [1355, 22] width 73 height 30
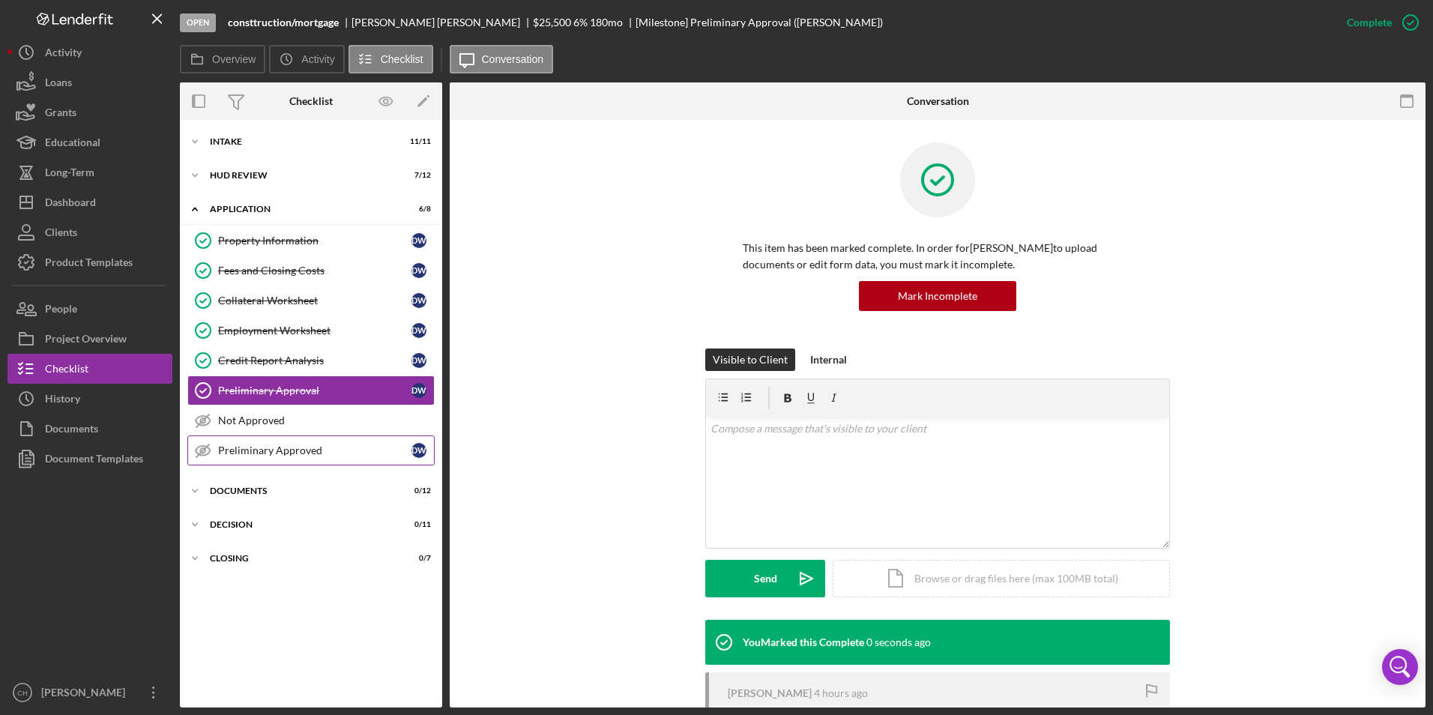
click at [241, 446] on div "Preliminary Approved" at bounding box center [314, 450] width 193 height 12
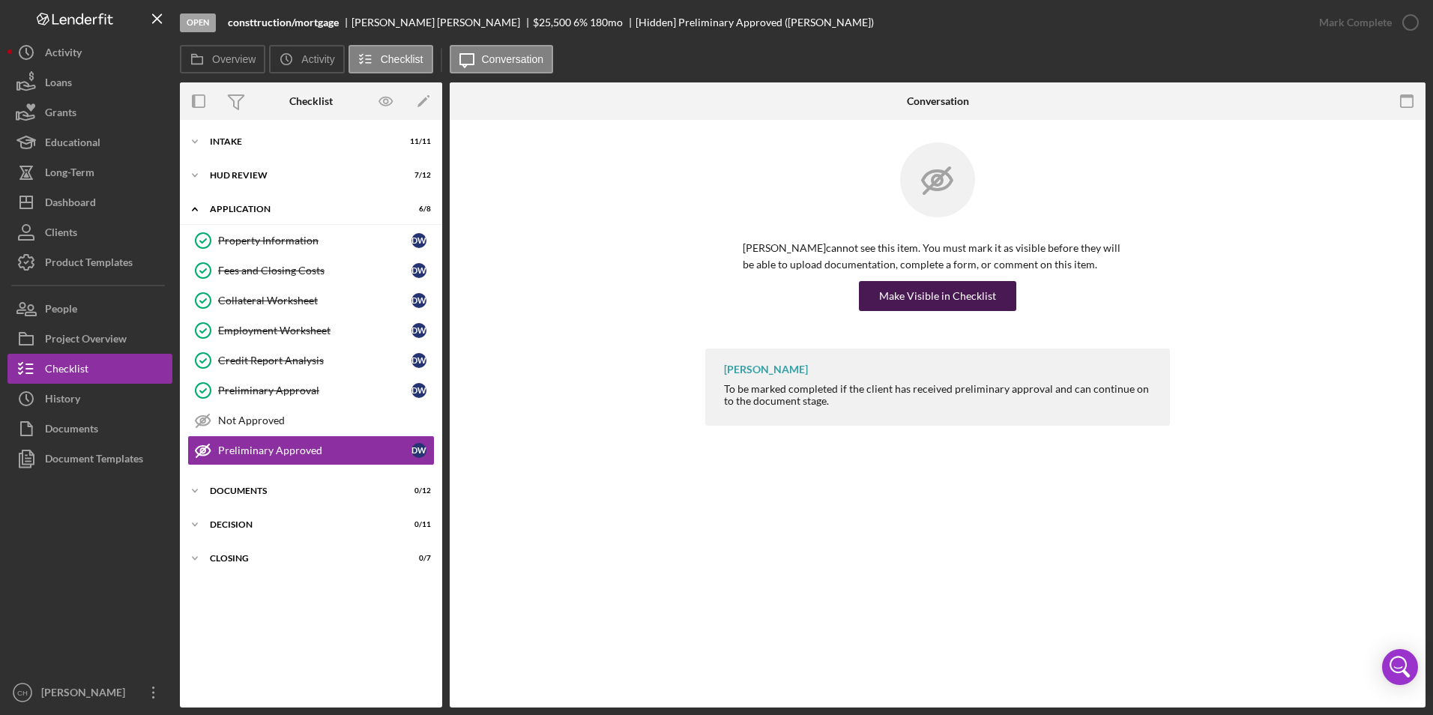
click at [898, 283] on div "Make Visible in Checklist" at bounding box center [937, 296] width 117 height 30
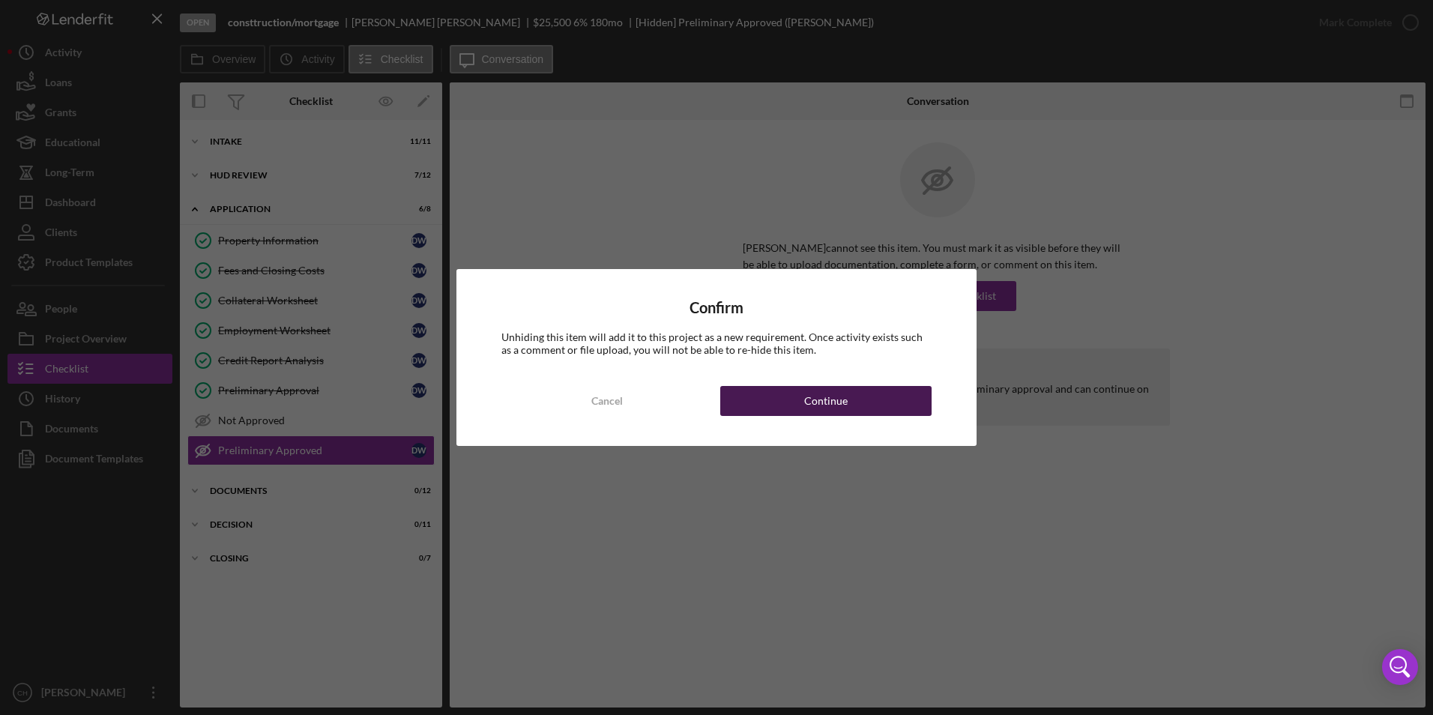
click at [772, 400] on button "Continue" at bounding box center [825, 401] width 211 height 30
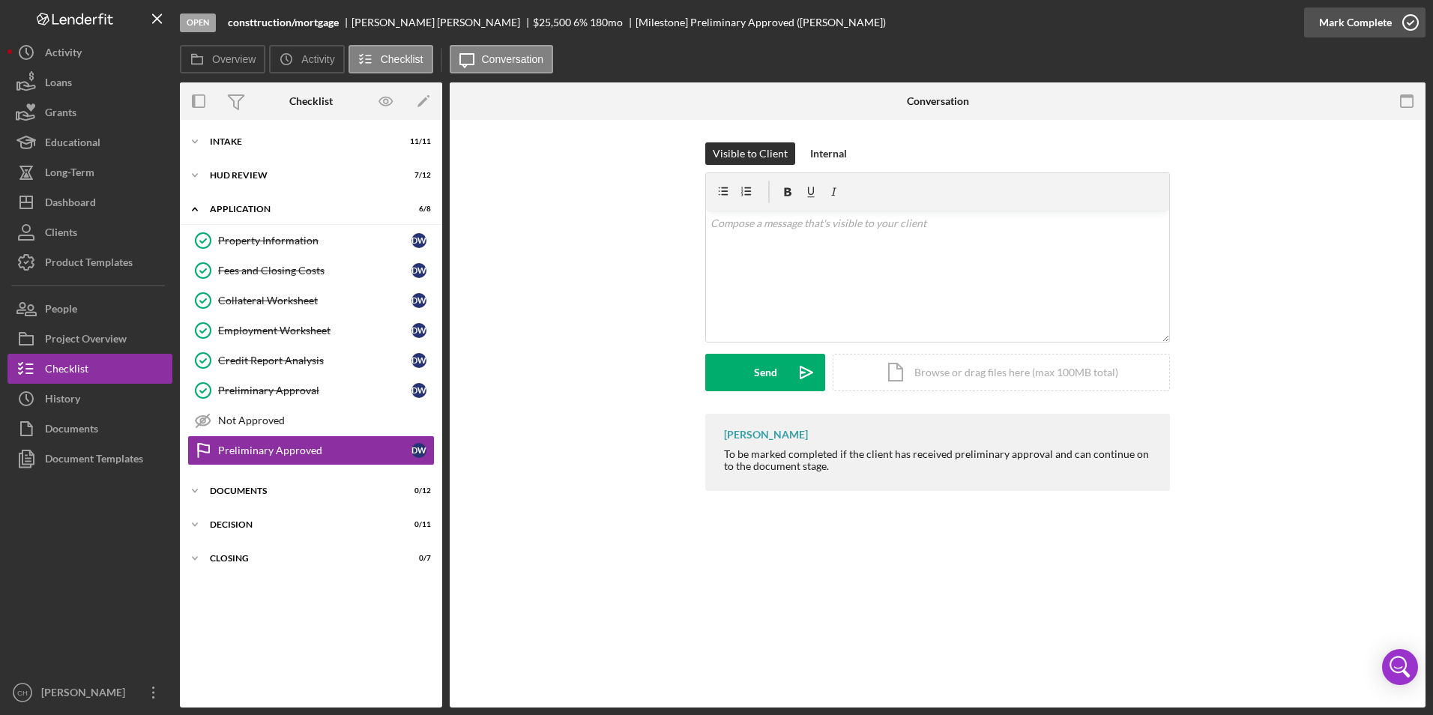
click at [1324, 20] on div "Mark Complete" at bounding box center [1355, 22] width 73 height 30
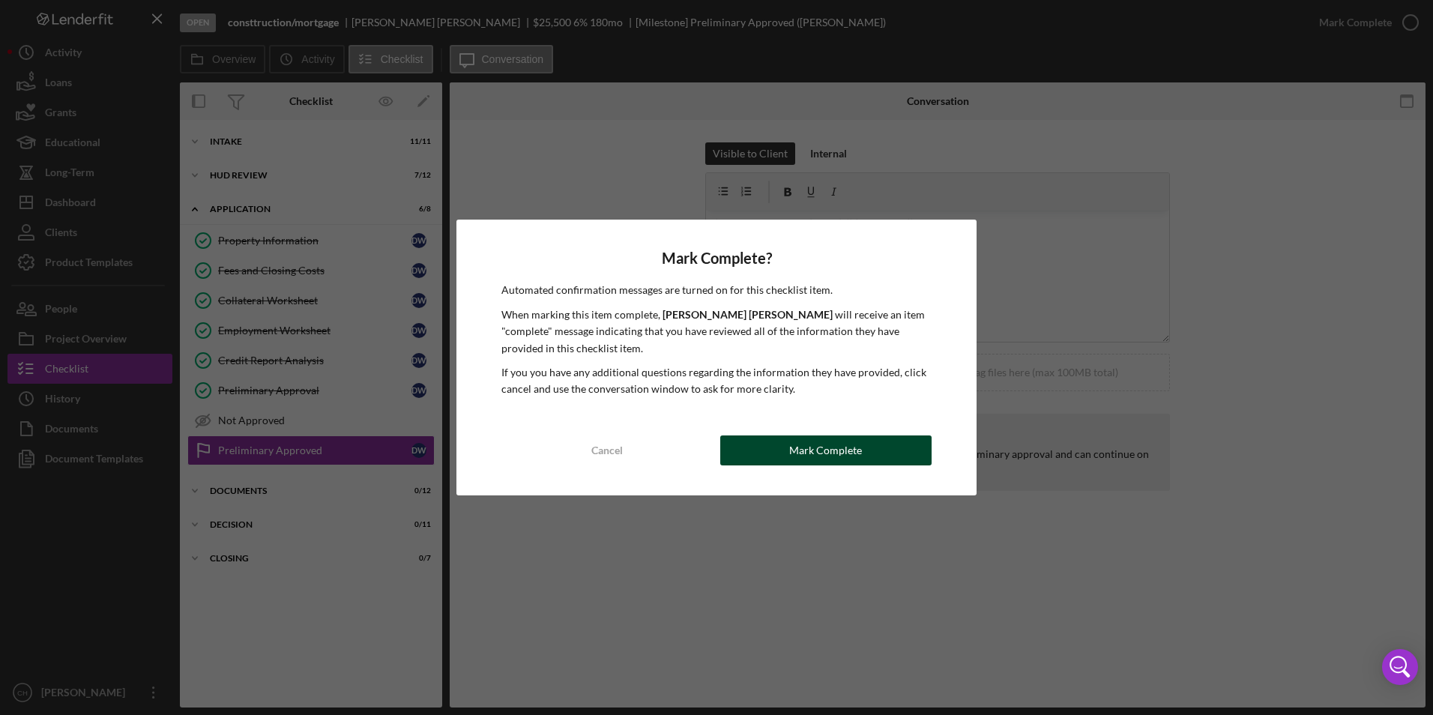
click at [831, 444] on div "Mark Complete" at bounding box center [825, 451] width 73 height 30
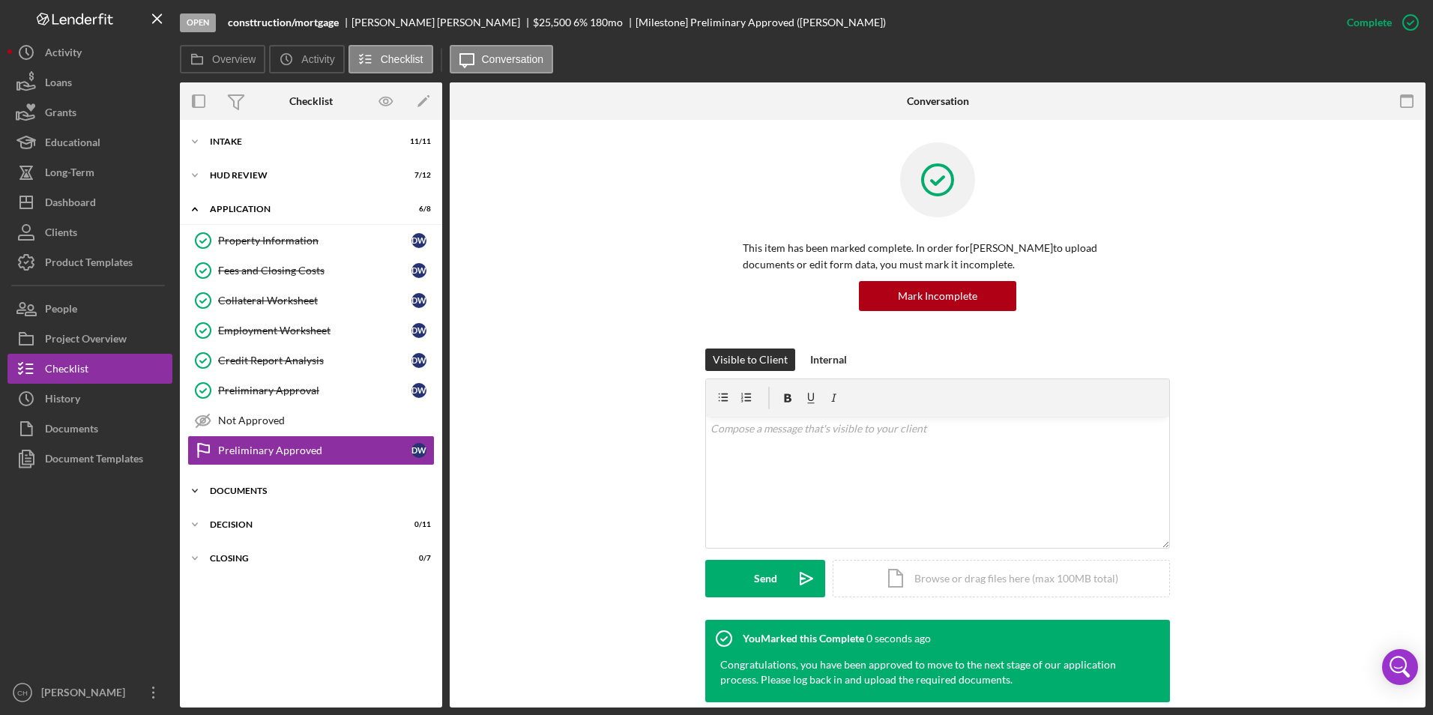
click at [244, 497] on div "Icon/Expander Documents 0 / 12" at bounding box center [311, 491] width 262 height 30
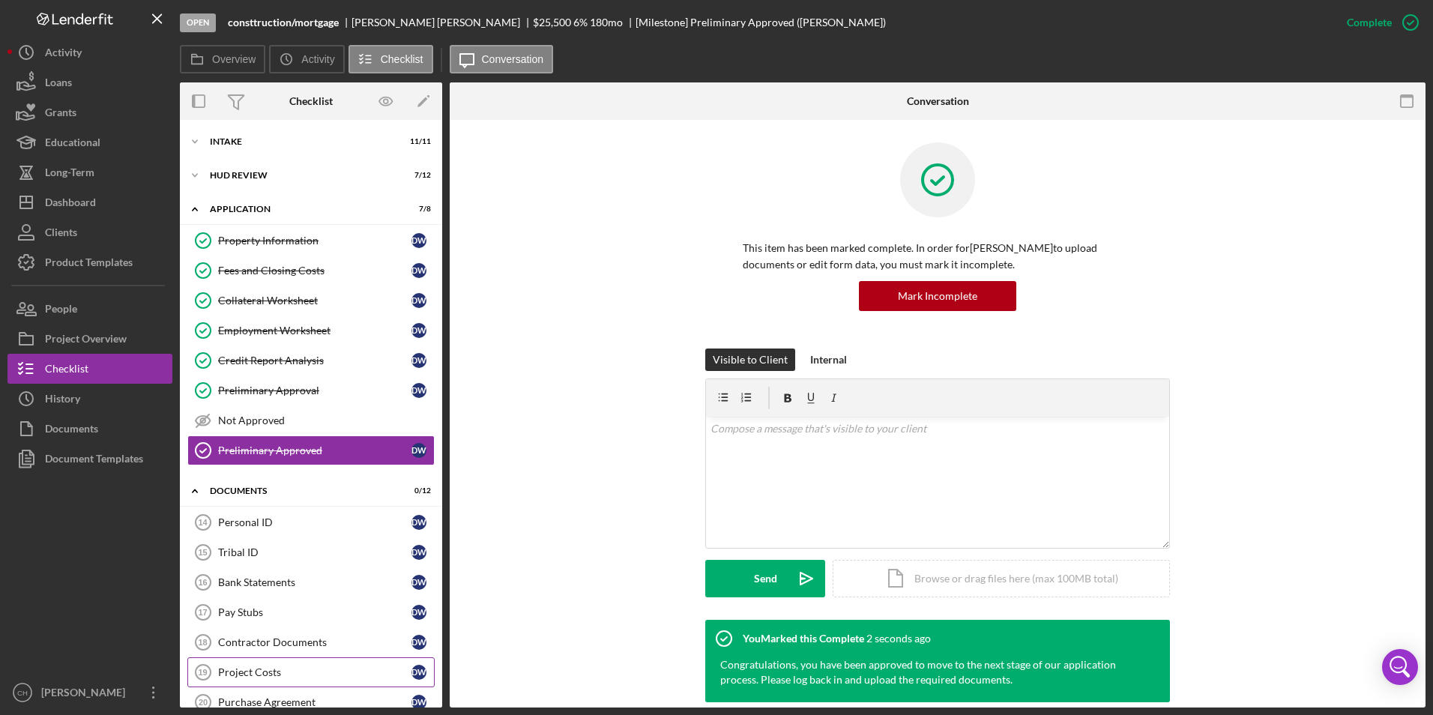
click at [233, 671] on div "Project Costs" at bounding box center [314, 672] width 193 height 12
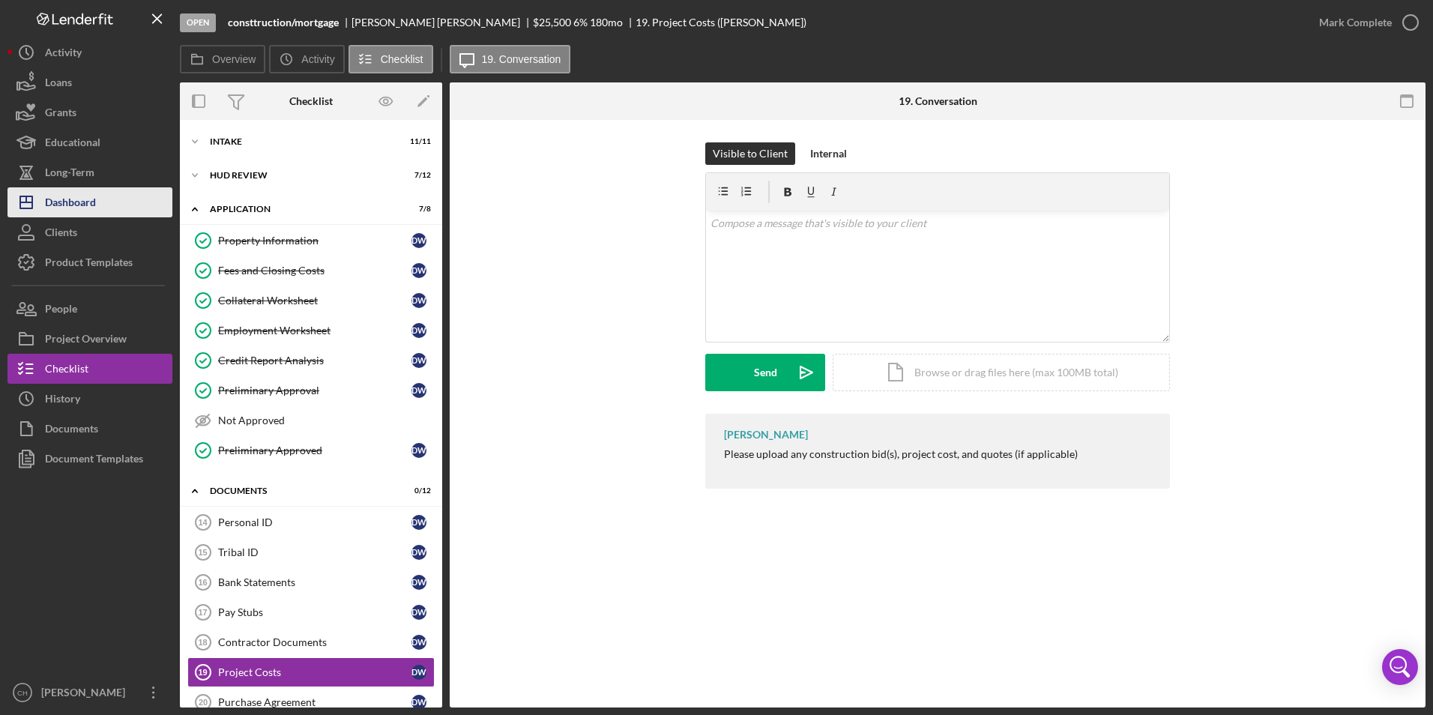
click at [73, 210] on div "Dashboard" at bounding box center [70, 204] width 51 height 34
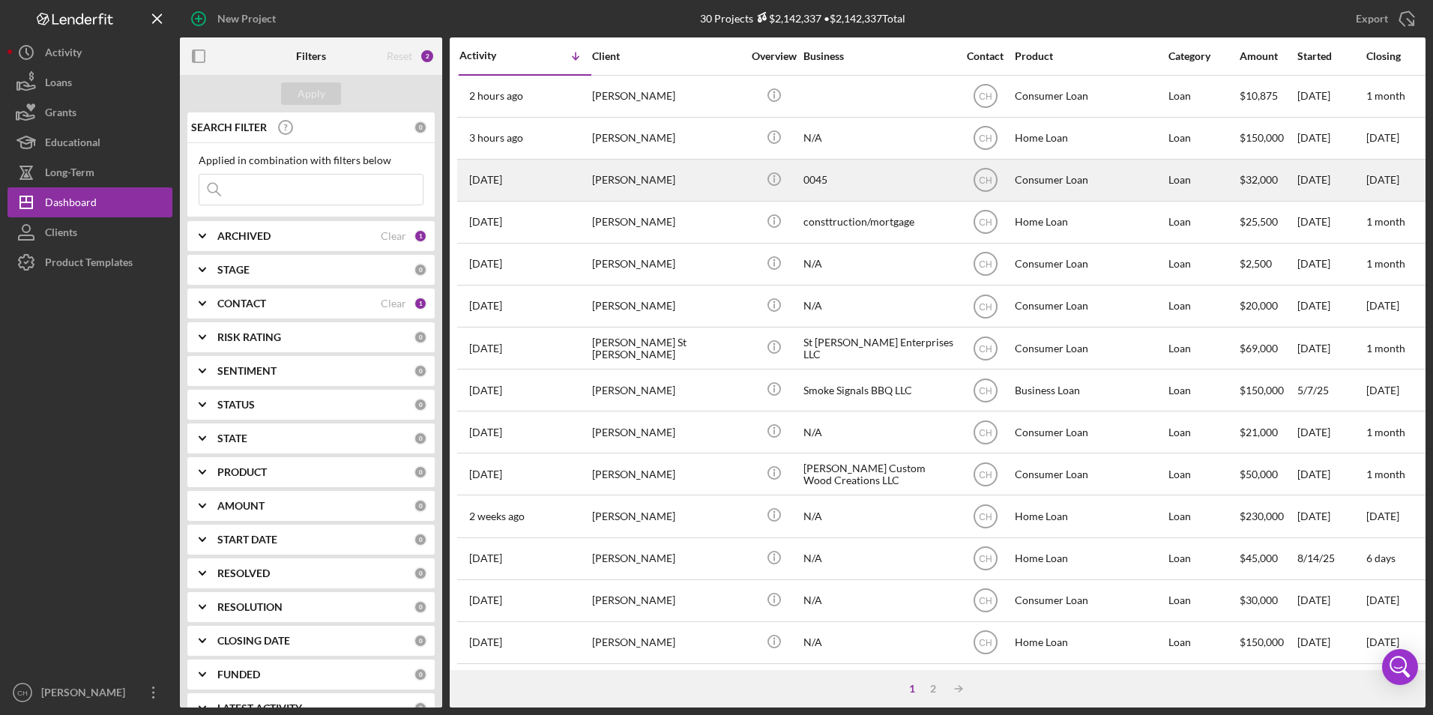
click at [643, 183] on div "[PERSON_NAME]" at bounding box center [667, 180] width 150 height 40
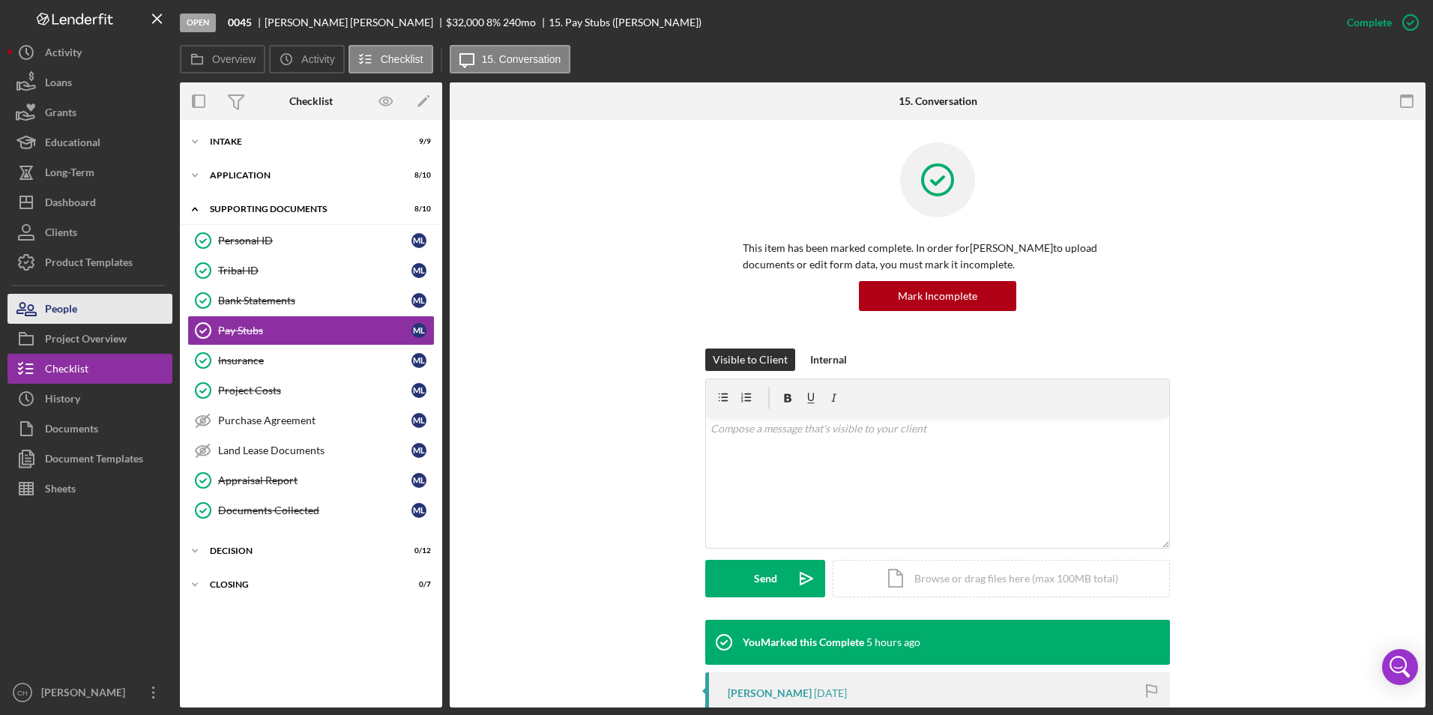
click at [58, 301] on div "People" at bounding box center [61, 311] width 32 height 34
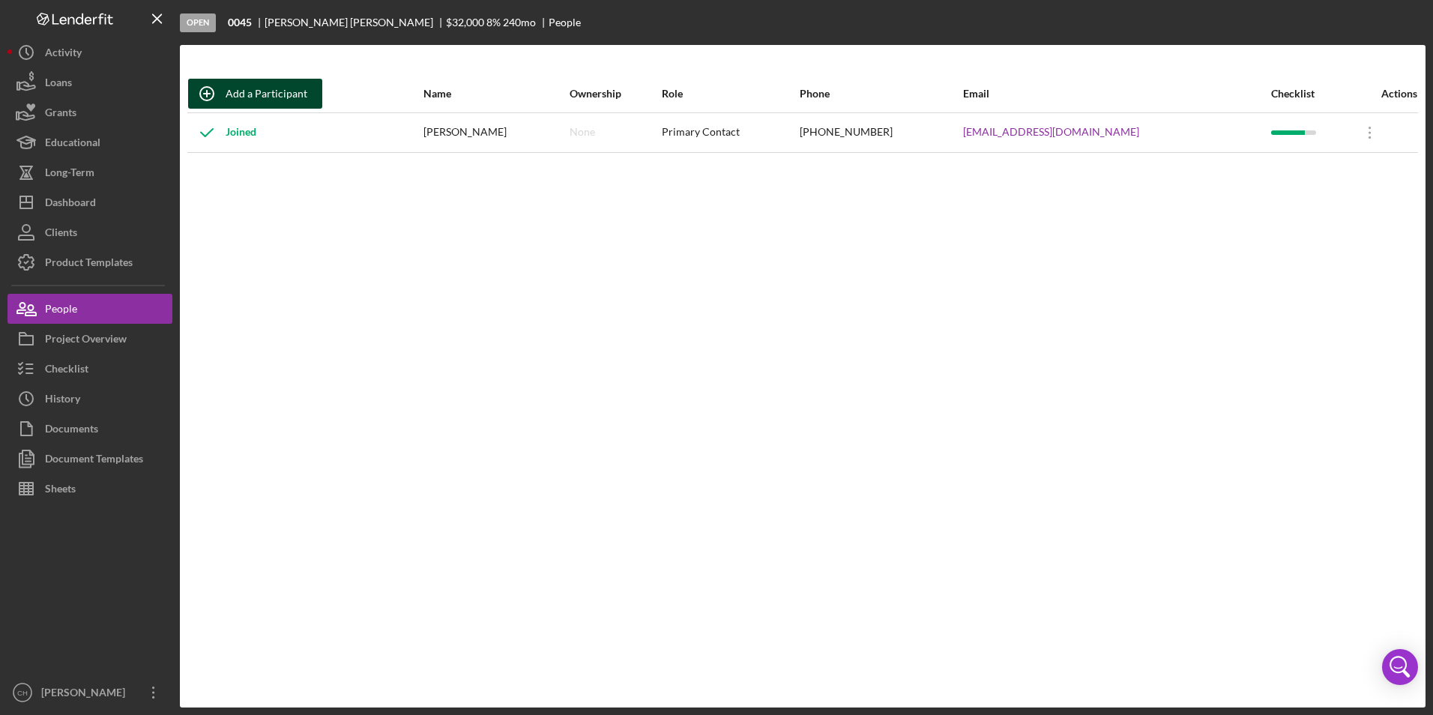
click at [274, 90] on div "Add a Participant" at bounding box center [267, 94] width 82 height 30
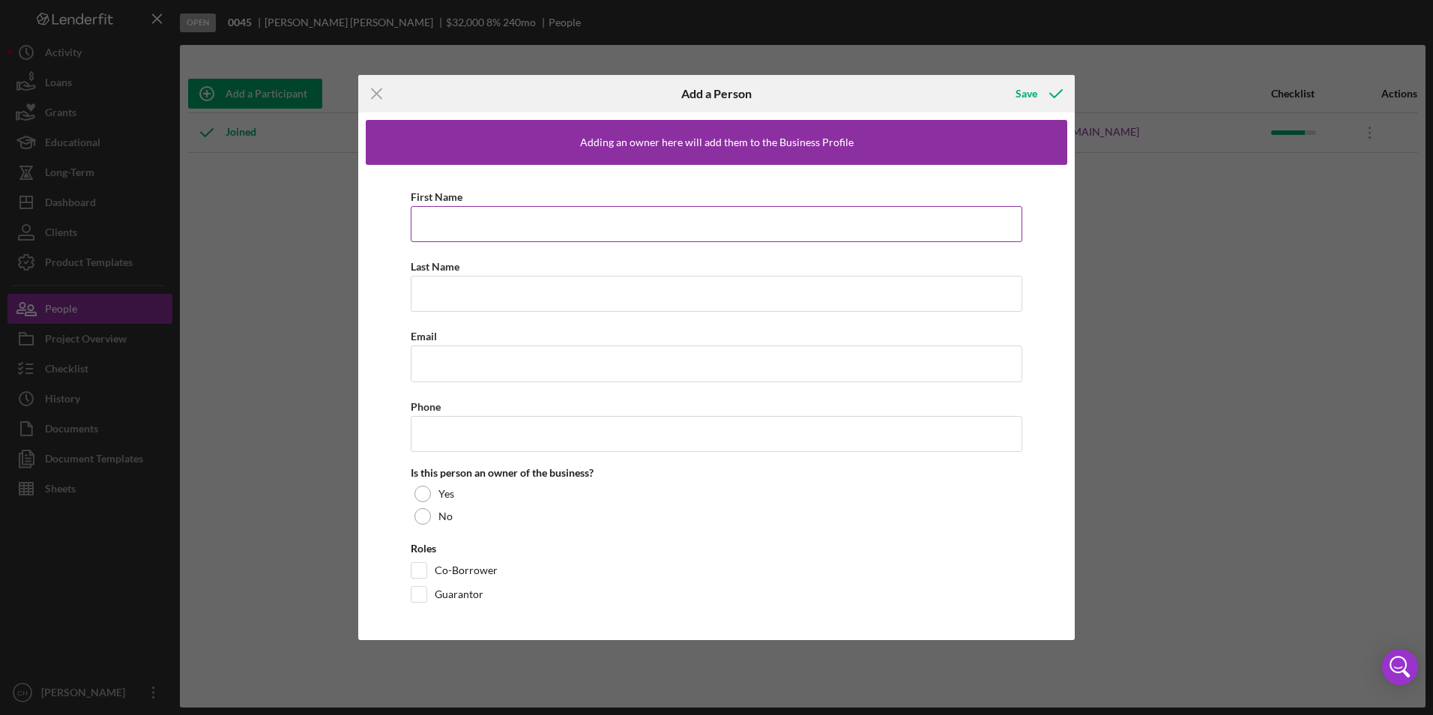
click at [464, 228] on input "First Name" at bounding box center [717, 224] width 612 height 36
type input "Abisael"
type input "[PERSON_NAME]"
click at [448, 361] on input "Email" at bounding box center [717, 364] width 612 height 36
paste input "[EMAIL_ADDRESS][DOMAIN_NAME]"
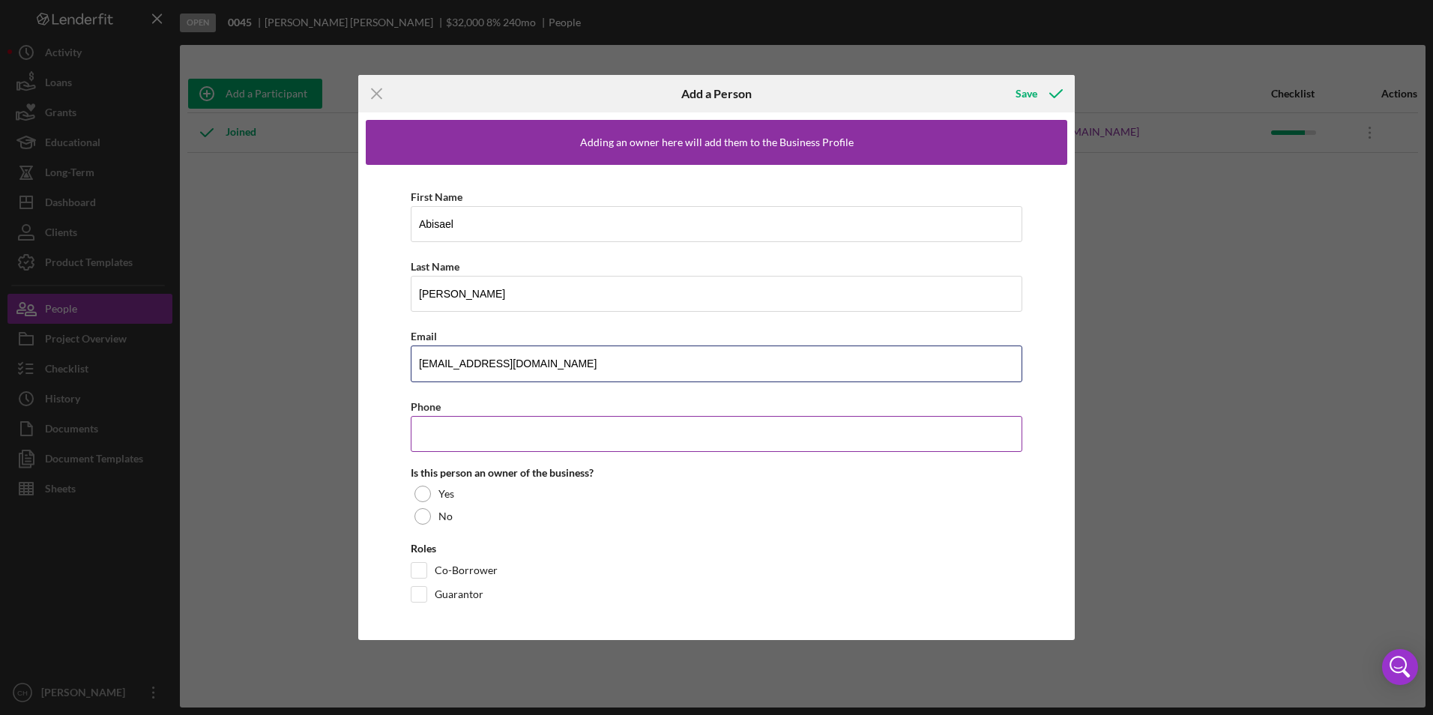
type input "[EMAIL_ADDRESS][DOMAIN_NAME]"
click at [444, 436] on input "Phone" at bounding box center [717, 434] width 612 height 36
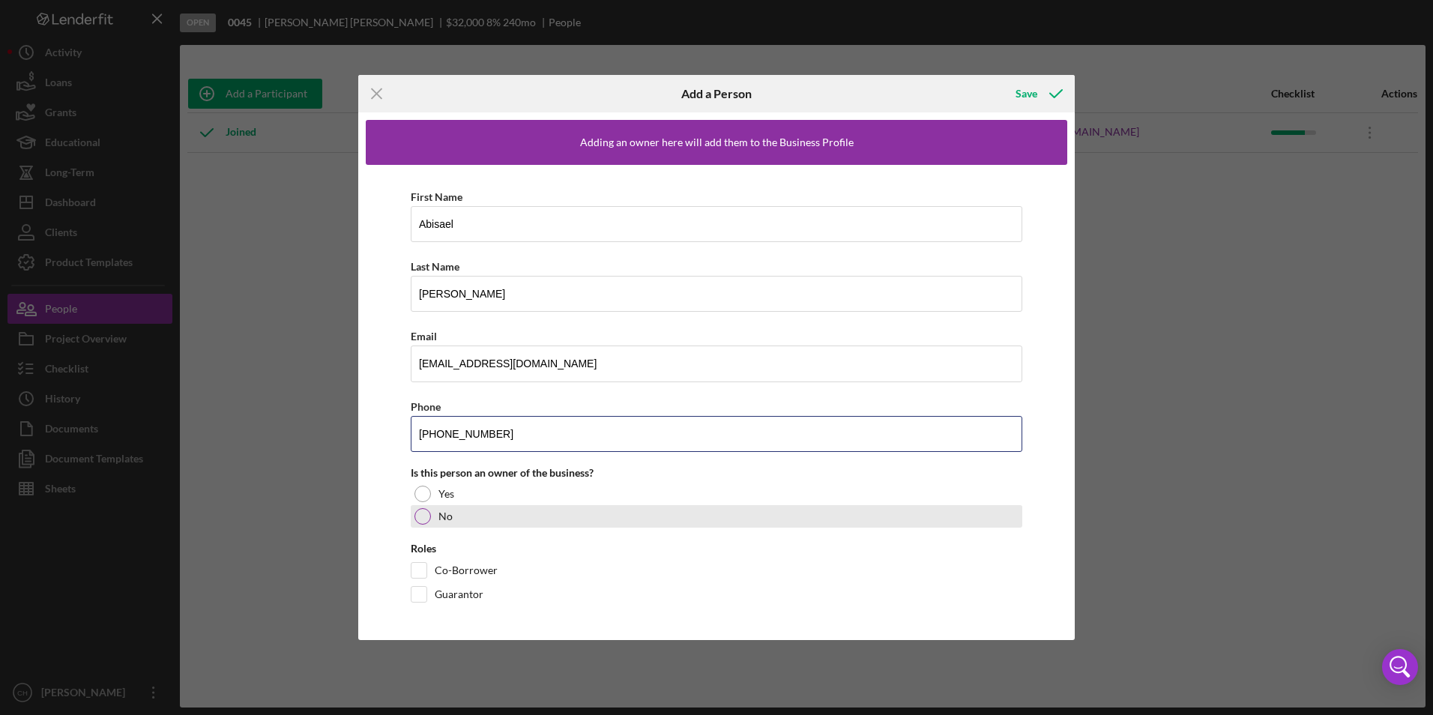
type input "[PHONE_NUMBER]"
click at [421, 517] on div at bounding box center [423, 516] width 16 height 16
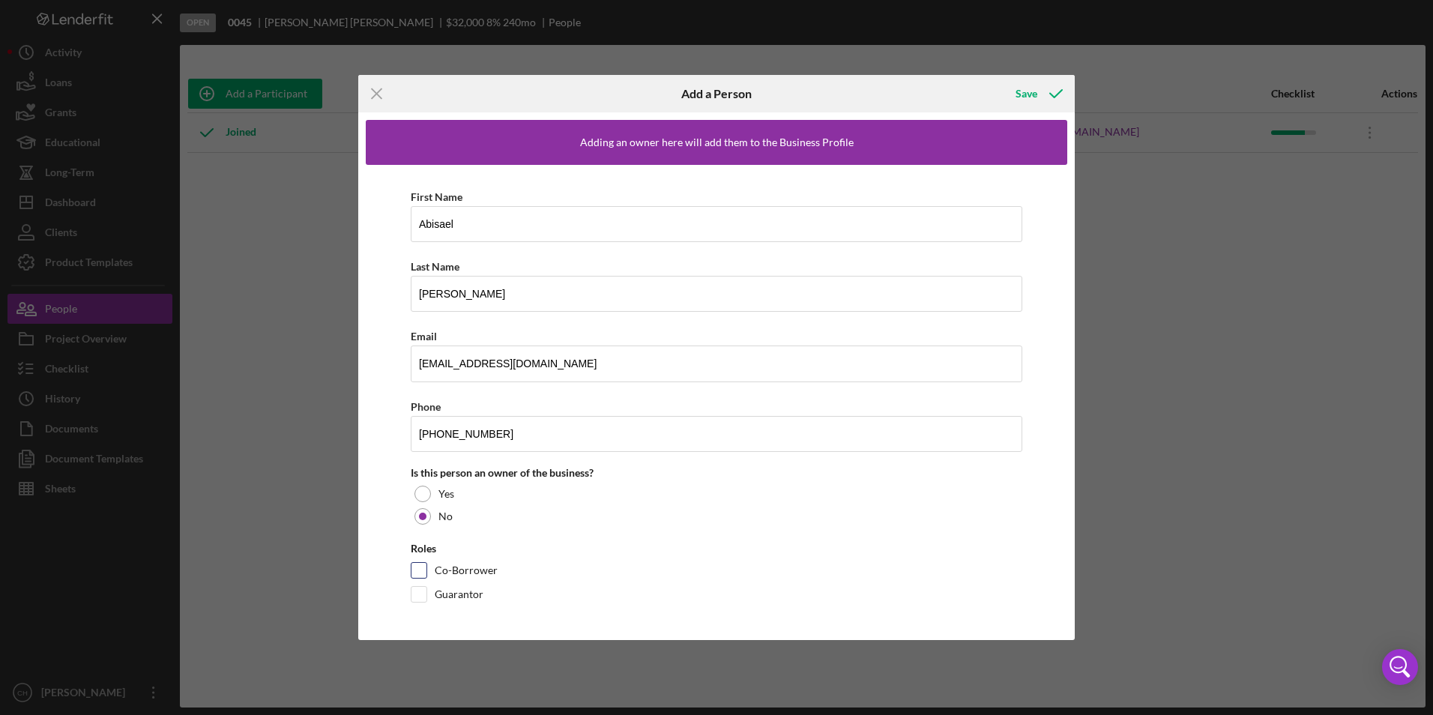
click at [413, 570] on input "Co-Borrower" at bounding box center [419, 570] width 15 height 15
checkbox input "true"
click at [1028, 94] on div "Save" at bounding box center [1027, 94] width 22 height 30
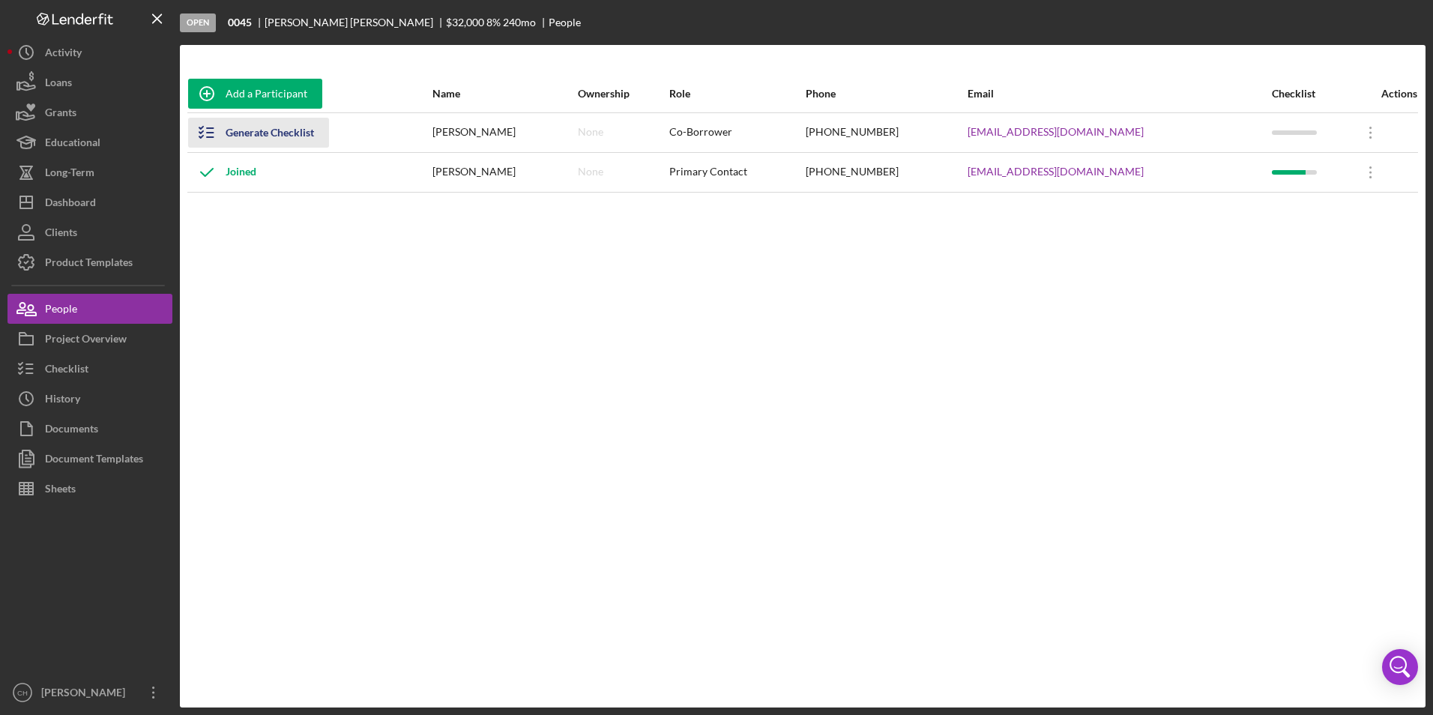
click at [274, 139] on div "Generate Checklist" at bounding box center [270, 133] width 88 height 30
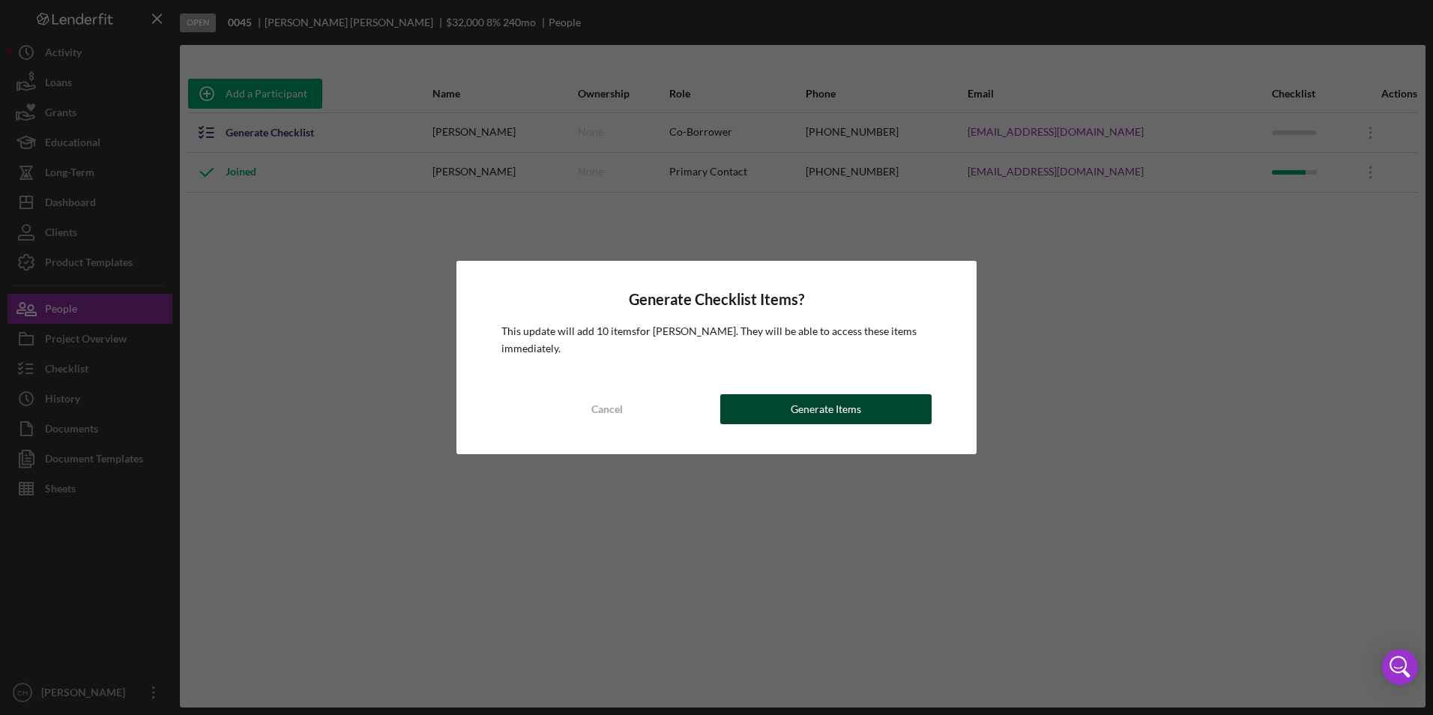
click at [795, 404] on div "Generate Items" at bounding box center [826, 409] width 70 height 30
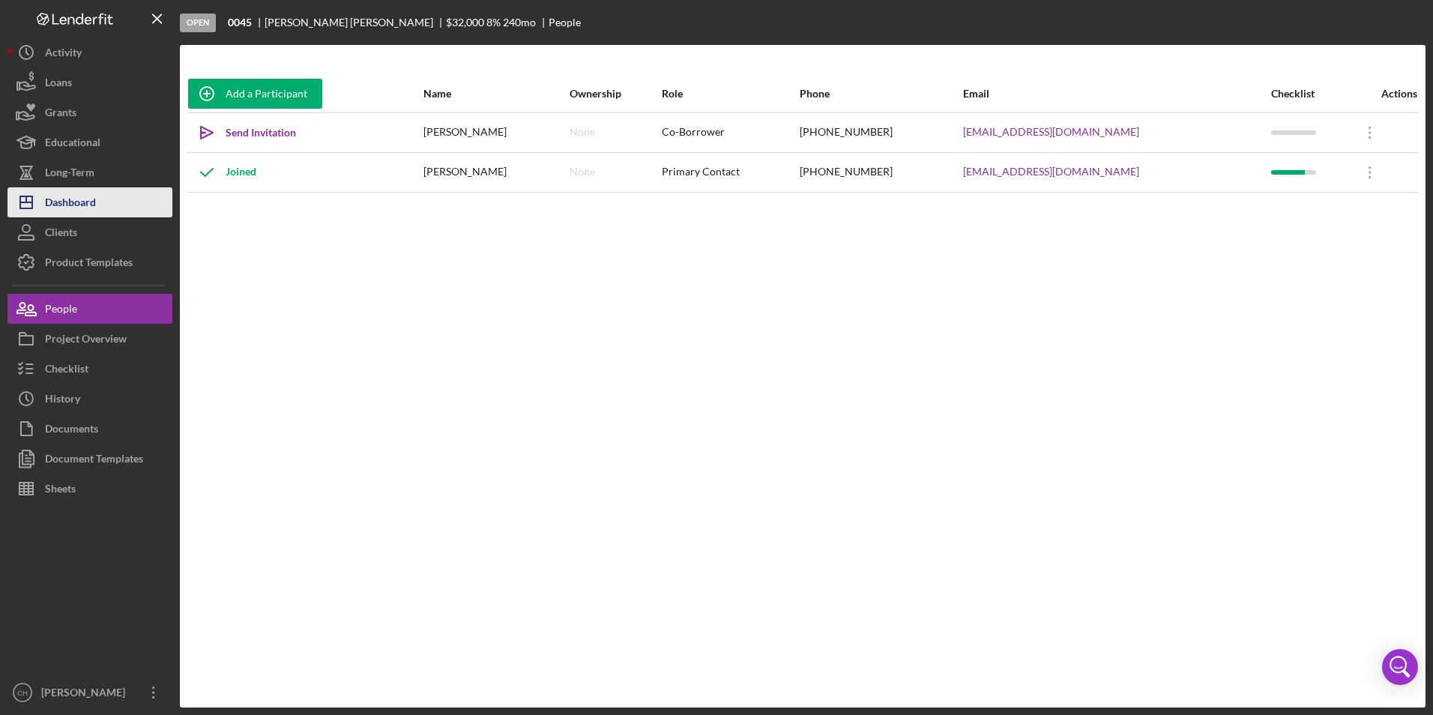
click at [52, 202] on div "Dashboard" at bounding box center [70, 204] width 51 height 34
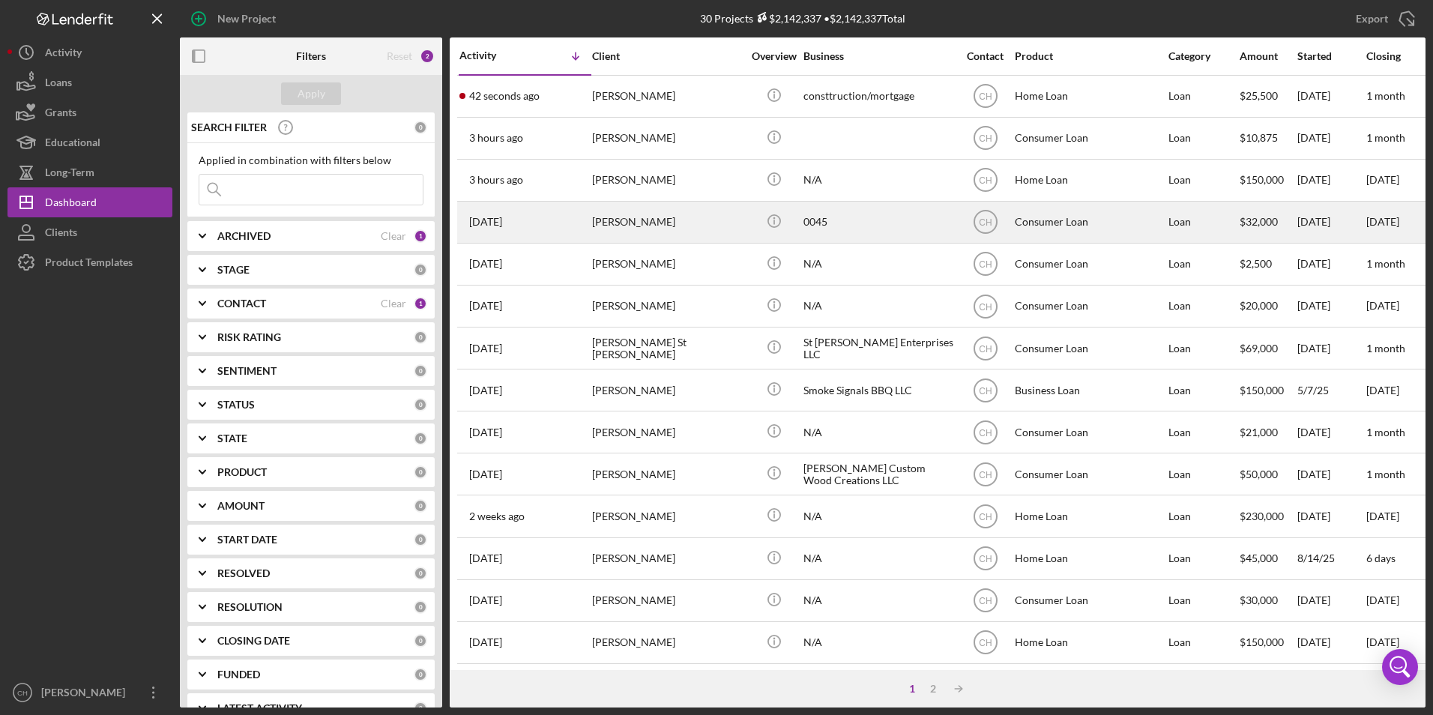
click at [621, 214] on div "[PERSON_NAME]" at bounding box center [667, 222] width 150 height 40
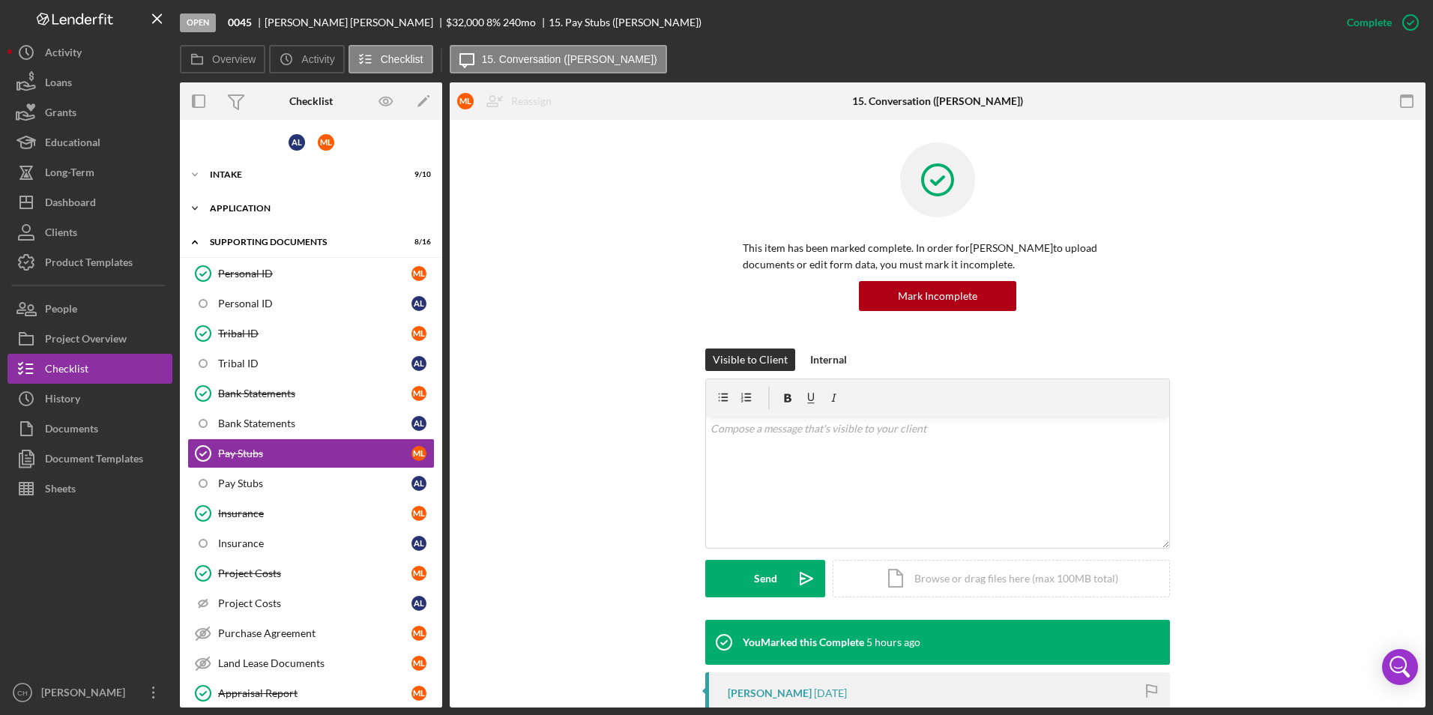
click at [199, 208] on icon "Icon/Expander" at bounding box center [195, 208] width 30 height 30
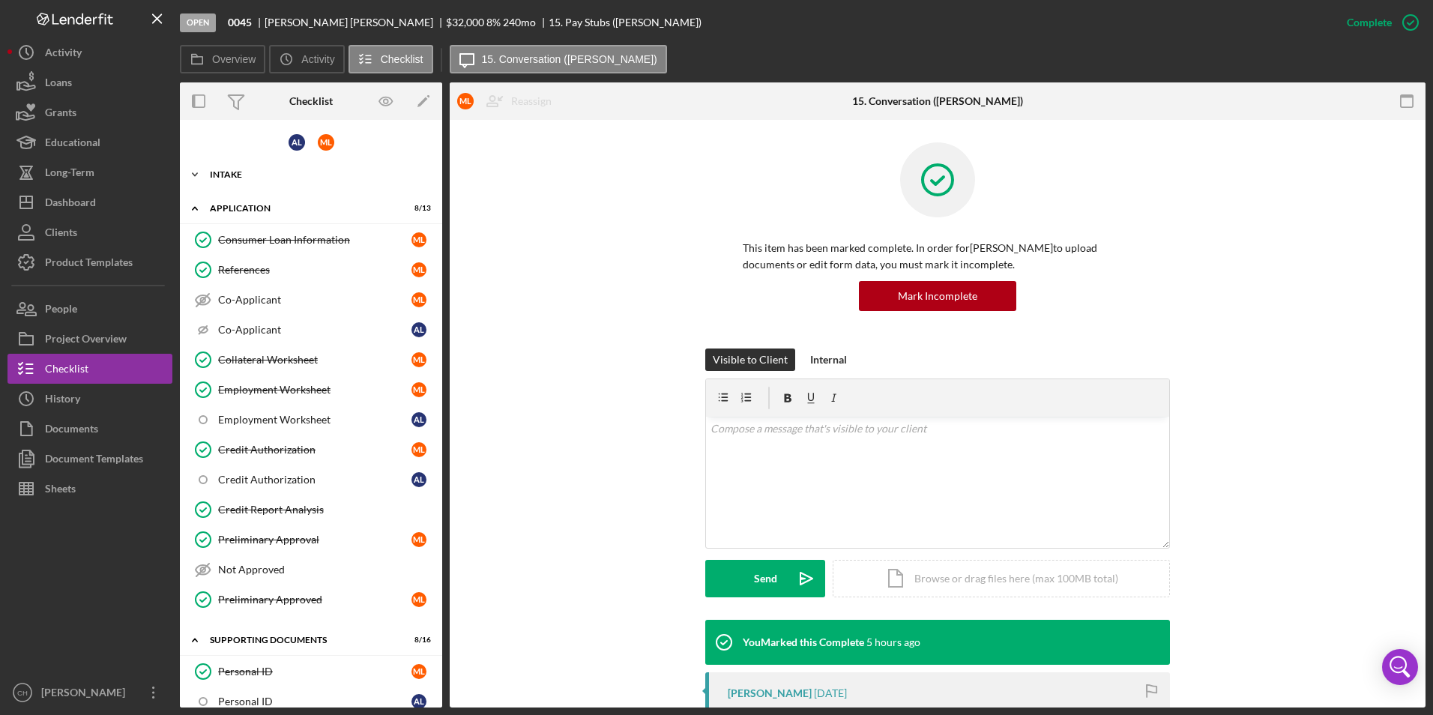
click at [194, 176] on icon "Icon/Expander" at bounding box center [195, 175] width 30 height 30
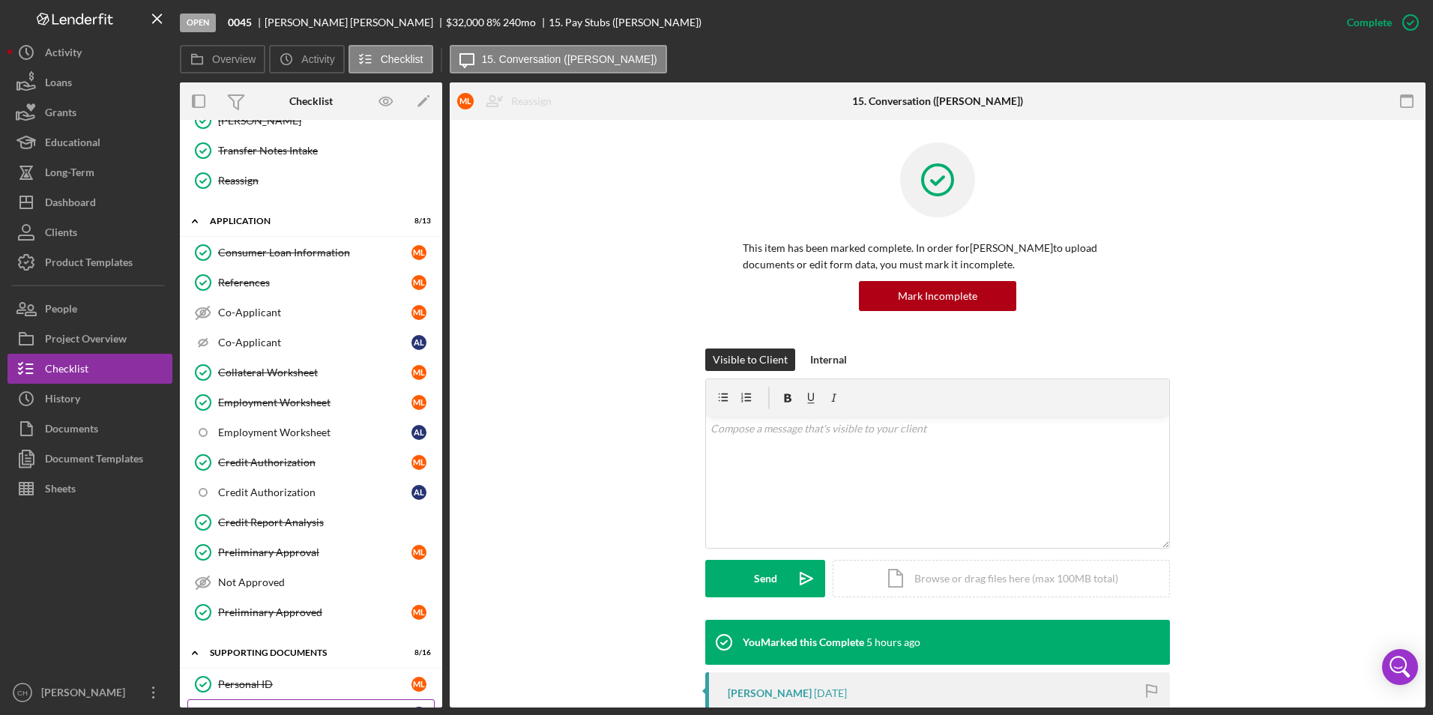
scroll to position [450, 0]
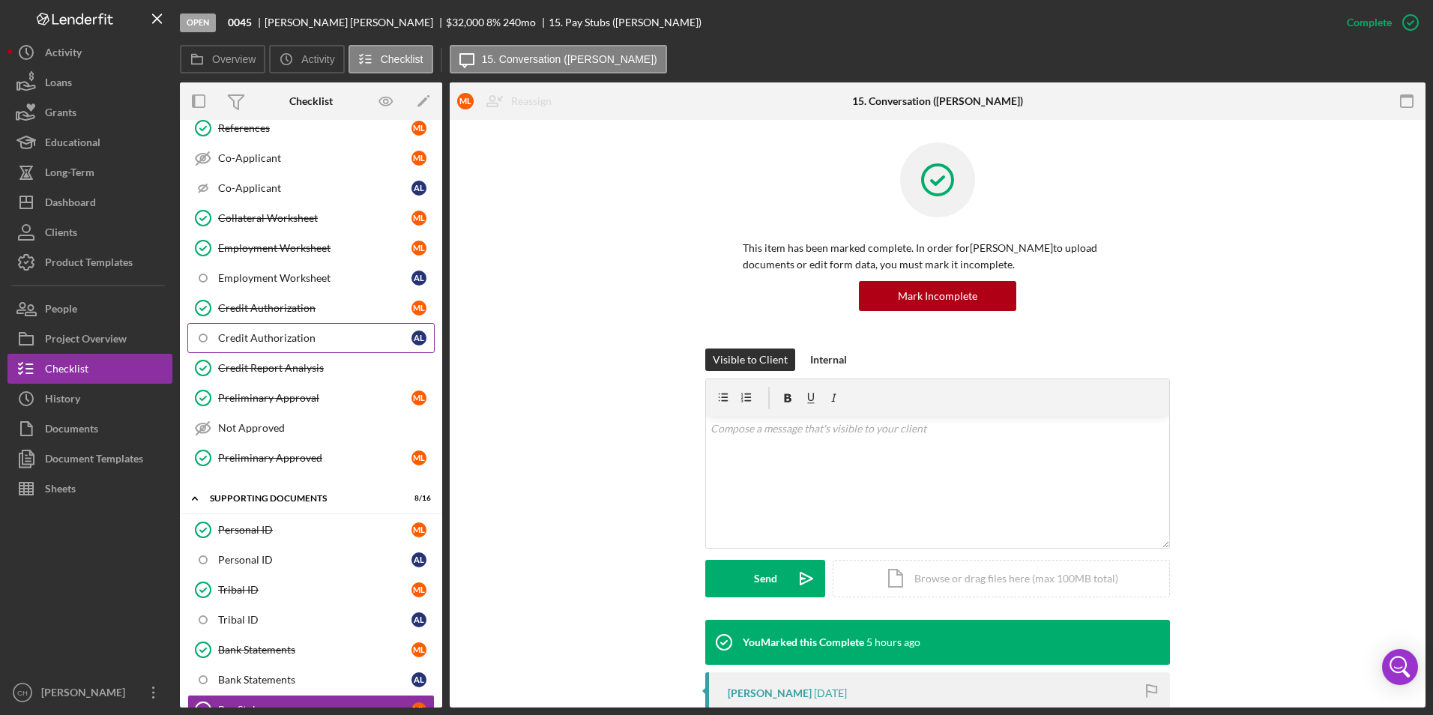
click at [291, 340] on div "Credit Authorization" at bounding box center [314, 338] width 193 height 12
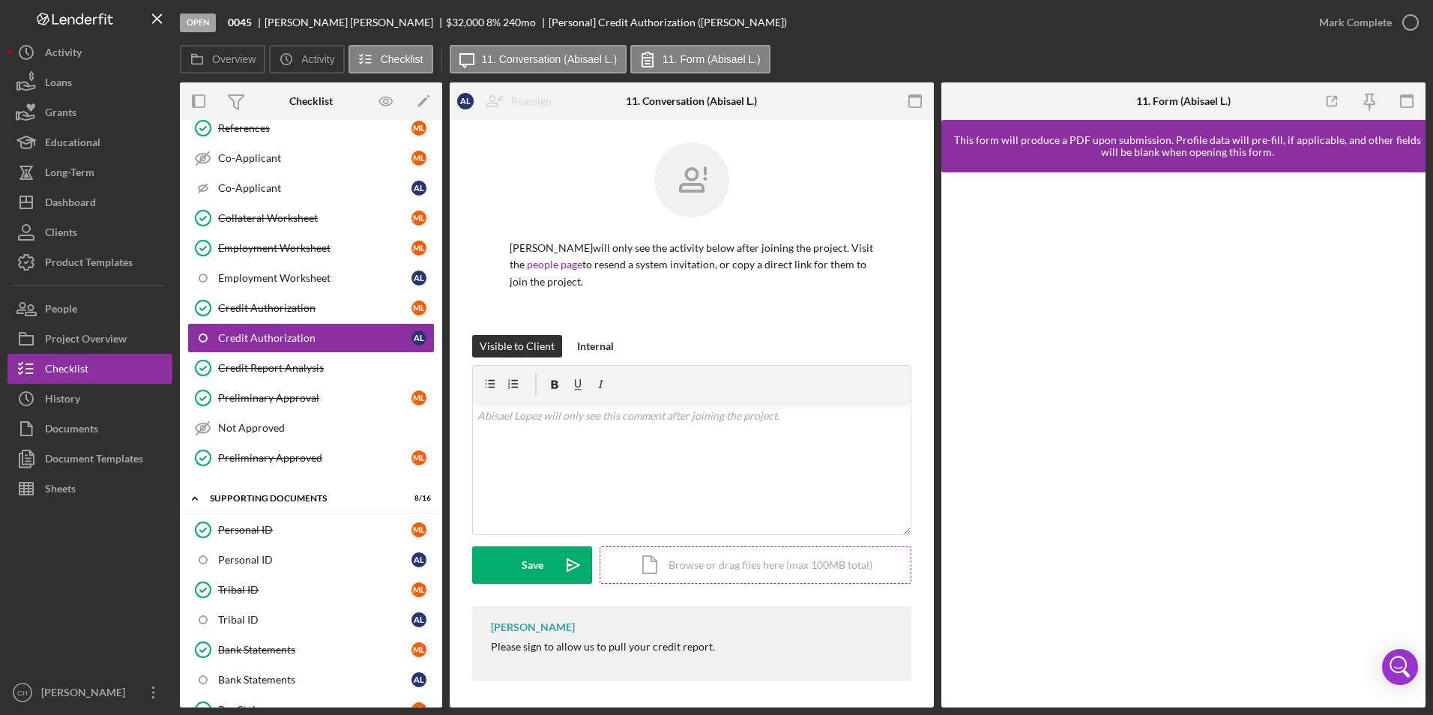
click at [717, 560] on div "Icon/Document Browse or drag files here (max 100MB total) Tap to choose files o…" at bounding box center [756, 564] width 312 height 37
click at [528, 573] on div "Upload" at bounding box center [533, 564] width 34 height 37
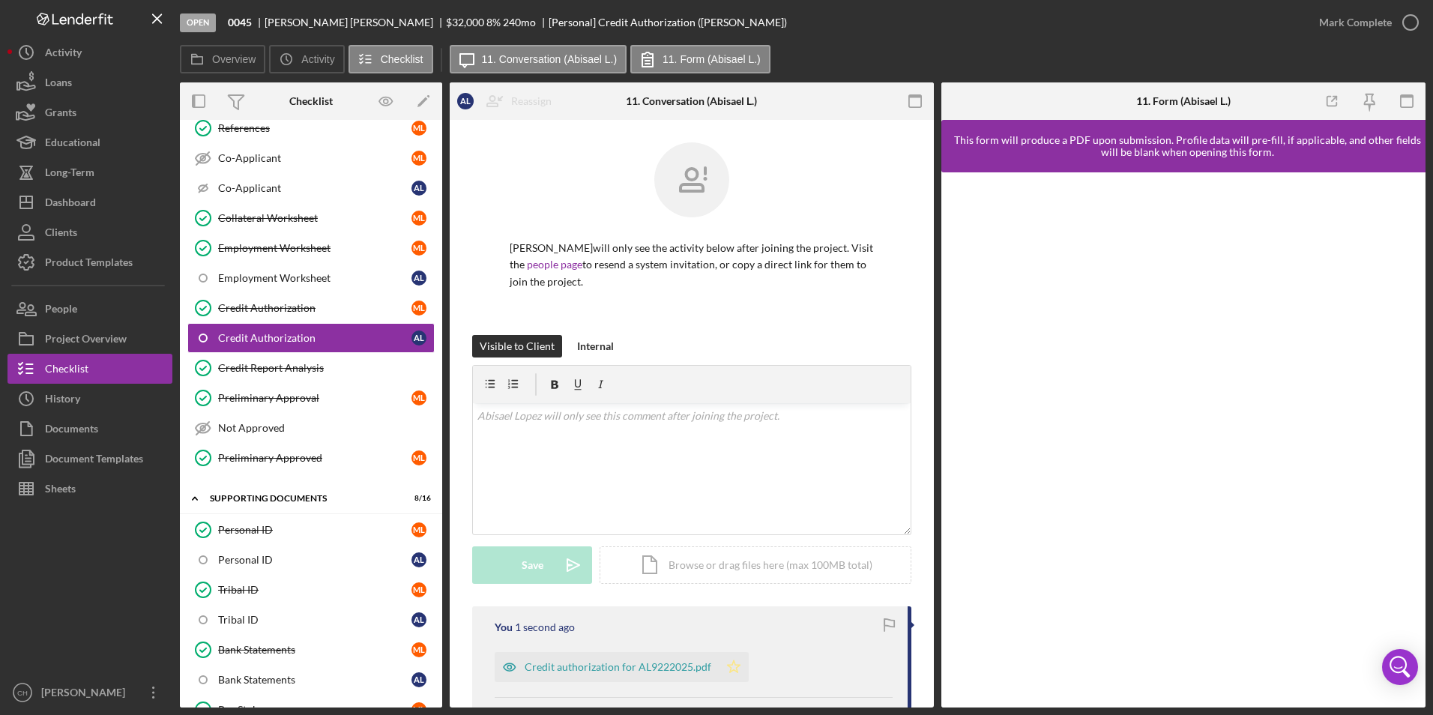
click at [719, 666] on icon "Icon/Star" at bounding box center [734, 667] width 30 height 30
click at [1367, 19] on div "Mark Complete" at bounding box center [1355, 22] width 73 height 30
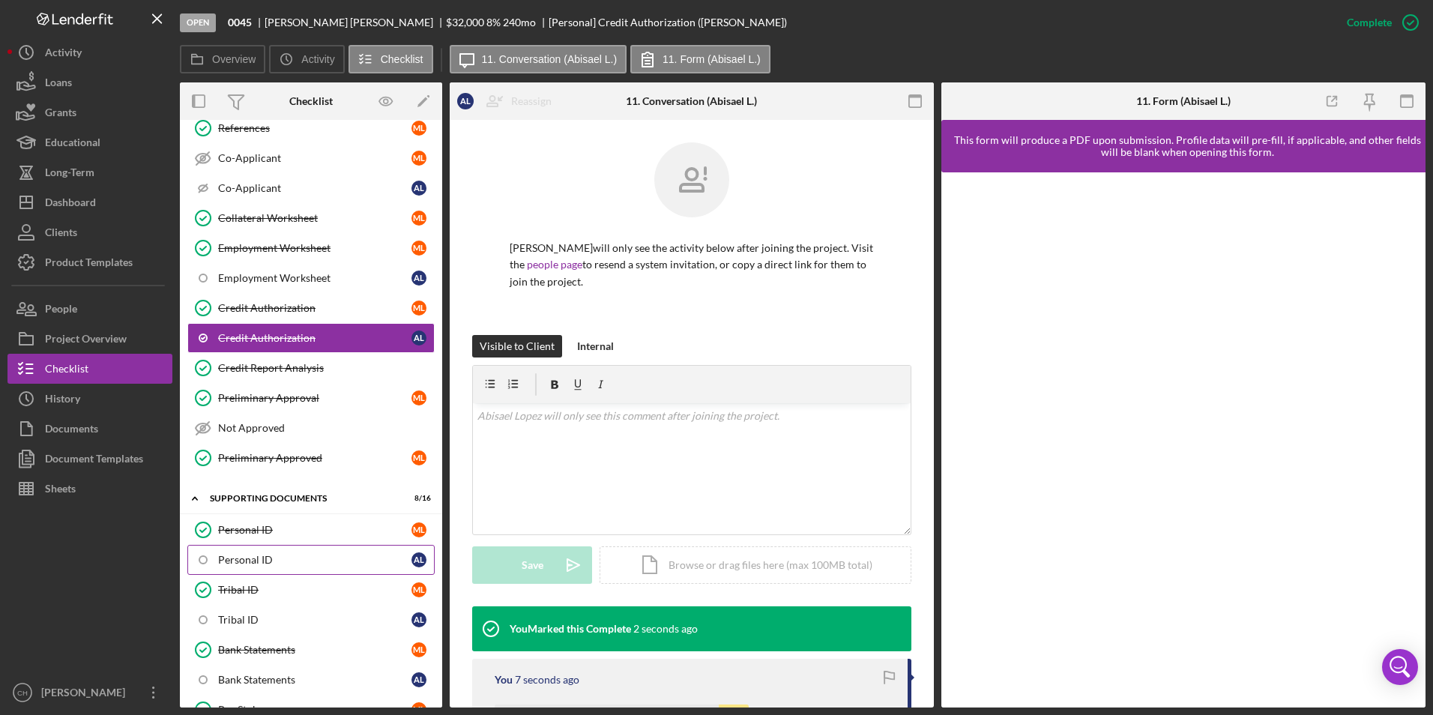
click at [253, 555] on div "Personal ID" at bounding box center [314, 560] width 193 height 12
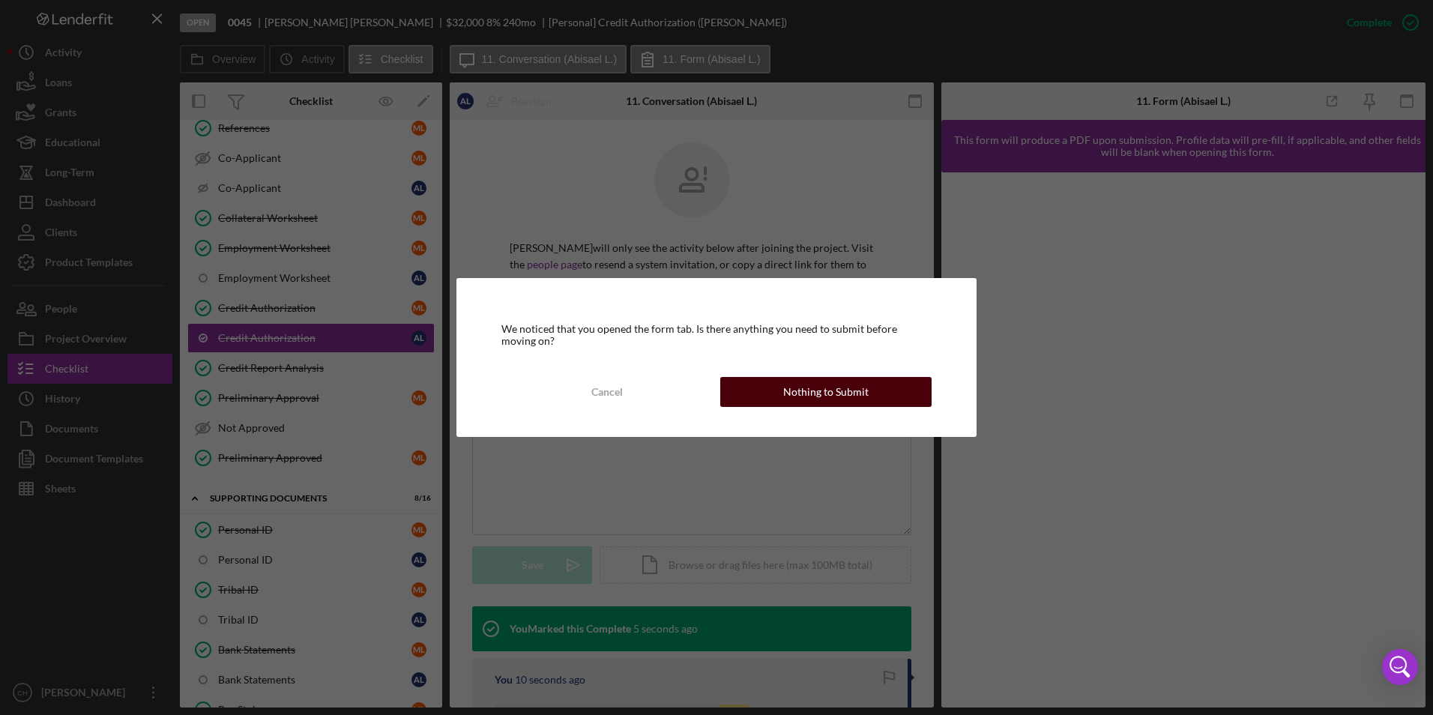
click at [774, 395] on button "Nothing to Submit" at bounding box center [825, 392] width 211 height 30
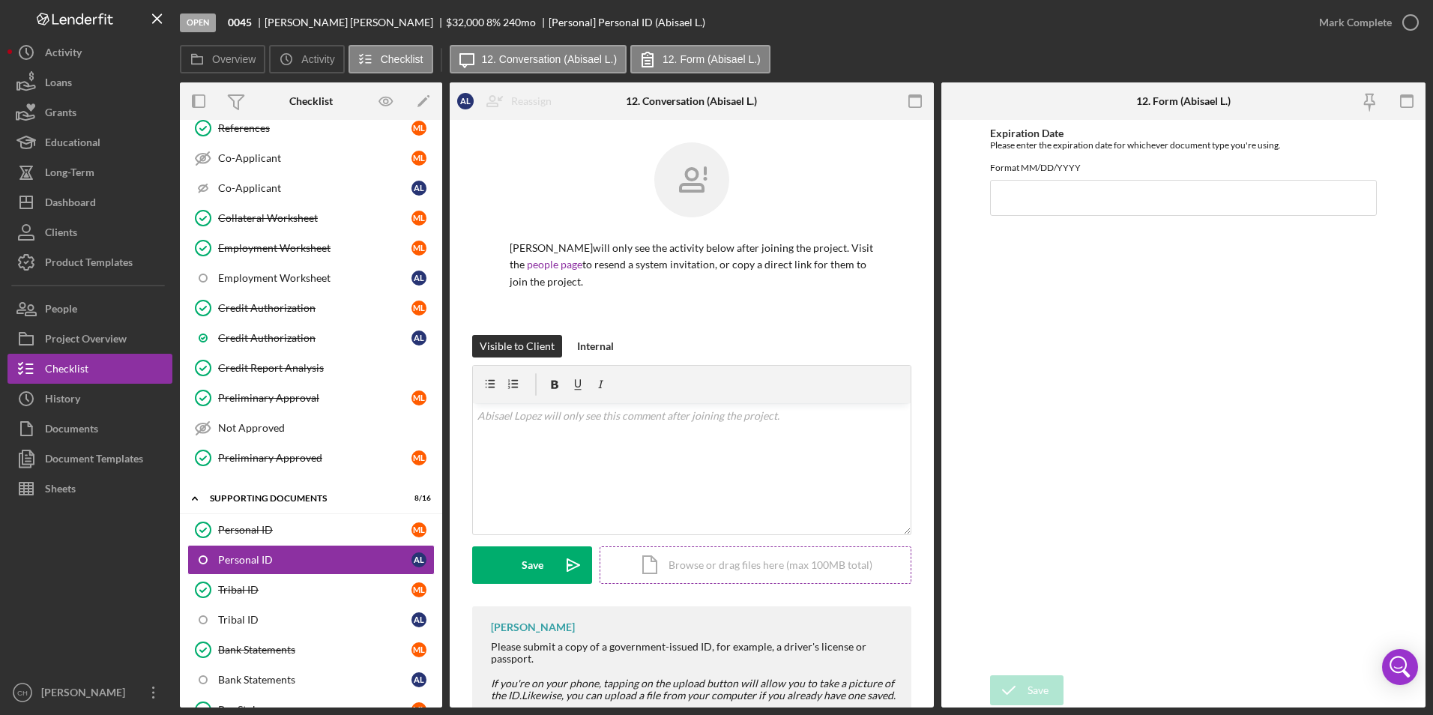
click at [690, 556] on div "Icon/Document Browse or drag files here (max 100MB total) Tap to choose files o…" at bounding box center [756, 564] width 312 height 37
click at [542, 559] on div "Upload" at bounding box center [533, 564] width 34 height 37
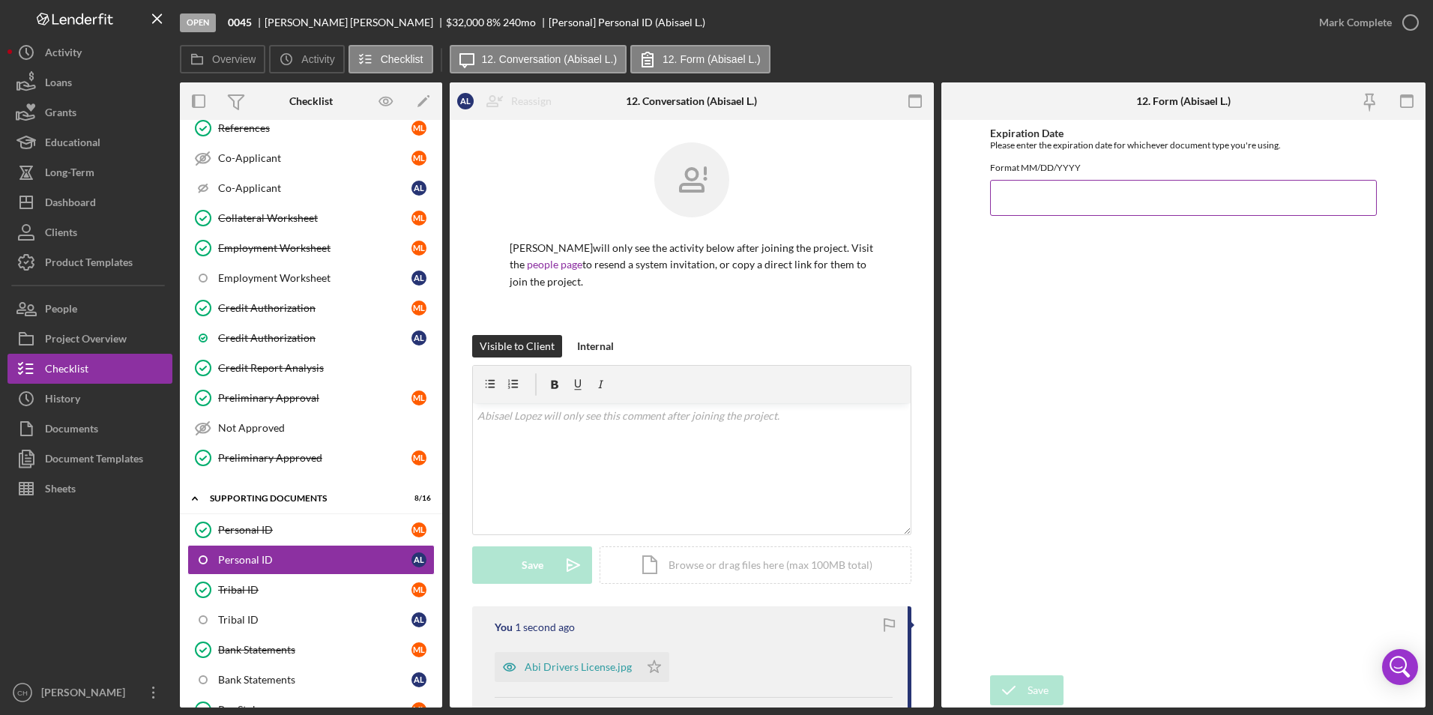
click at [1027, 216] on input "Expiration Date" at bounding box center [1184, 198] width 388 height 36
click at [596, 667] on div "Abi Drivers License.jpg" at bounding box center [578, 667] width 107 height 12
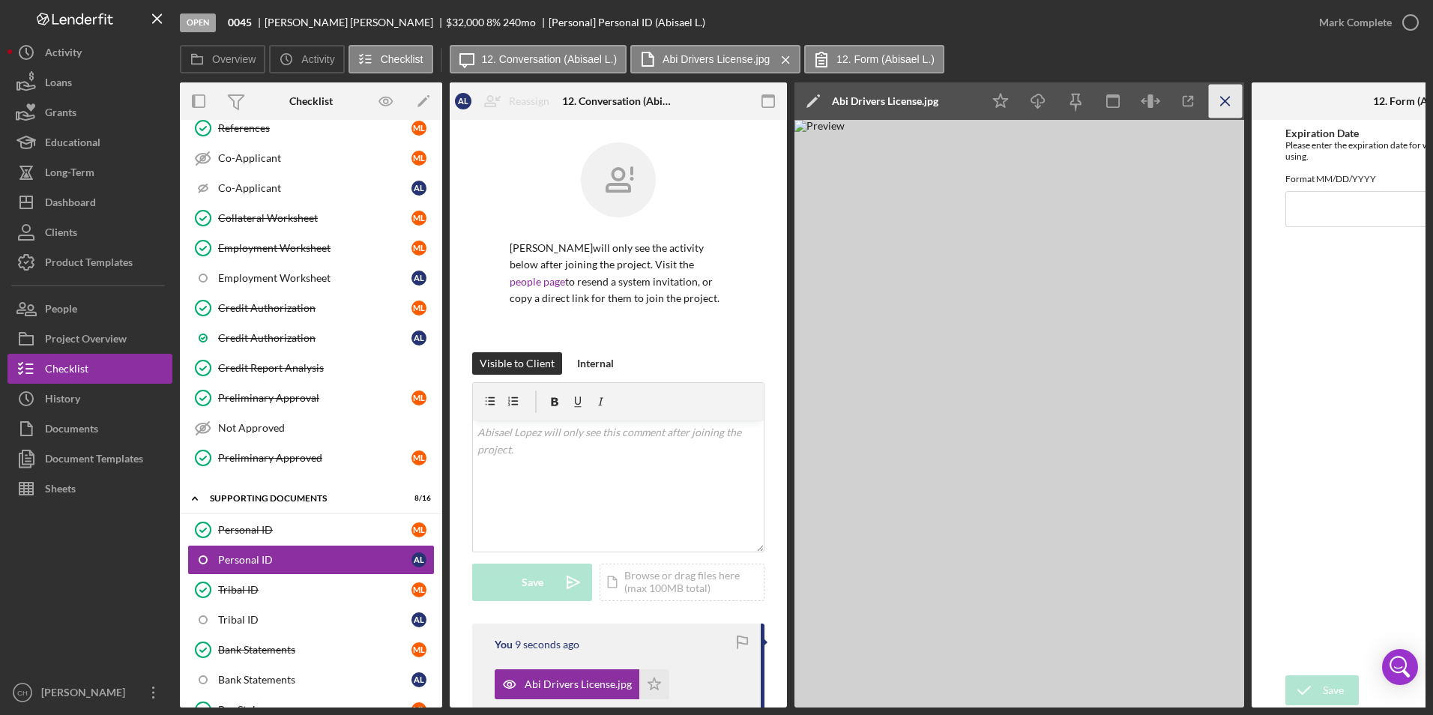
click at [1220, 96] on icon "Icon/Menu Close" at bounding box center [1226, 102] width 34 height 34
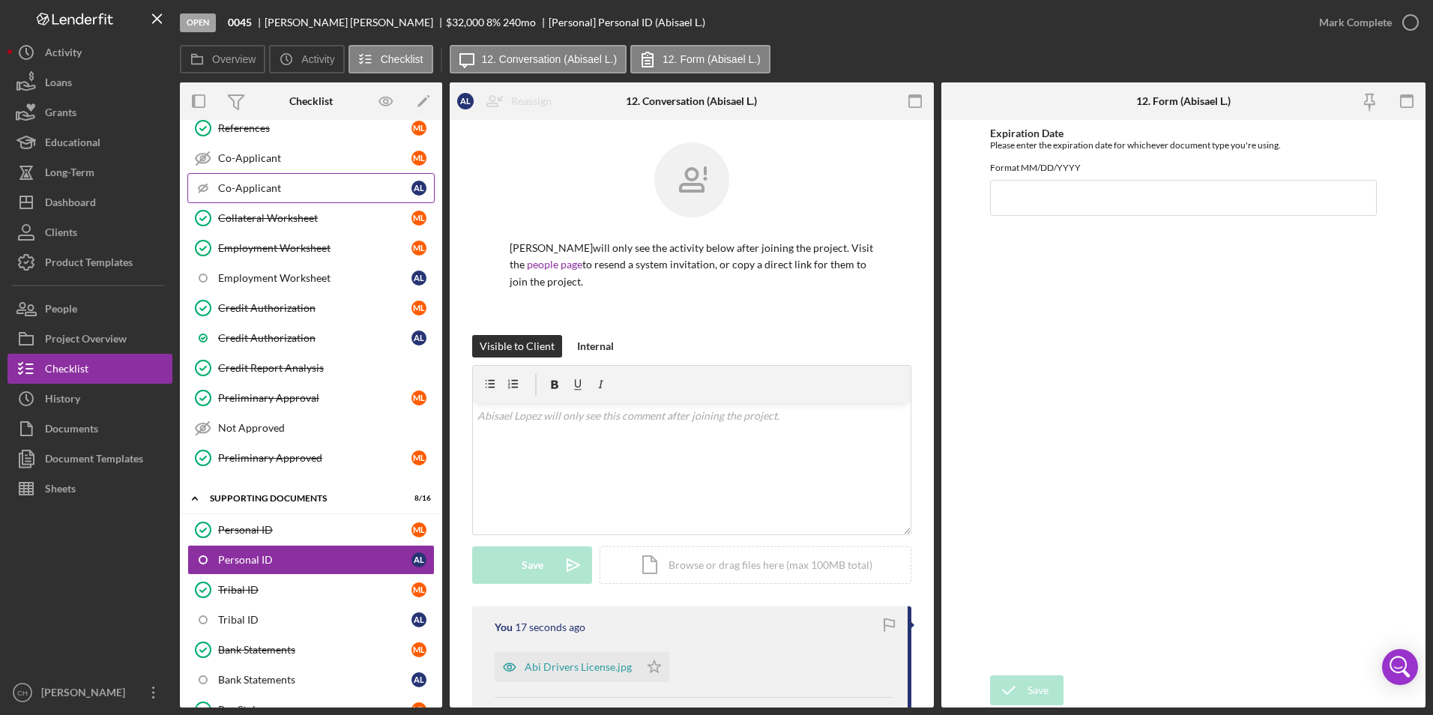
click at [256, 192] on div "Co-Applicant" at bounding box center [314, 188] width 193 height 12
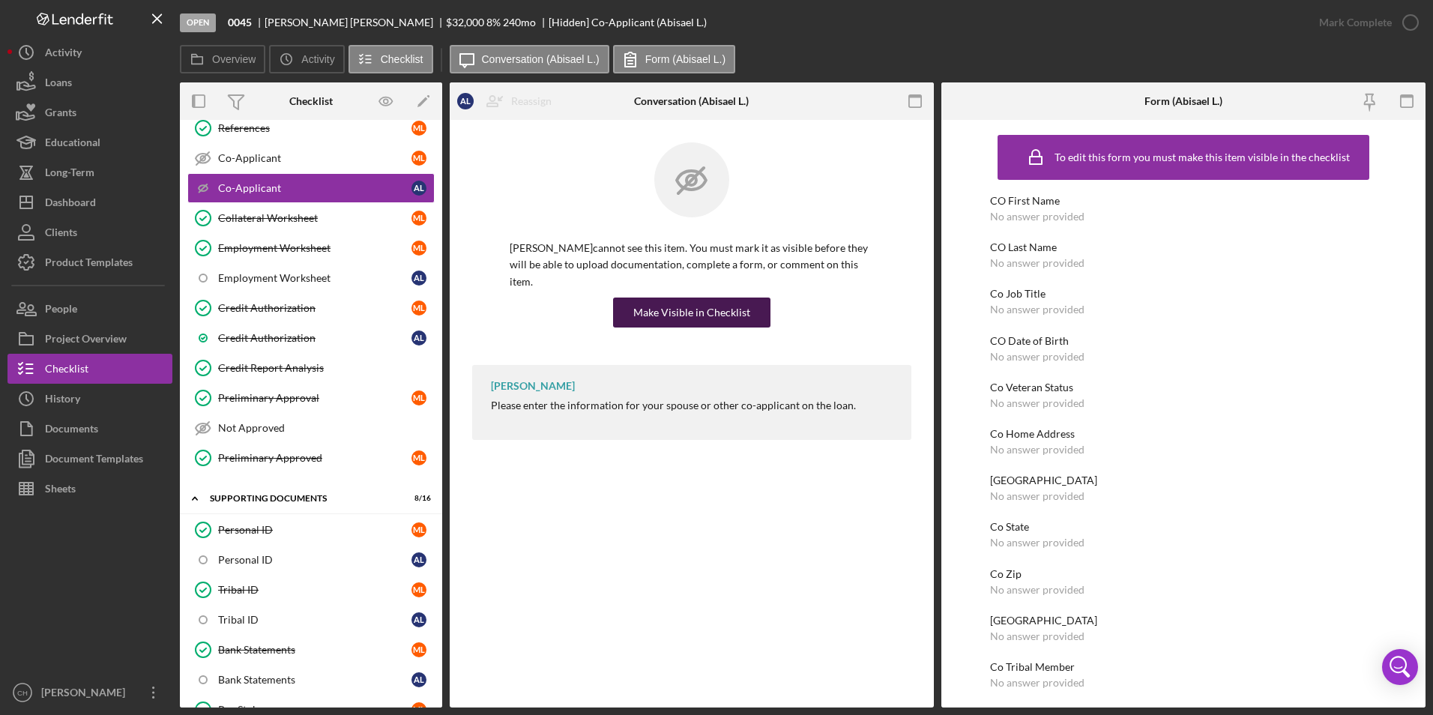
click at [682, 298] on div "Make Visible in Checklist" at bounding box center [691, 313] width 117 height 30
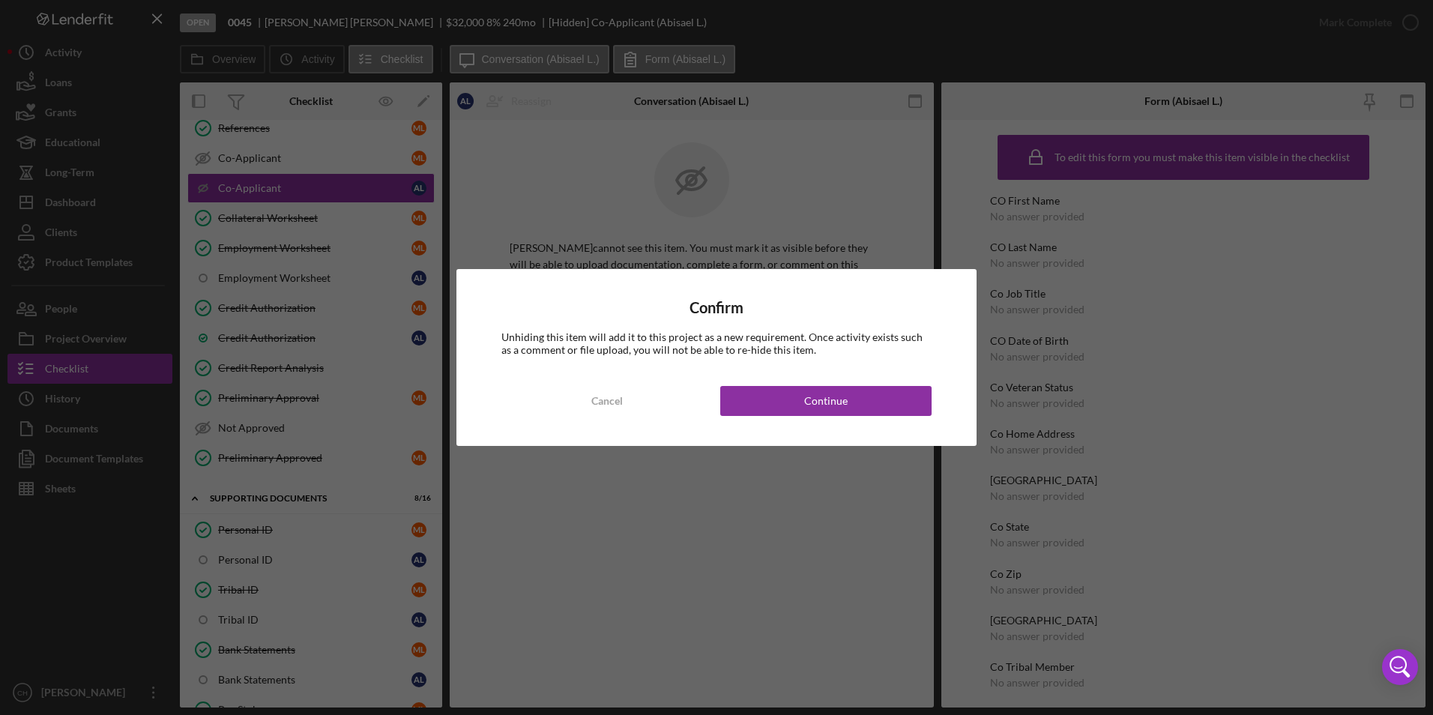
click at [791, 421] on div "Confirm Unhiding this item will add it to this project as a new requirement. On…" at bounding box center [716, 357] width 520 height 176
click at [777, 406] on button "Continue" at bounding box center [825, 401] width 211 height 30
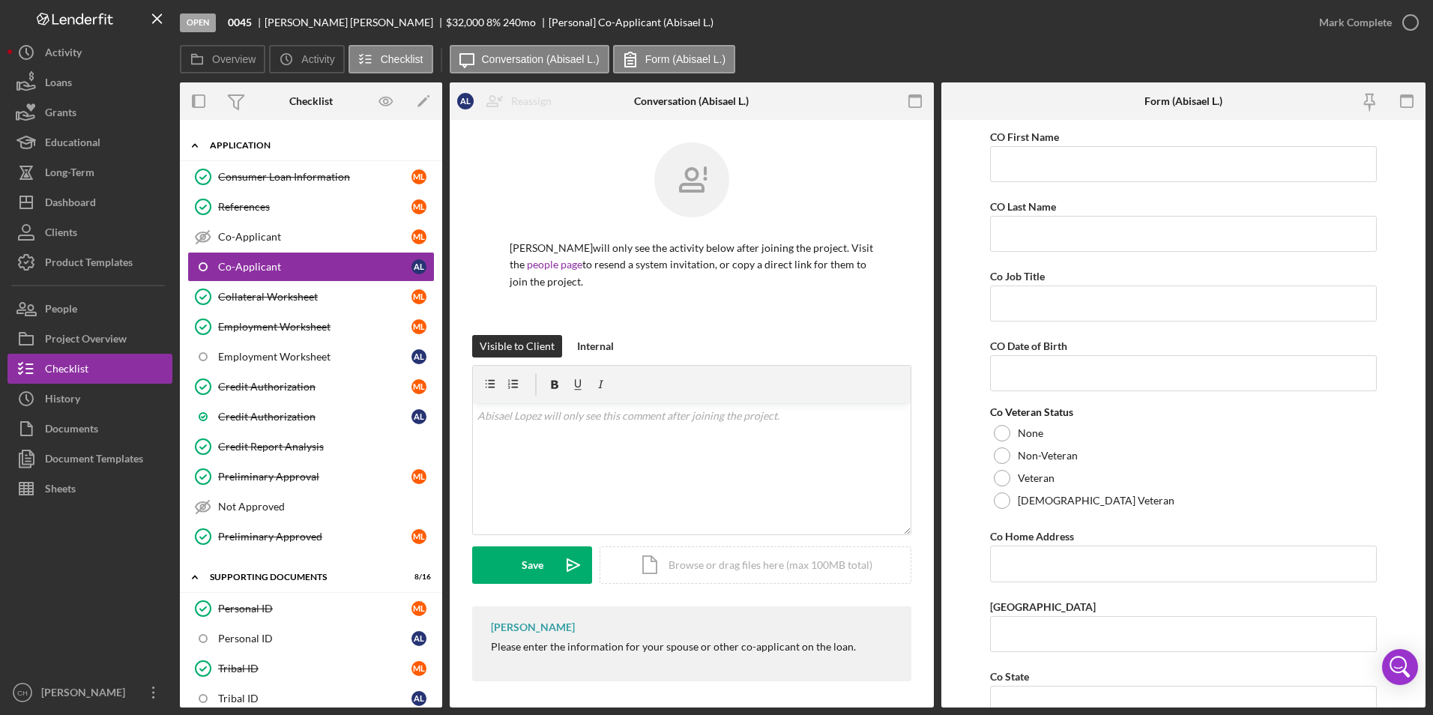
scroll to position [225, 0]
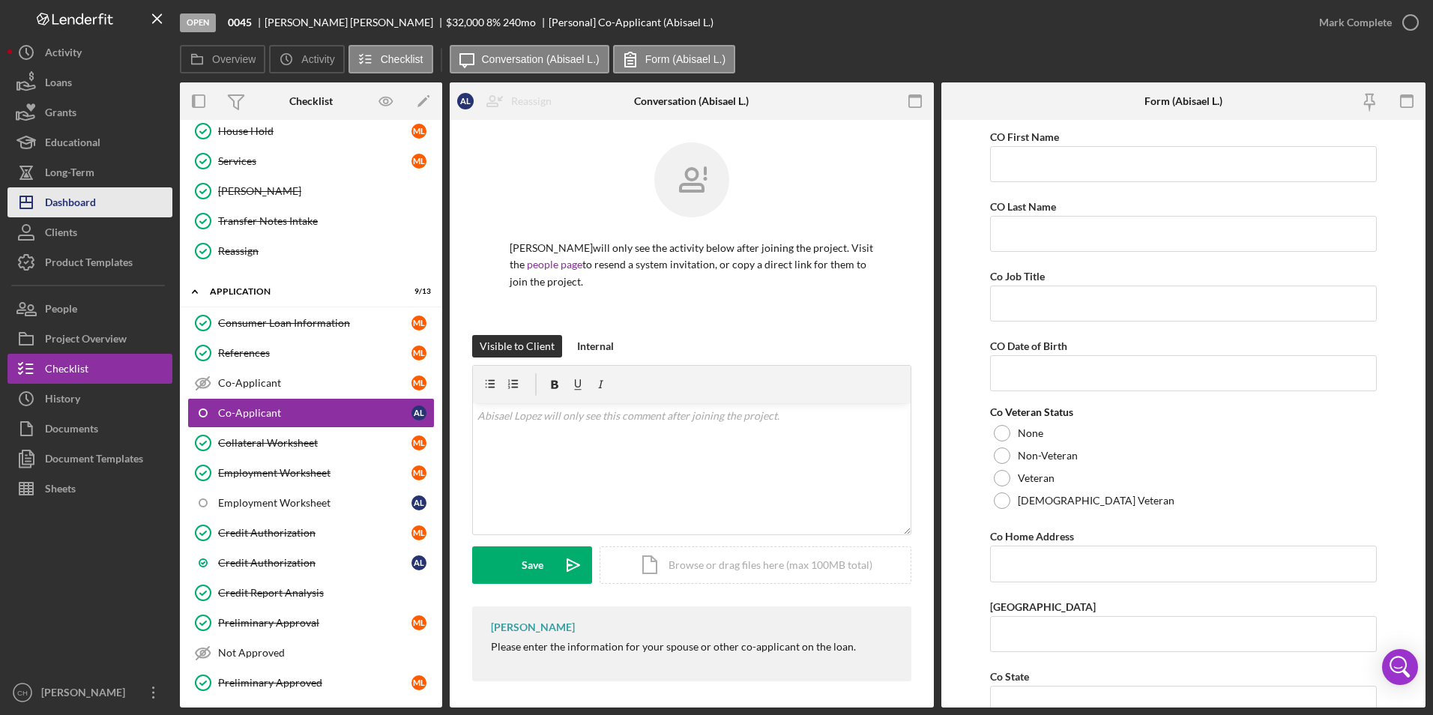
click at [64, 196] on div "Dashboard" at bounding box center [70, 204] width 51 height 34
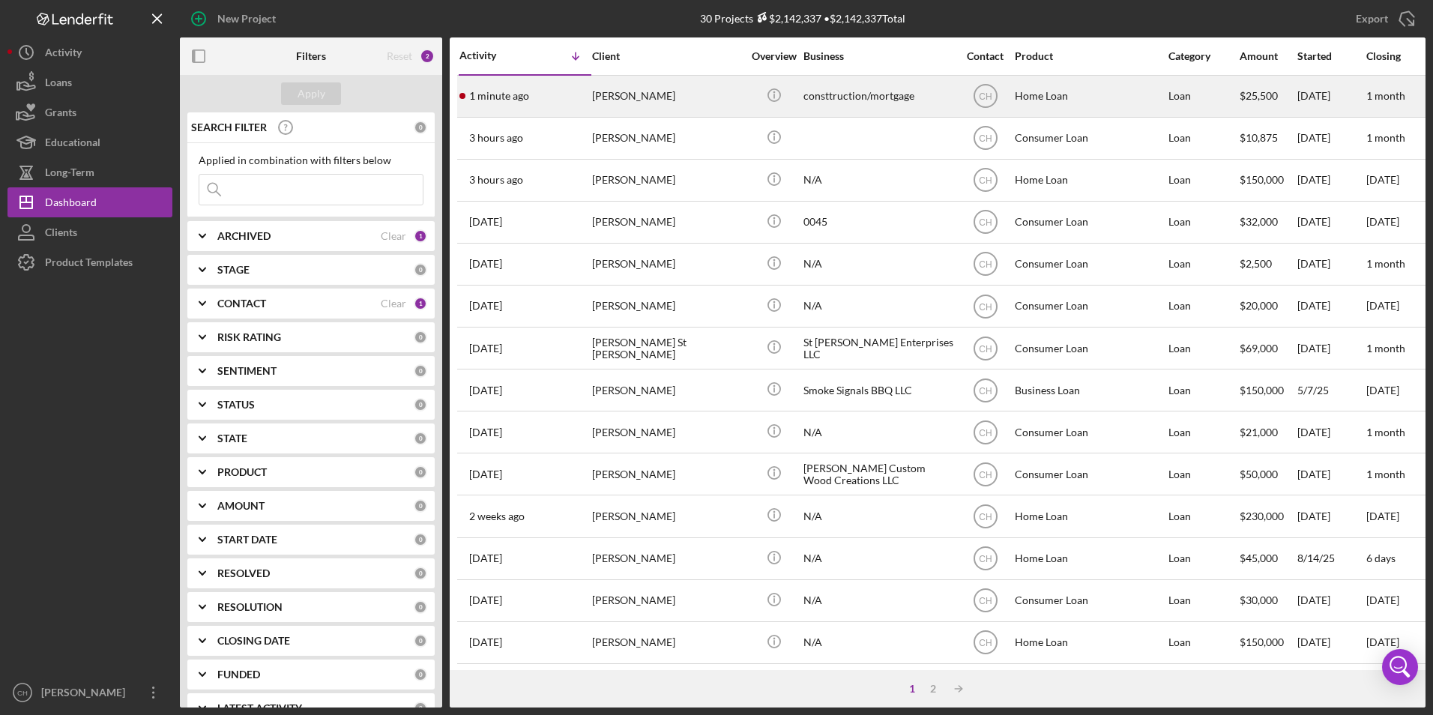
click at [591, 100] on td "1 minute ago [PERSON_NAME]" at bounding box center [525, 96] width 133 height 42
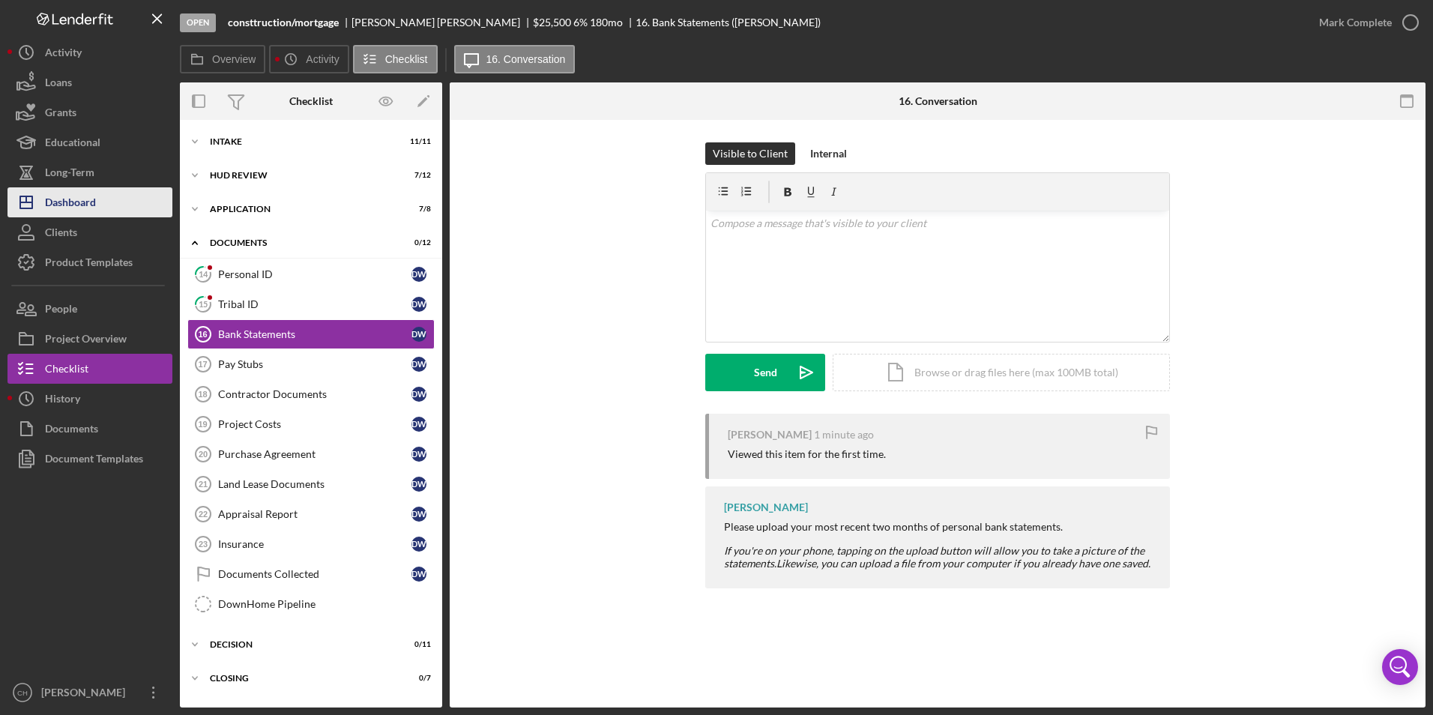
click at [105, 207] on button "Icon/Dashboard Dashboard" at bounding box center [89, 202] width 165 height 30
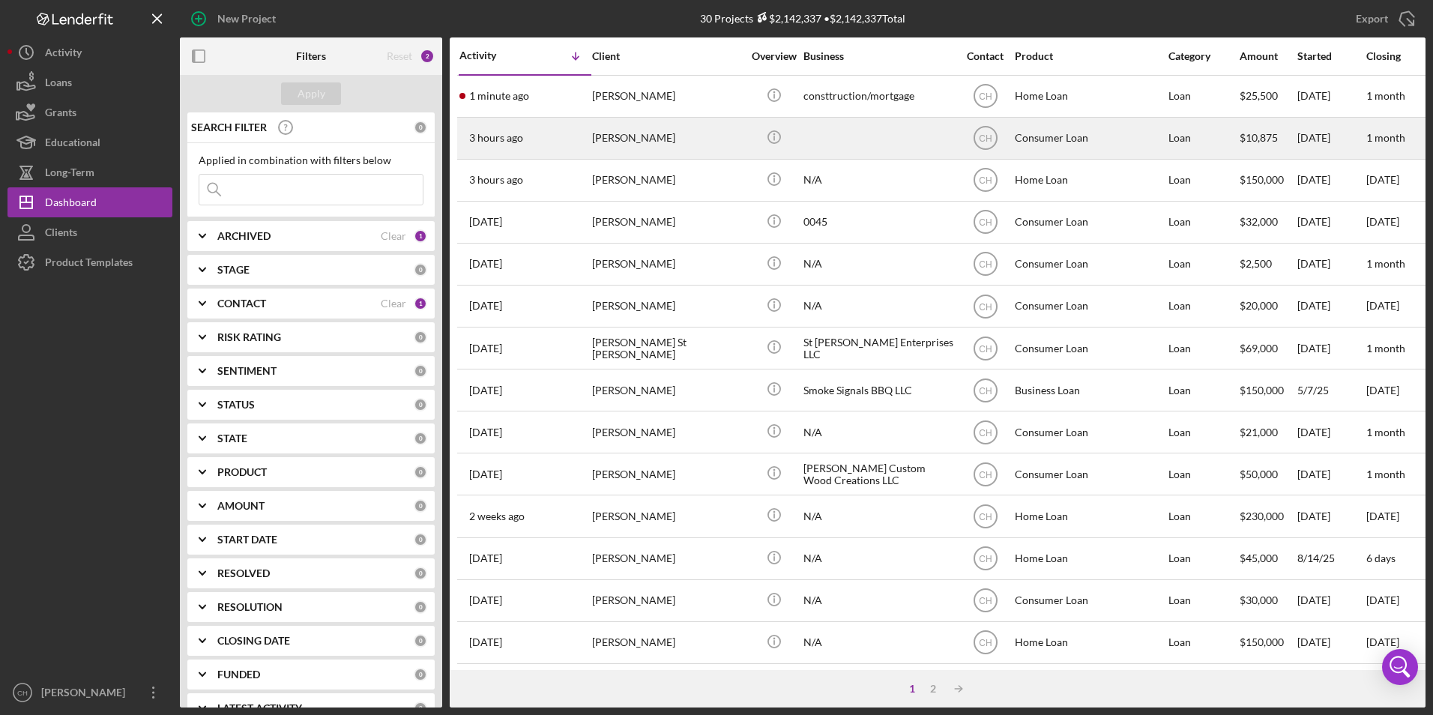
click at [616, 132] on div "[PERSON_NAME]" at bounding box center [667, 138] width 150 height 40
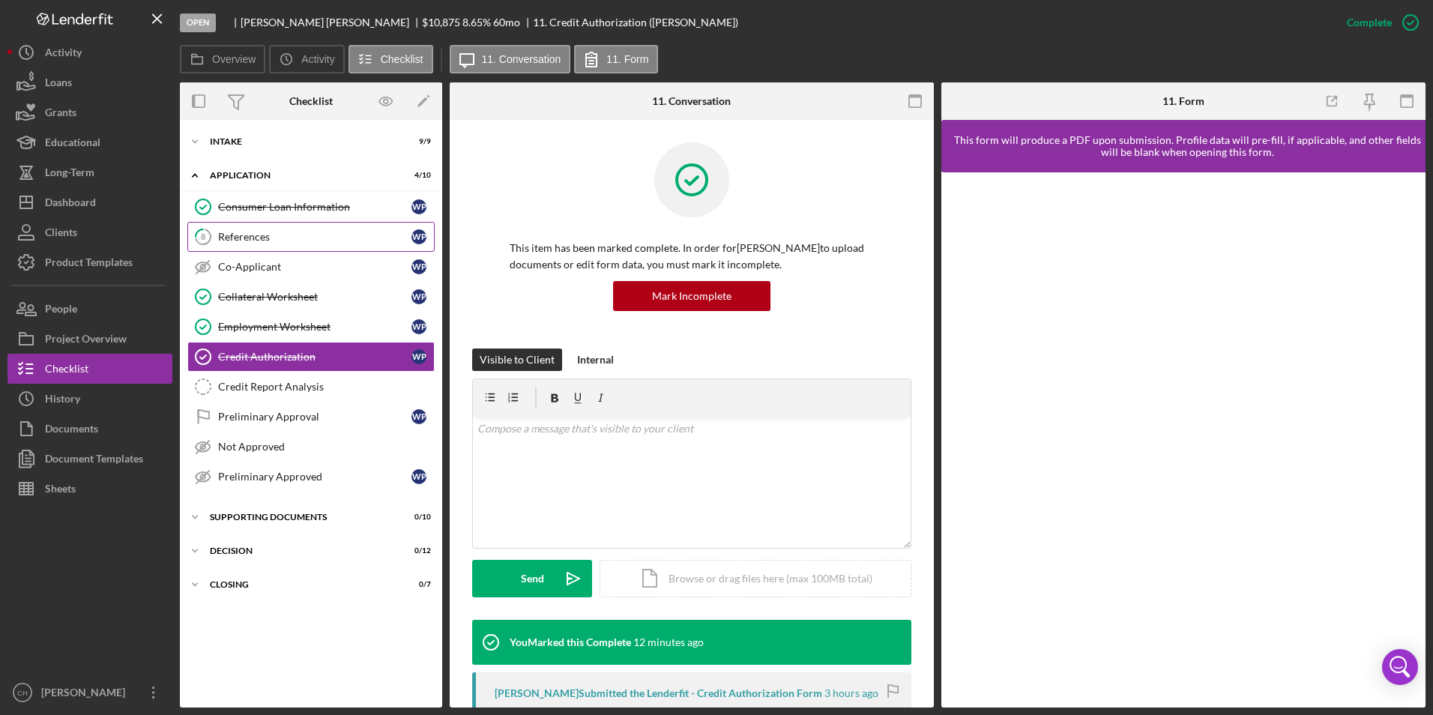
click at [241, 238] on div "References" at bounding box center [314, 237] width 193 height 12
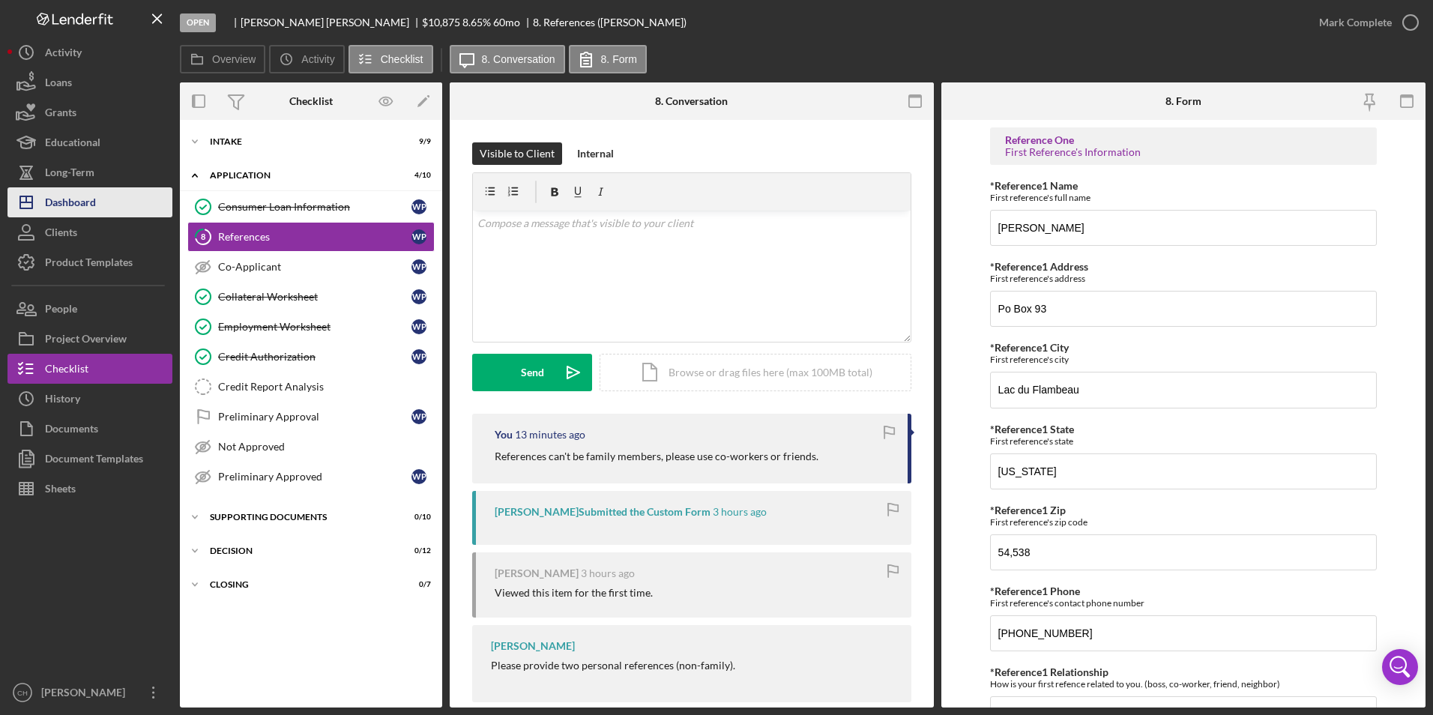
click at [149, 200] on button "Icon/Dashboard Dashboard" at bounding box center [89, 202] width 165 height 30
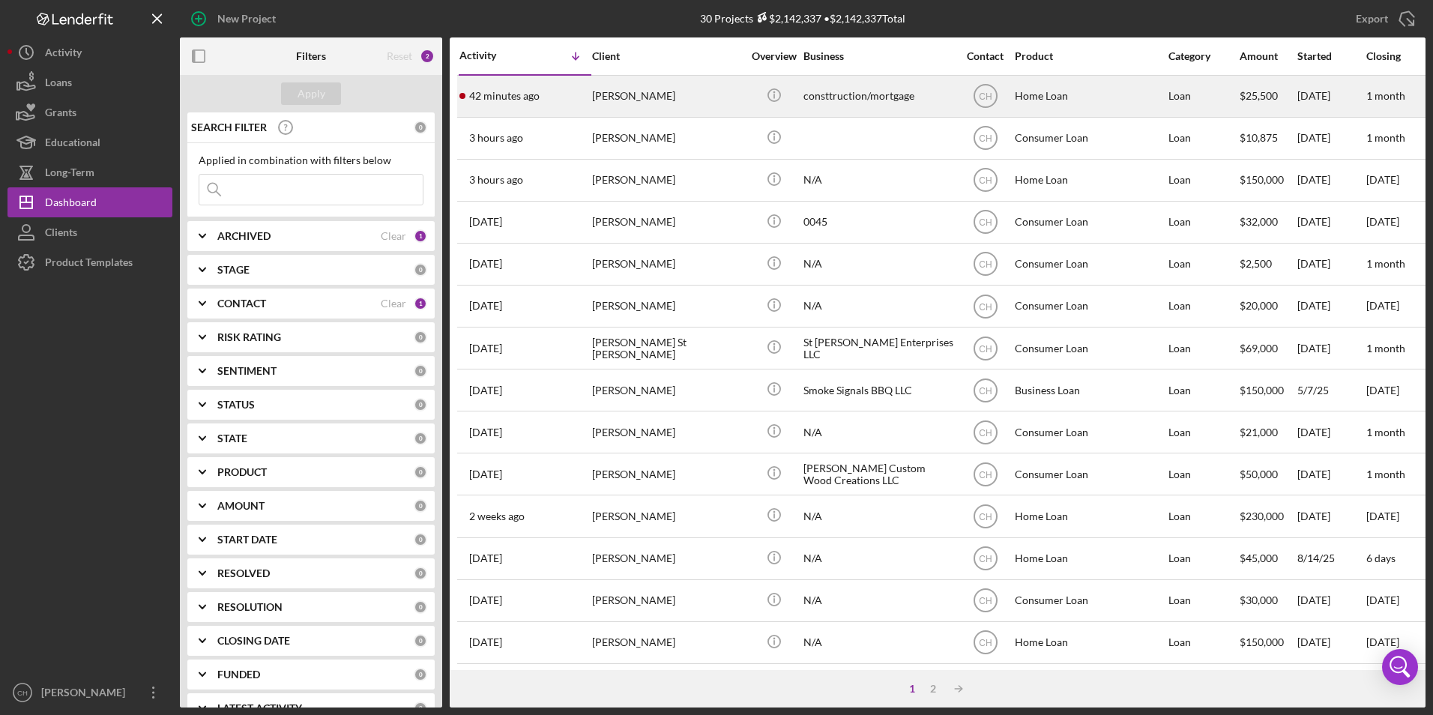
click at [631, 90] on div "[PERSON_NAME]" at bounding box center [667, 96] width 150 height 40
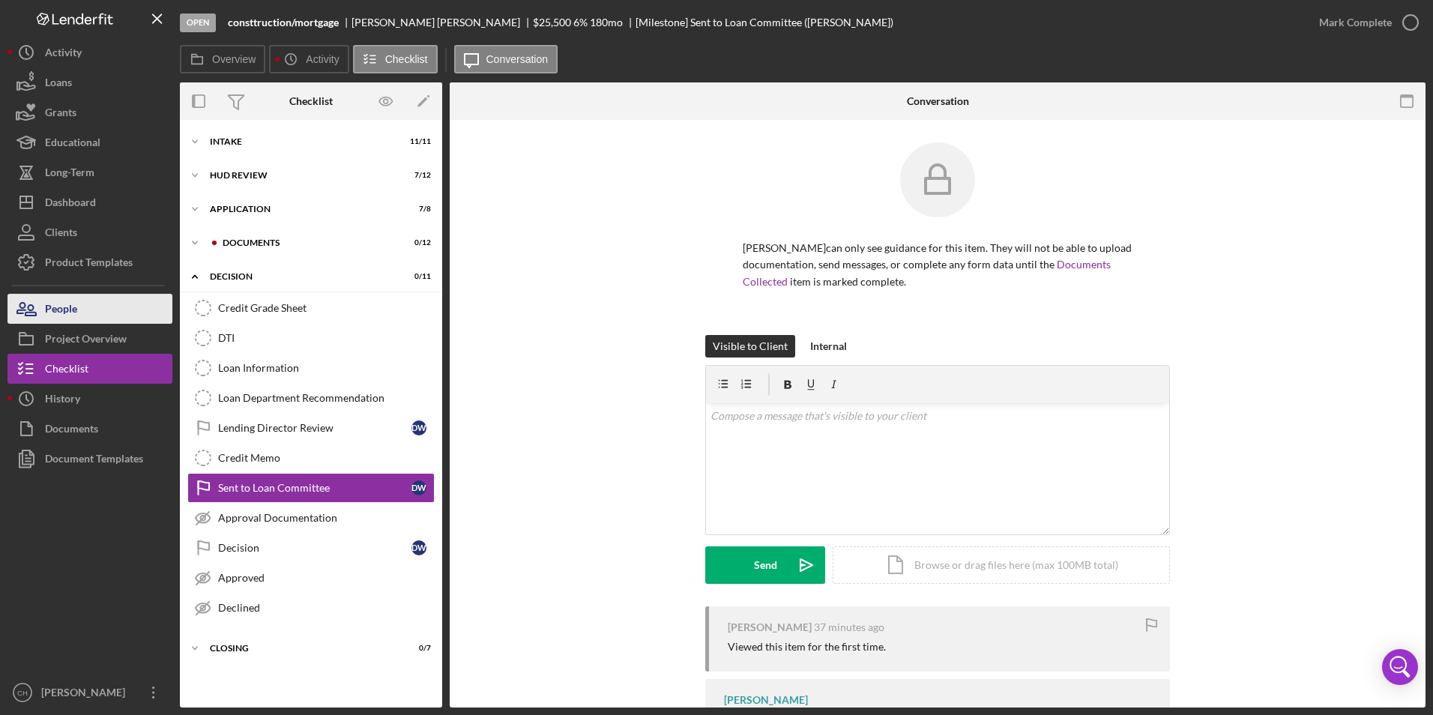
click at [79, 304] on button "People" at bounding box center [89, 309] width 165 height 30
